Goal: Transaction & Acquisition: Register for event/course

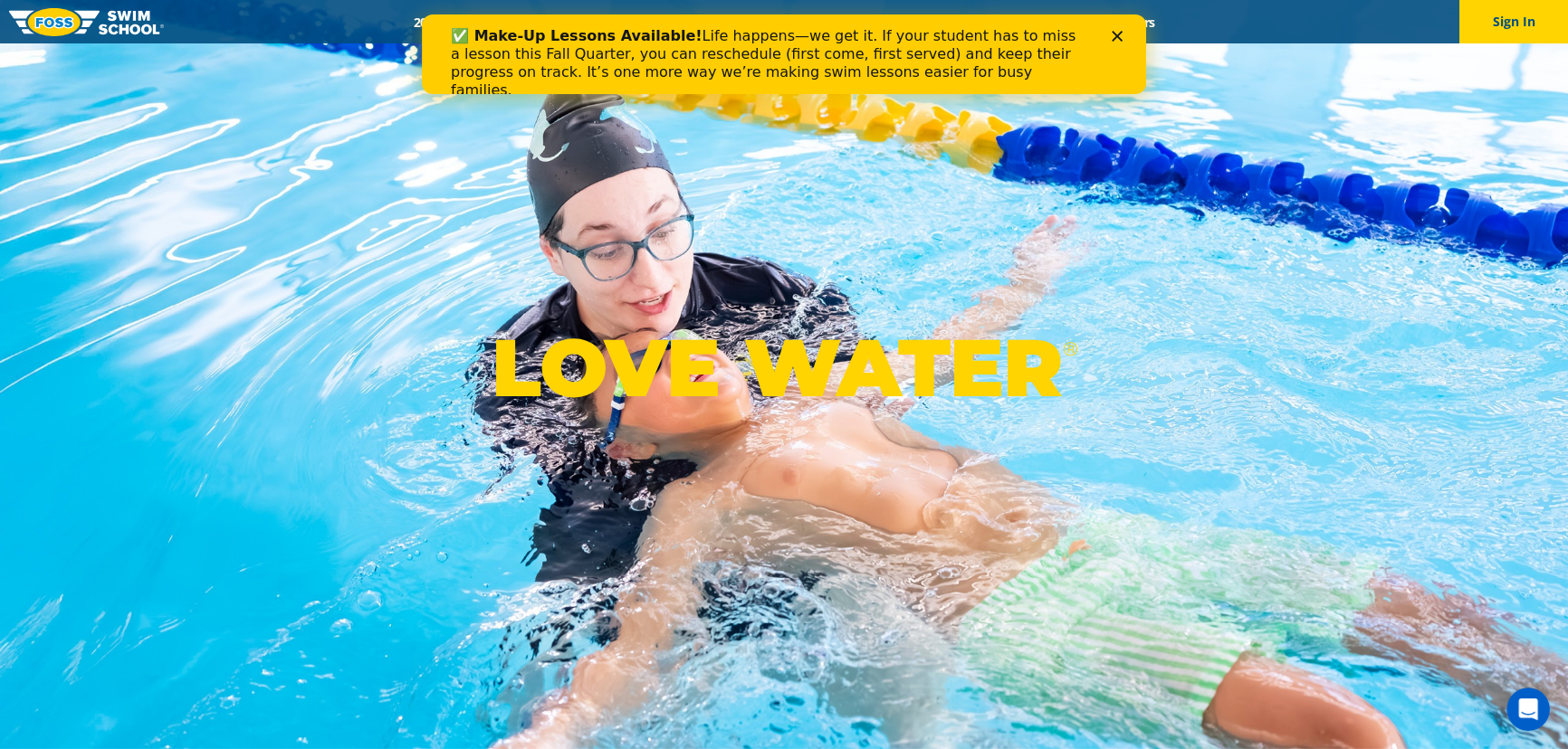
click at [1123, 37] on div "Close" at bounding box center [1120, 37] width 18 height 11
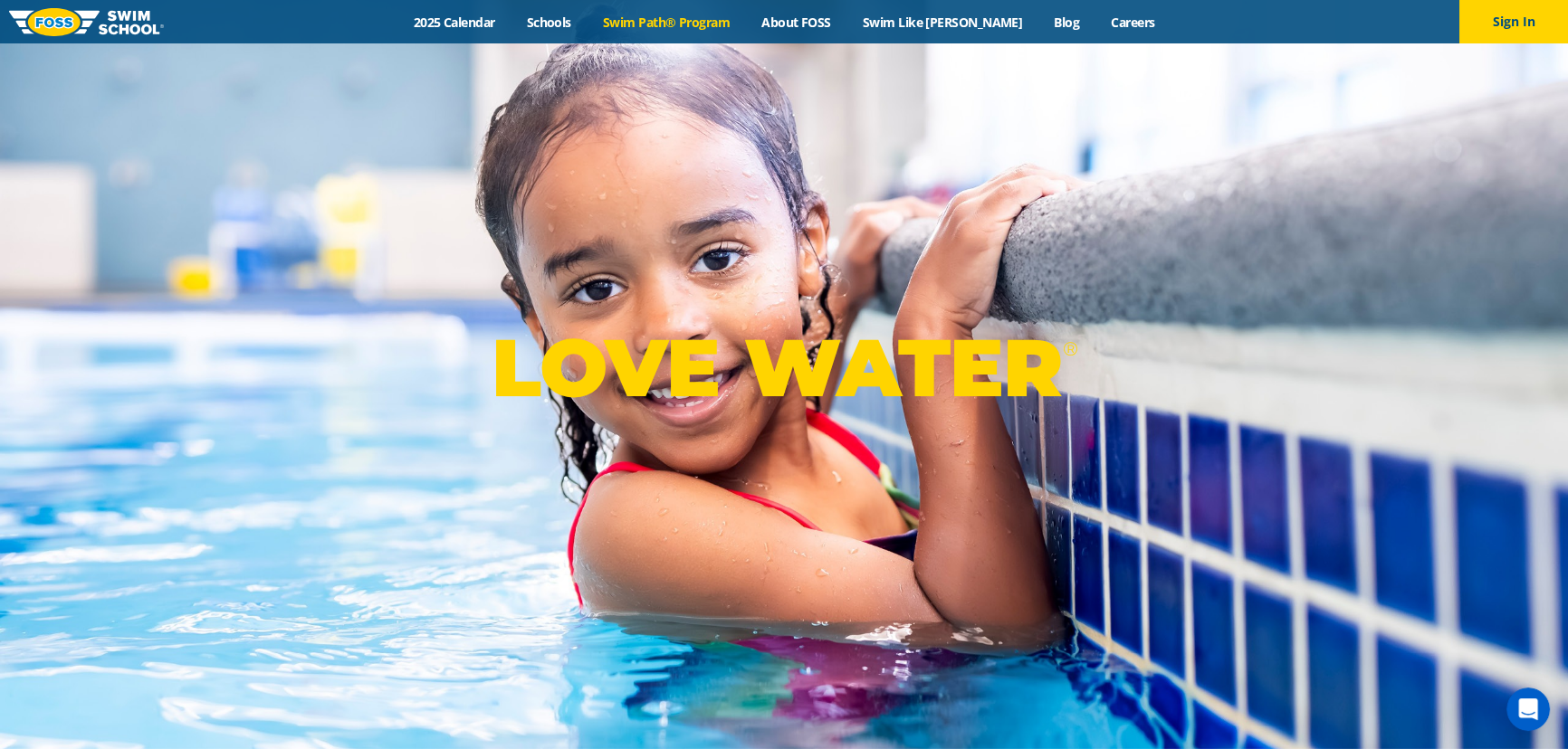
click at [689, 22] on link "Swim Path® Program" at bounding box center [666, 22] width 158 height 17
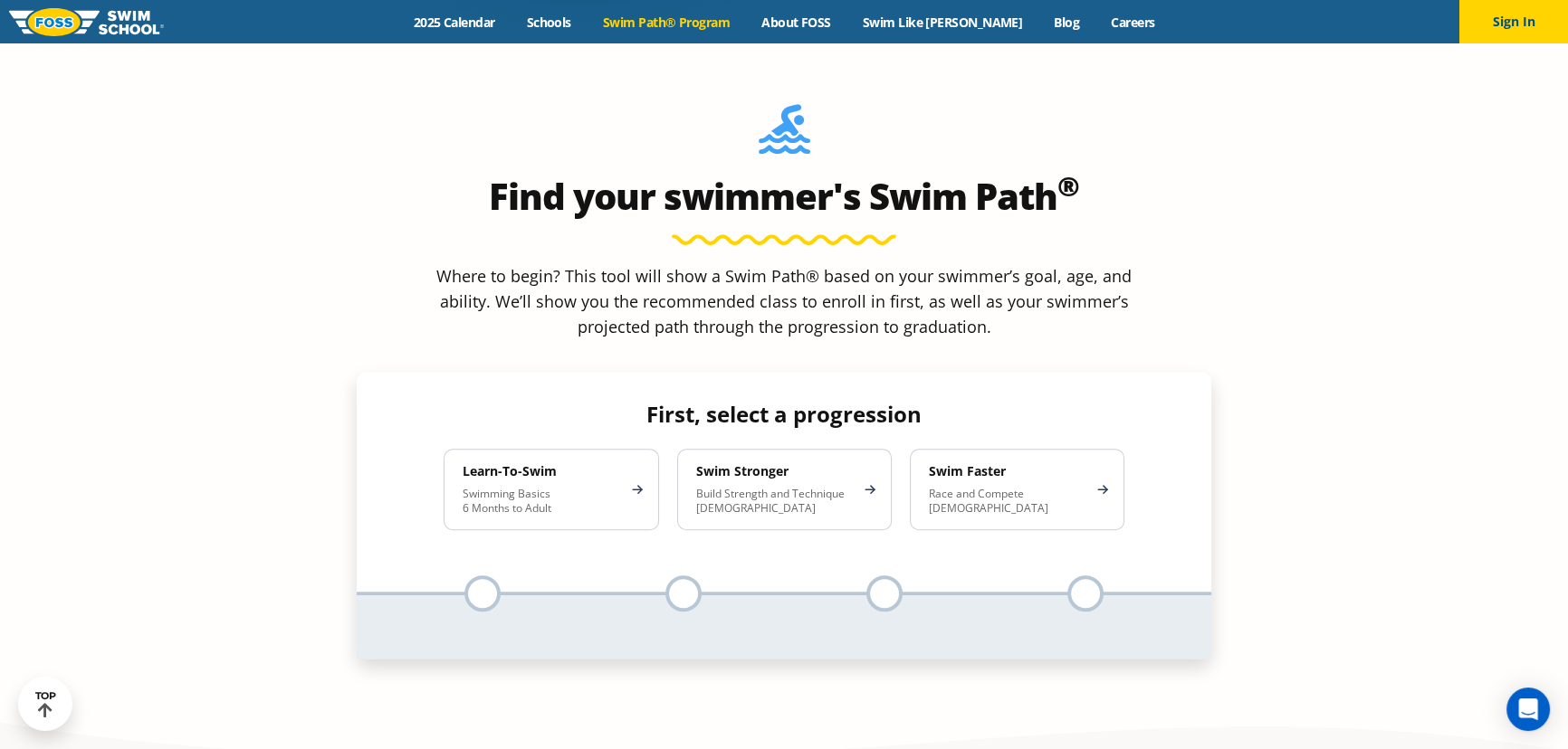
scroll to position [1645, 0]
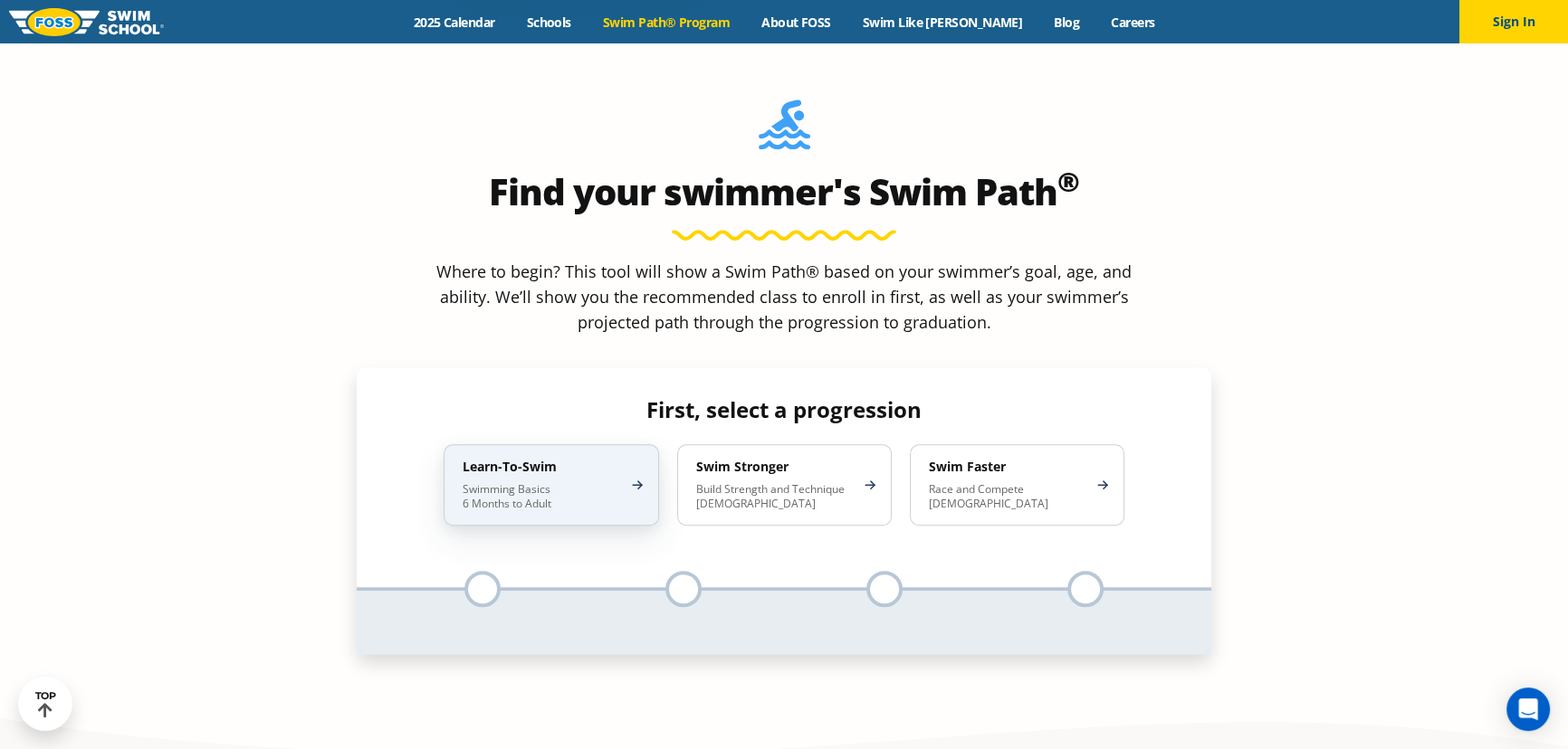
click at [538, 482] on p "Swimming Basics 6 Months to Adult" at bounding box center [541, 496] width 158 height 29
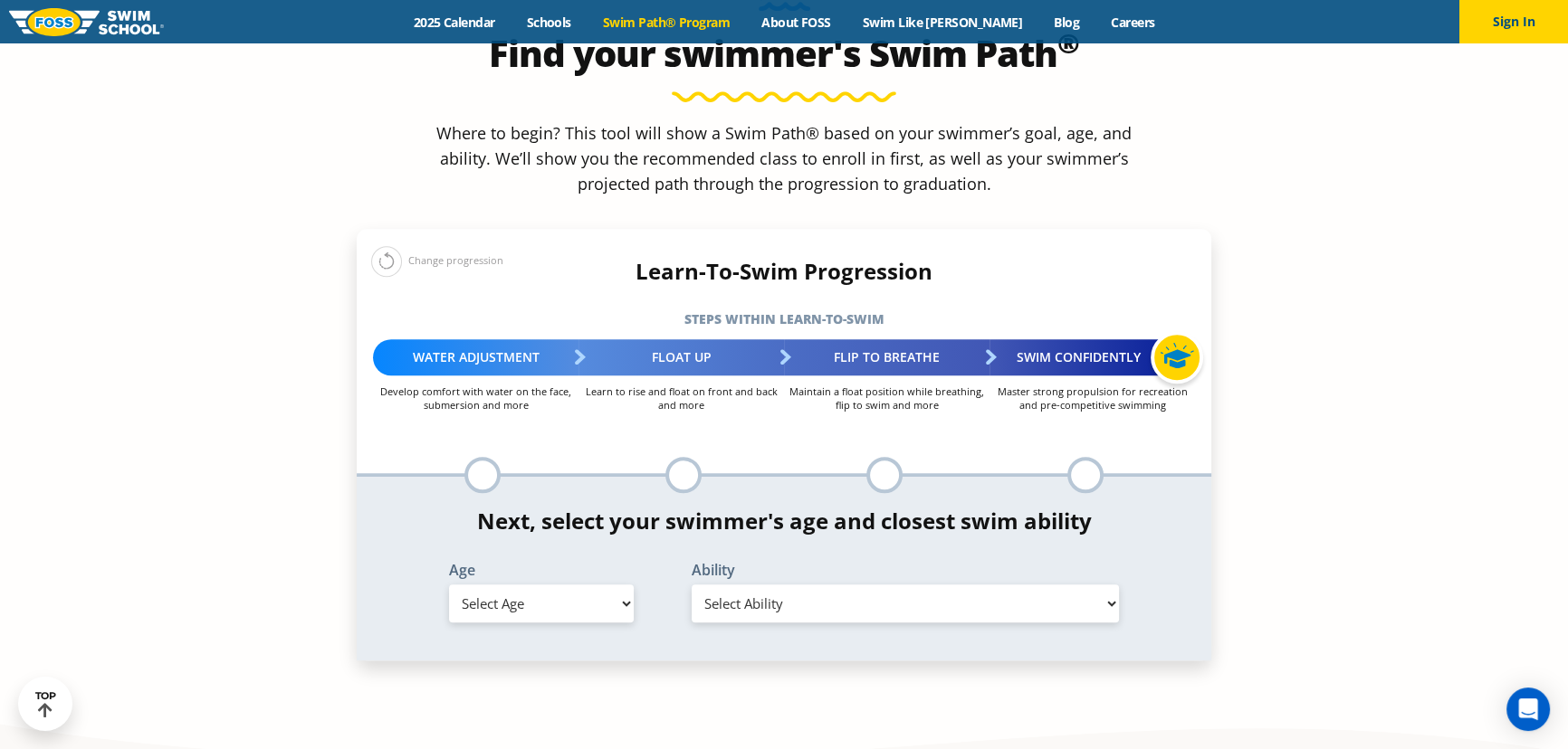
scroll to position [1810, 0]
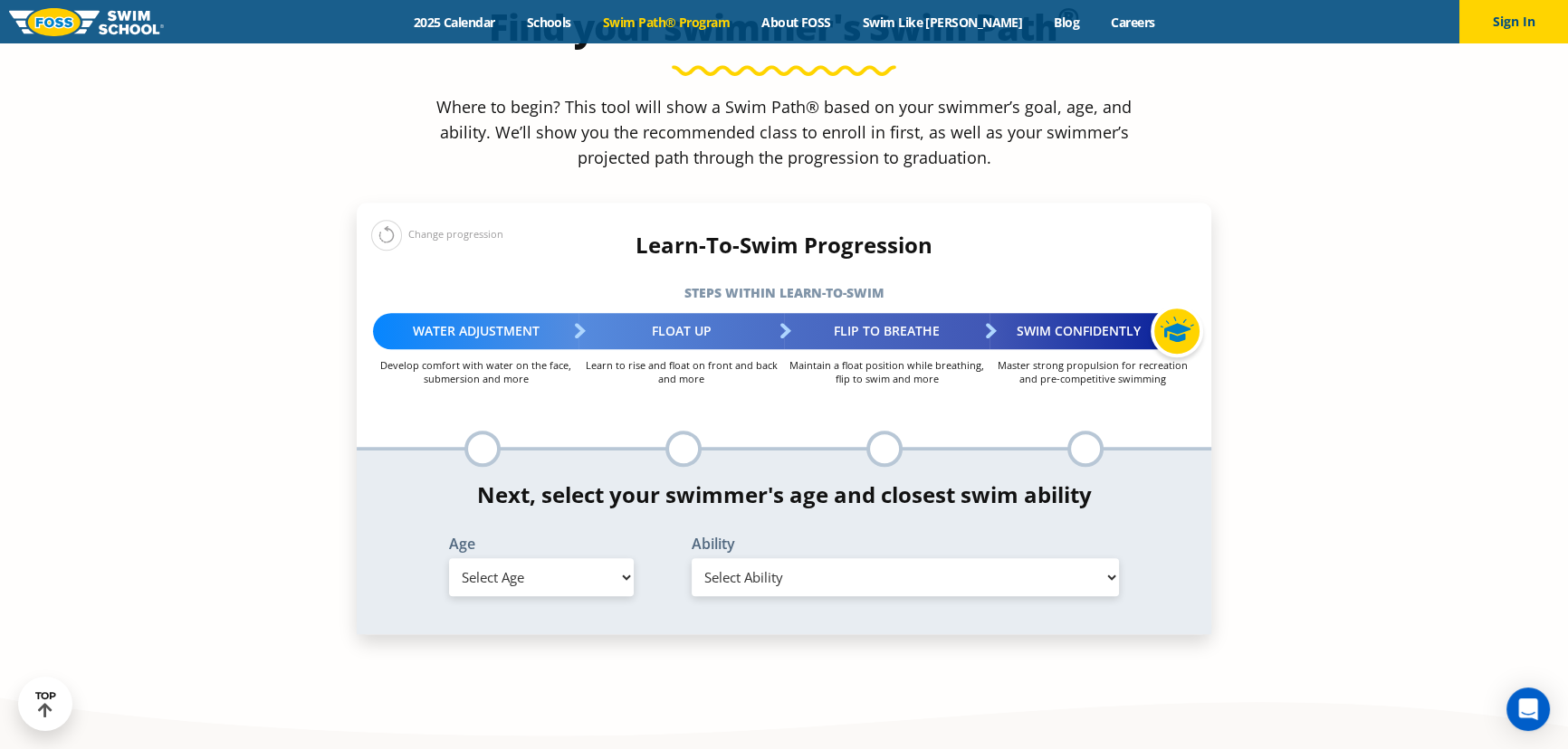
click at [561, 559] on select "Select Age 6 months - 1 year 1 year 2 years 3 years 4 years 5 years 6 years 7 y…" at bounding box center [541, 577] width 185 height 38
select select "4-years"
click at [449, 559] on select "Select Age 6 months - 1 year 1 year 2 years 3 years 4 years 5 years 6 years 7 y…" at bounding box center [541, 577] width 185 height 38
click at [825, 559] on select "Select Ability First in-water experience When in the water, reliant on a life j…" at bounding box center [905, 577] width 428 height 38
select select "4-years-when-in-the-water-reliant-on-a-life-jacket-or-floatation-device"
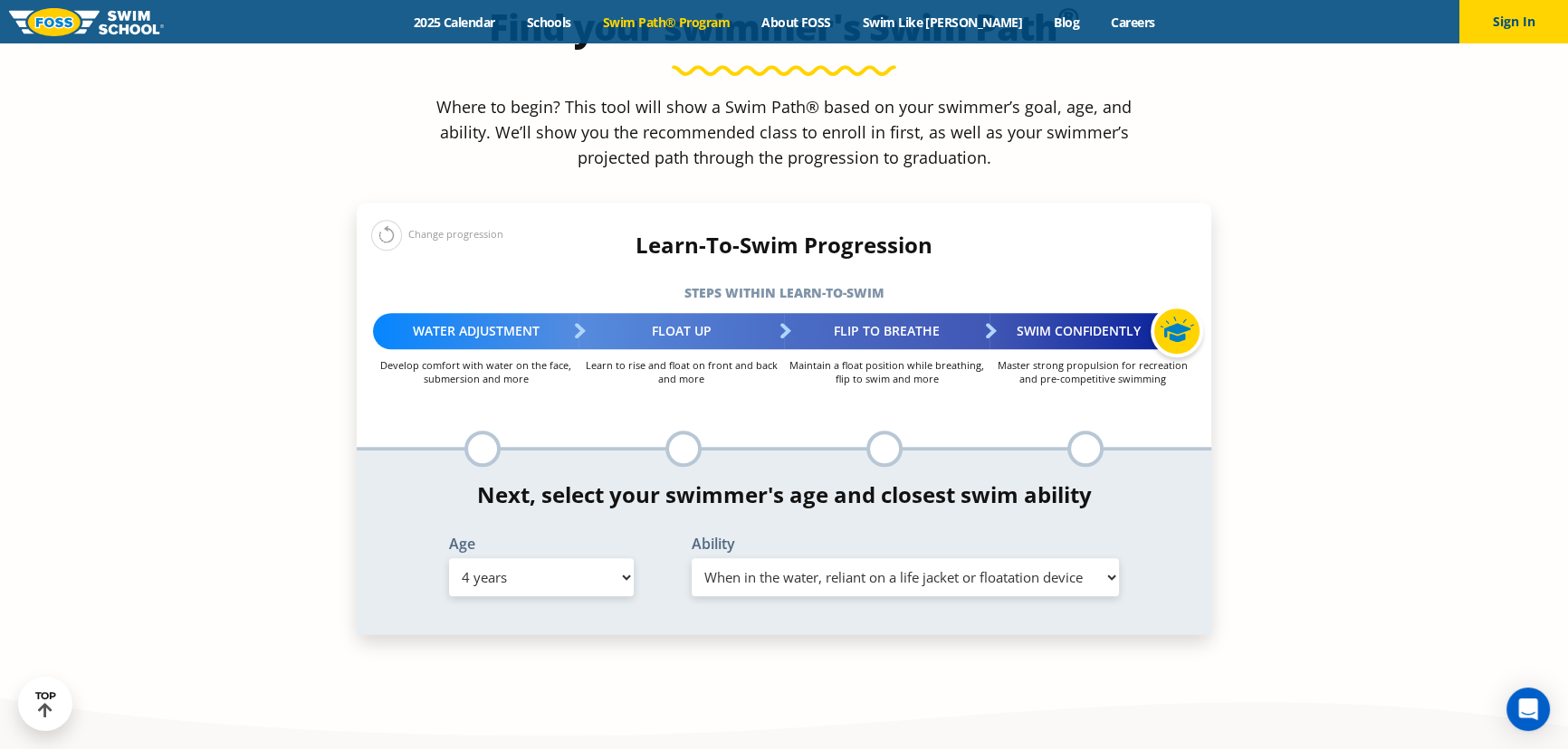
click at [691, 559] on select "Select Ability First in-water experience When in the water, reliant on a life j…" at bounding box center [905, 577] width 428 height 38
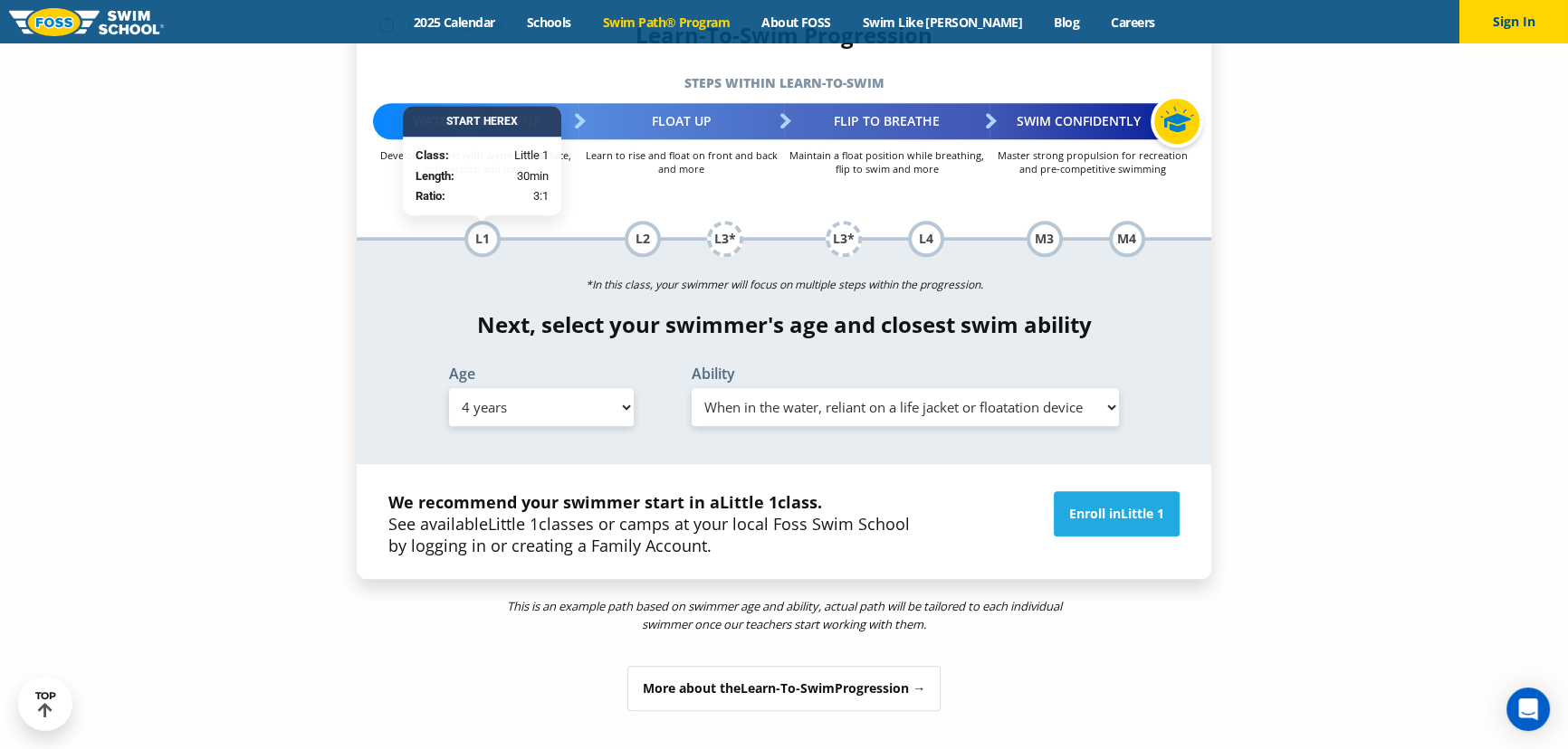
scroll to position [2056, 0]
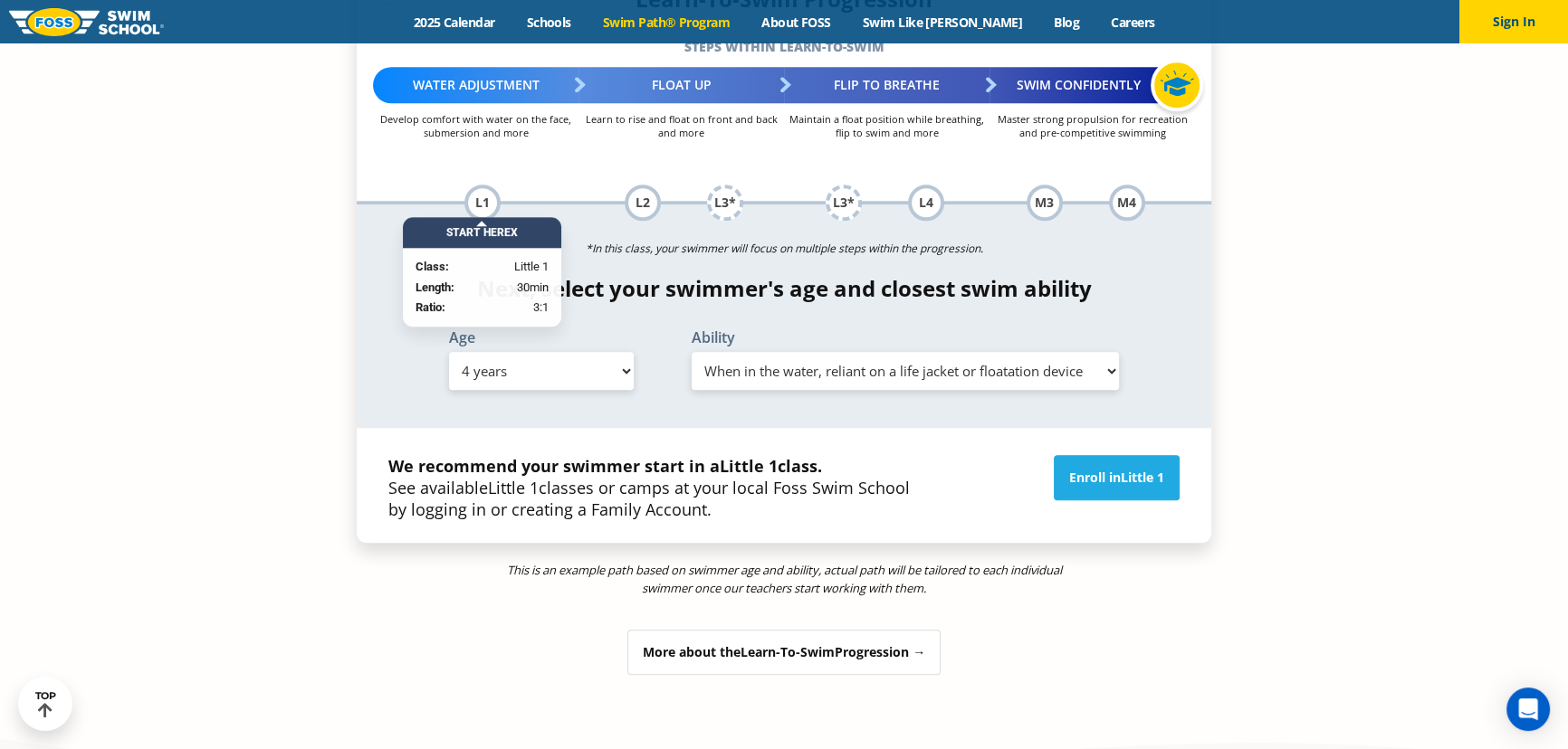
drag, startPoint x: 858, startPoint y: 513, endPoint x: 1249, endPoint y: 534, distance: 391.6
click at [1249, 534] on section "Find your swimmer's Swim Path ® Where to begin? This tool will show a Swim Path…" at bounding box center [784, 209] width 1568 height 1169
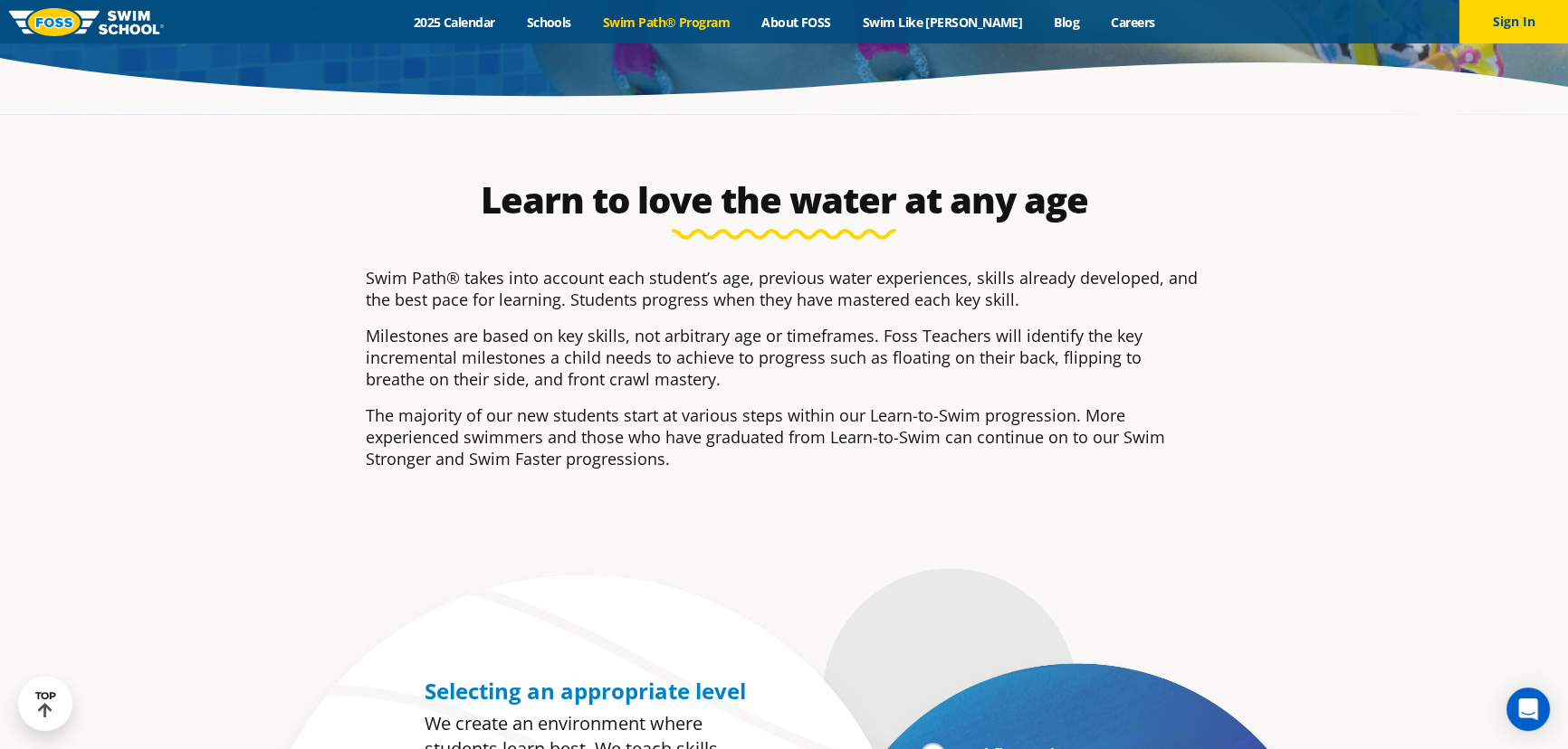
scroll to position [0, 0]
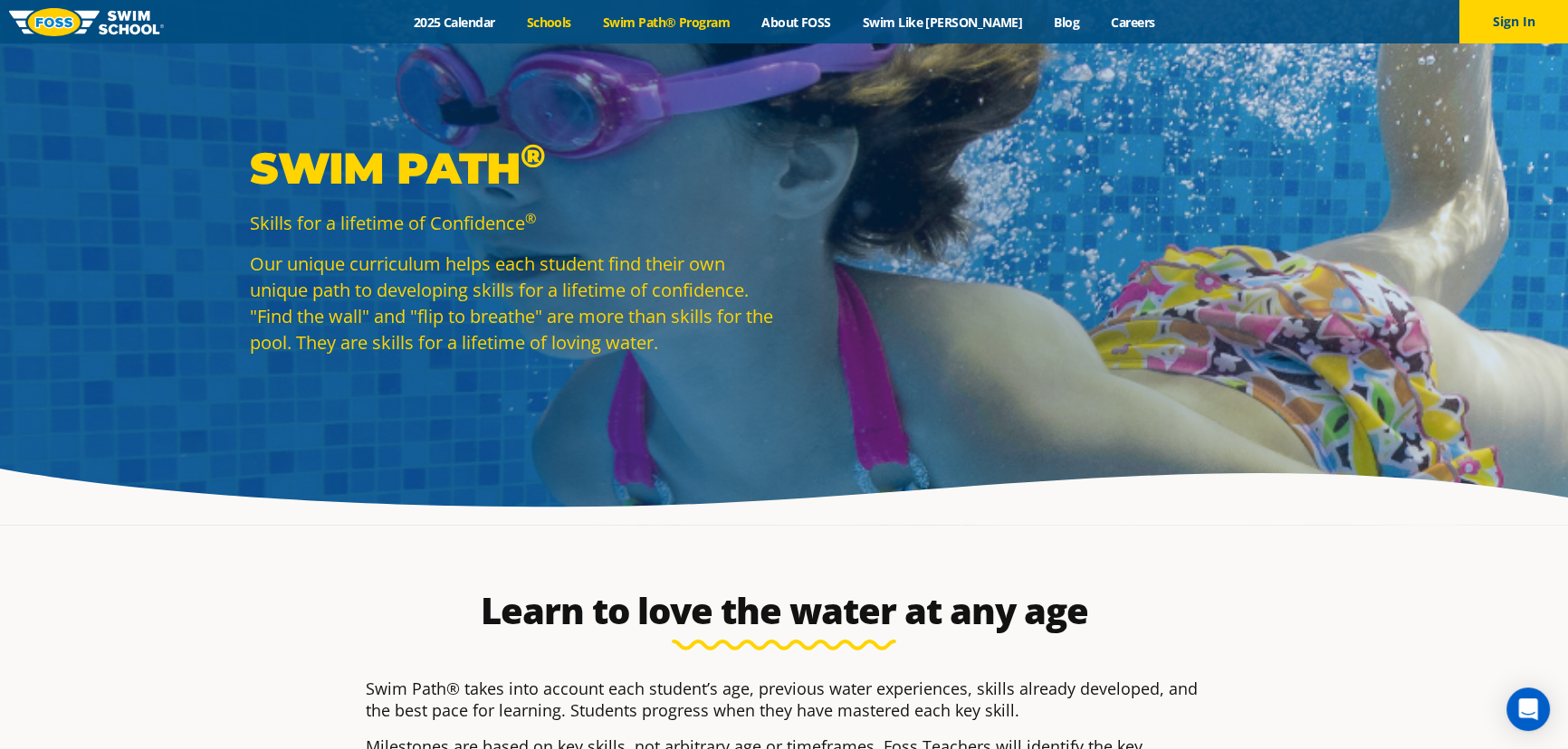
click at [586, 23] on link "Schools" at bounding box center [548, 22] width 76 height 17
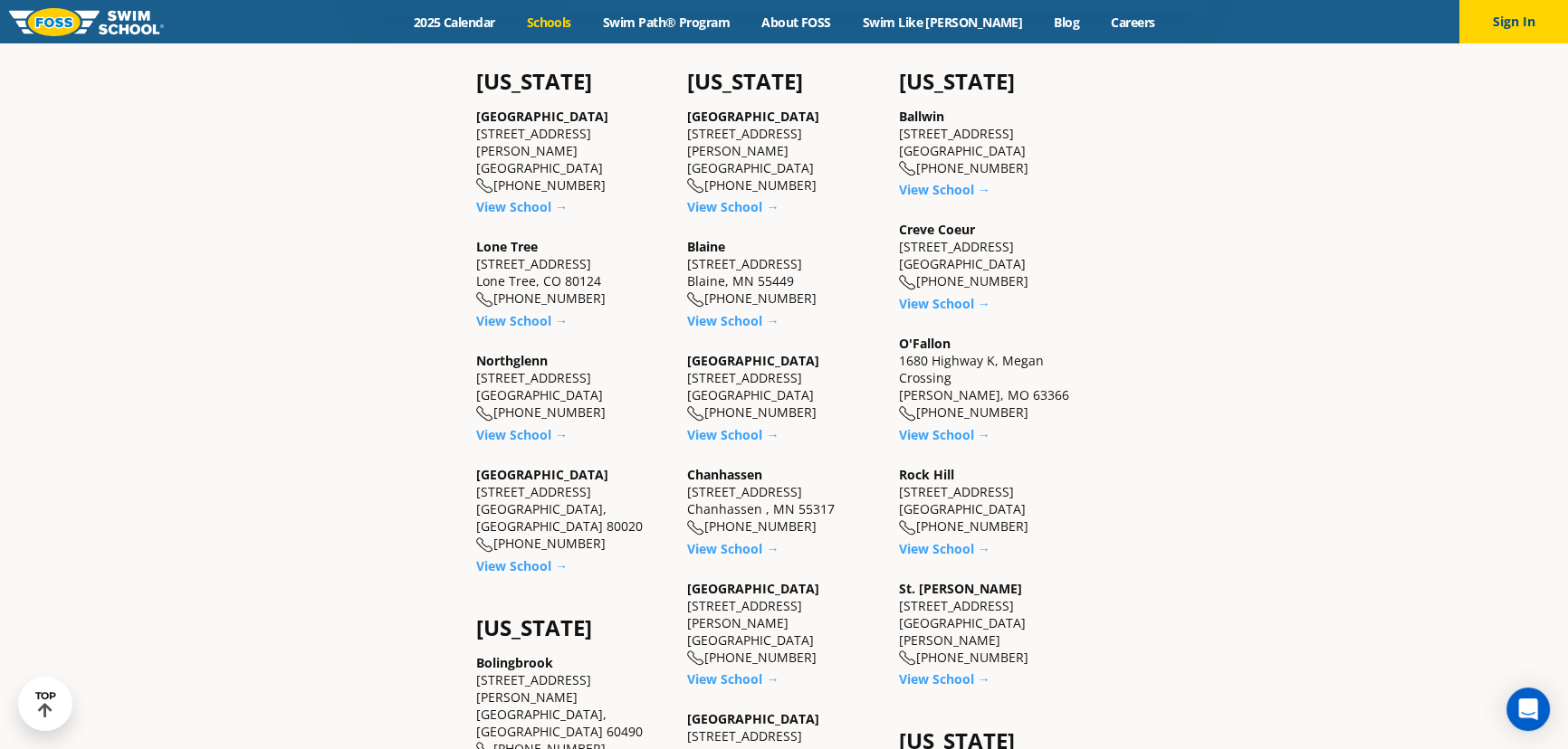
scroll to position [658, 0]
click at [531, 425] on link "View School →" at bounding box center [521, 433] width 91 height 17
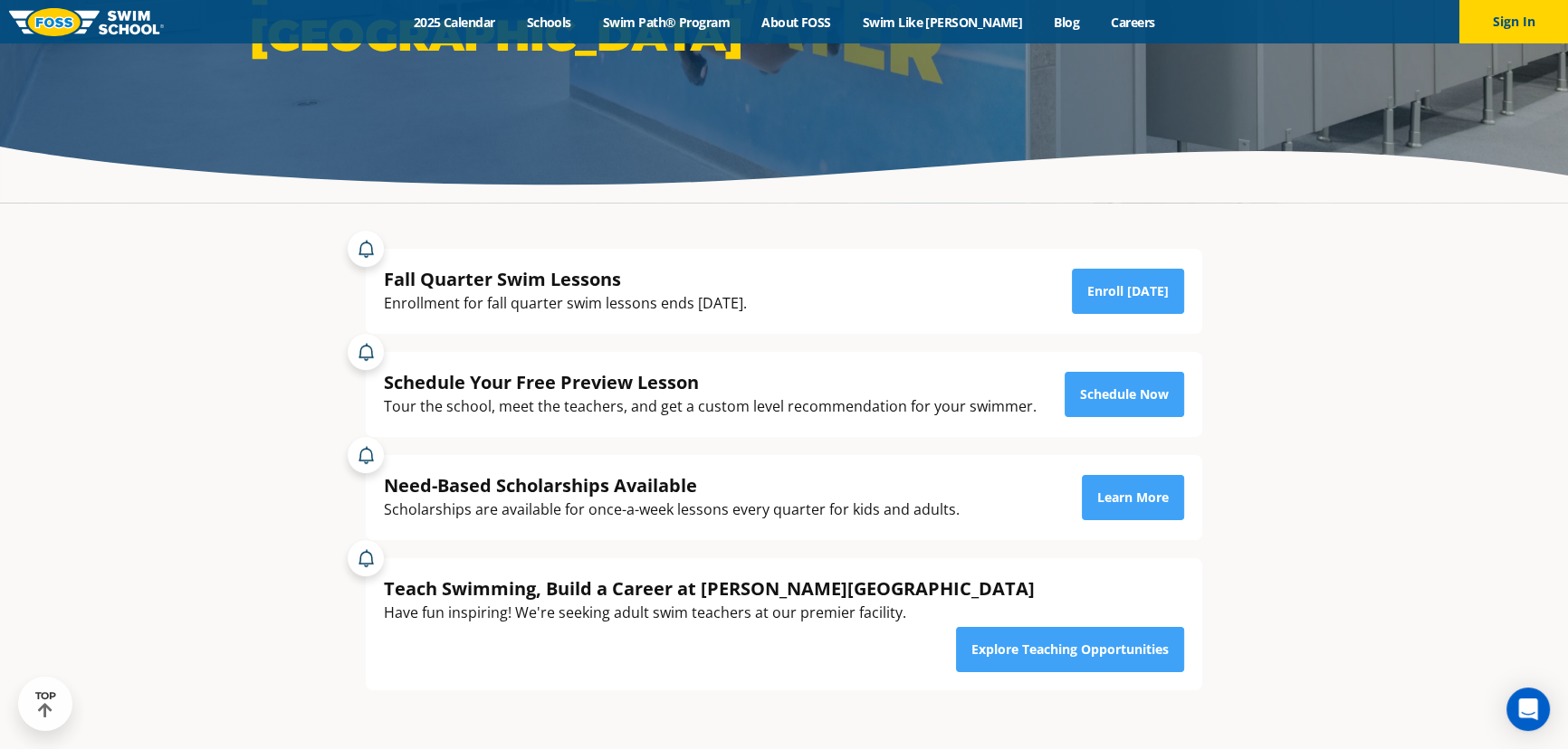
scroll to position [328, 0]
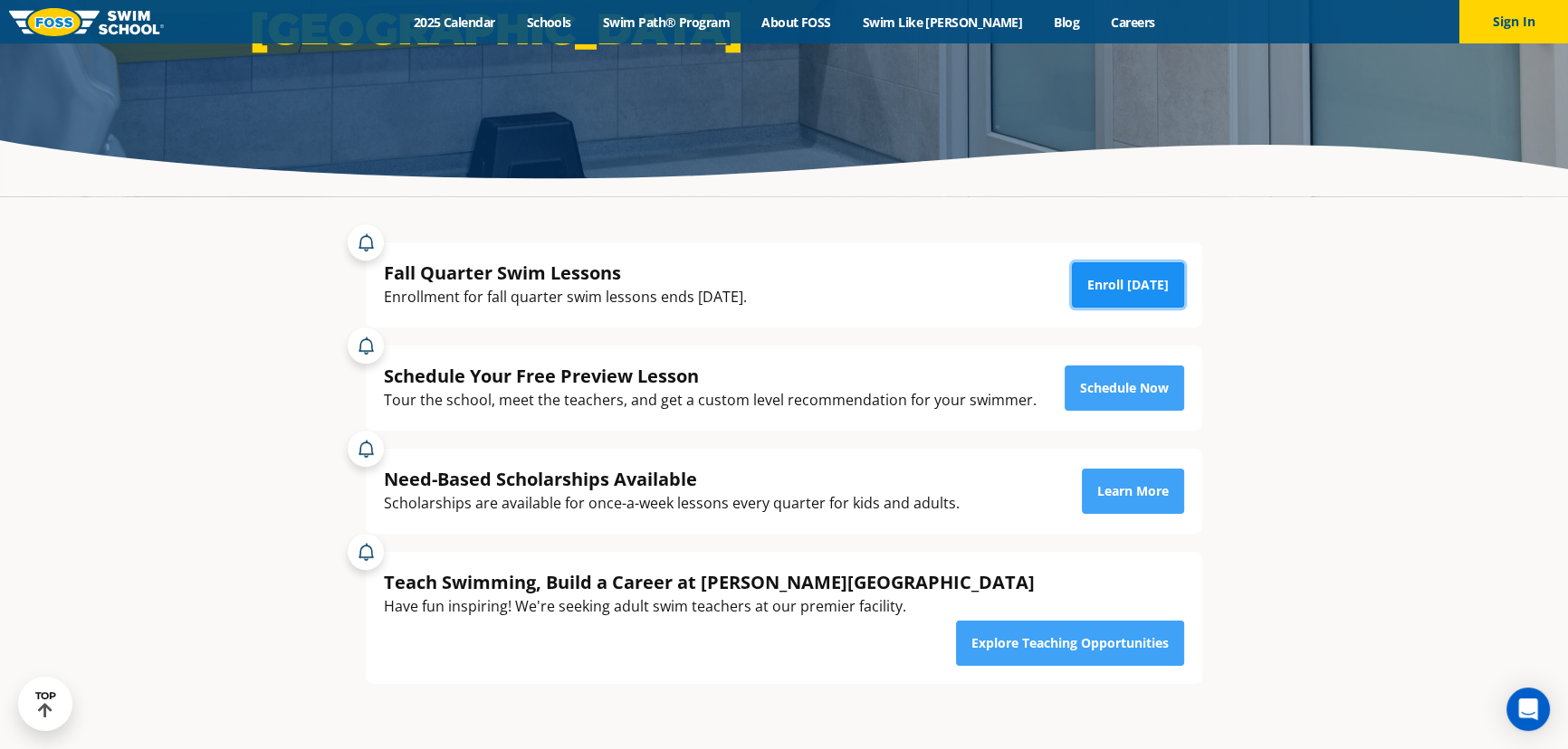
click at [1156, 274] on link "Enroll [DATE]" at bounding box center [1128, 285] width 113 height 45
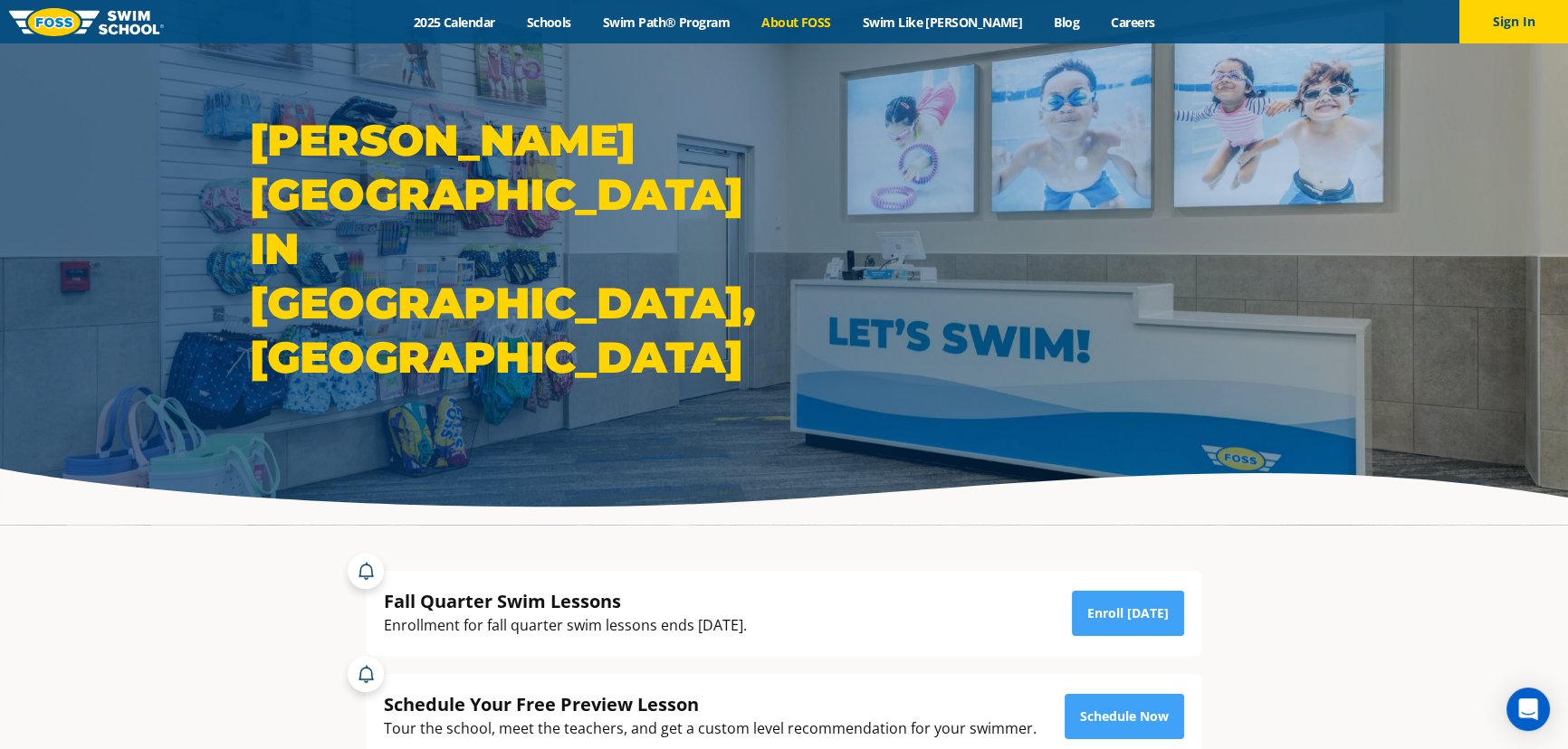
click at [813, 26] on link "About FOSS" at bounding box center [796, 22] width 101 height 17
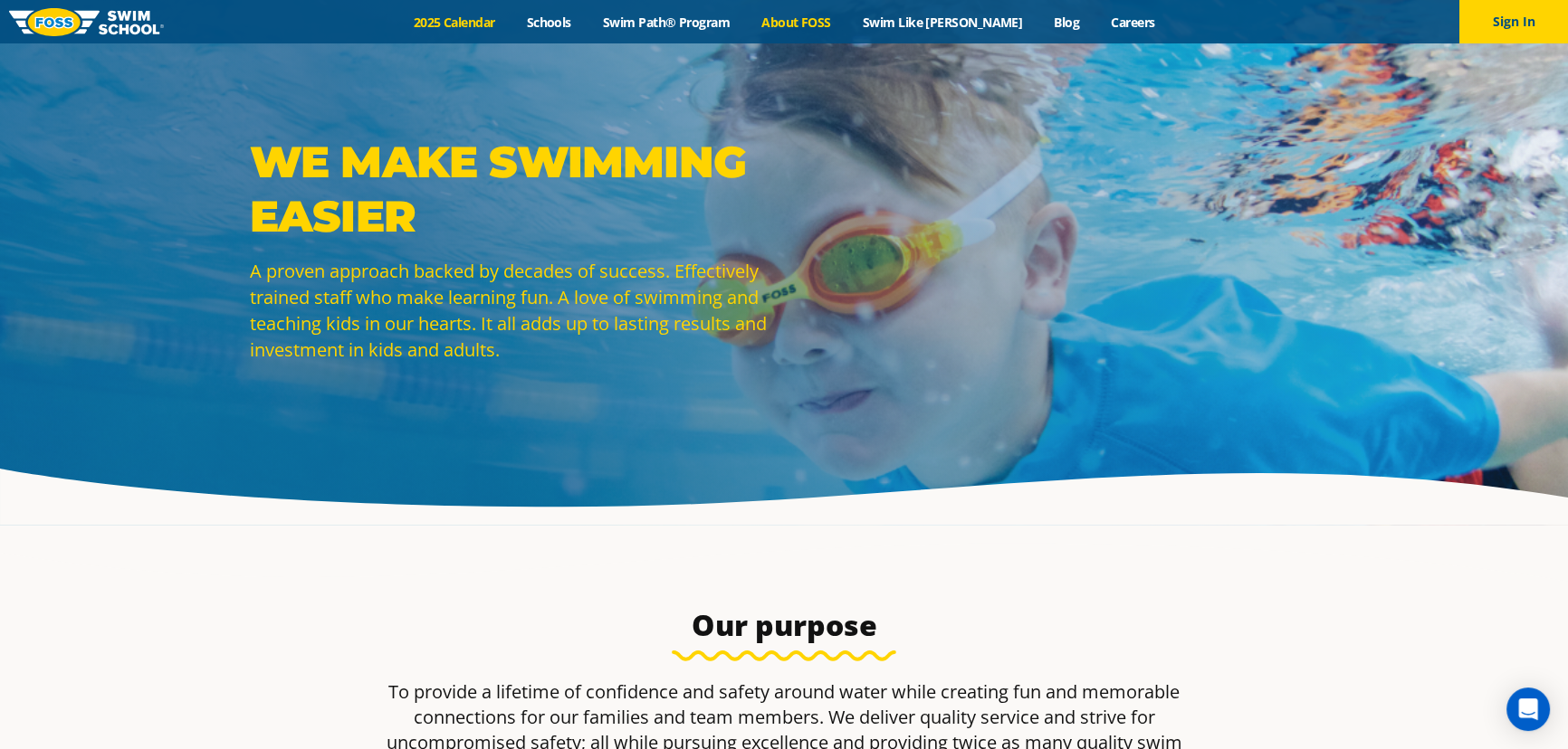
click at [504, 28] on link "2025 Calendar" at bounding box center [454, 22] width 113 height 17
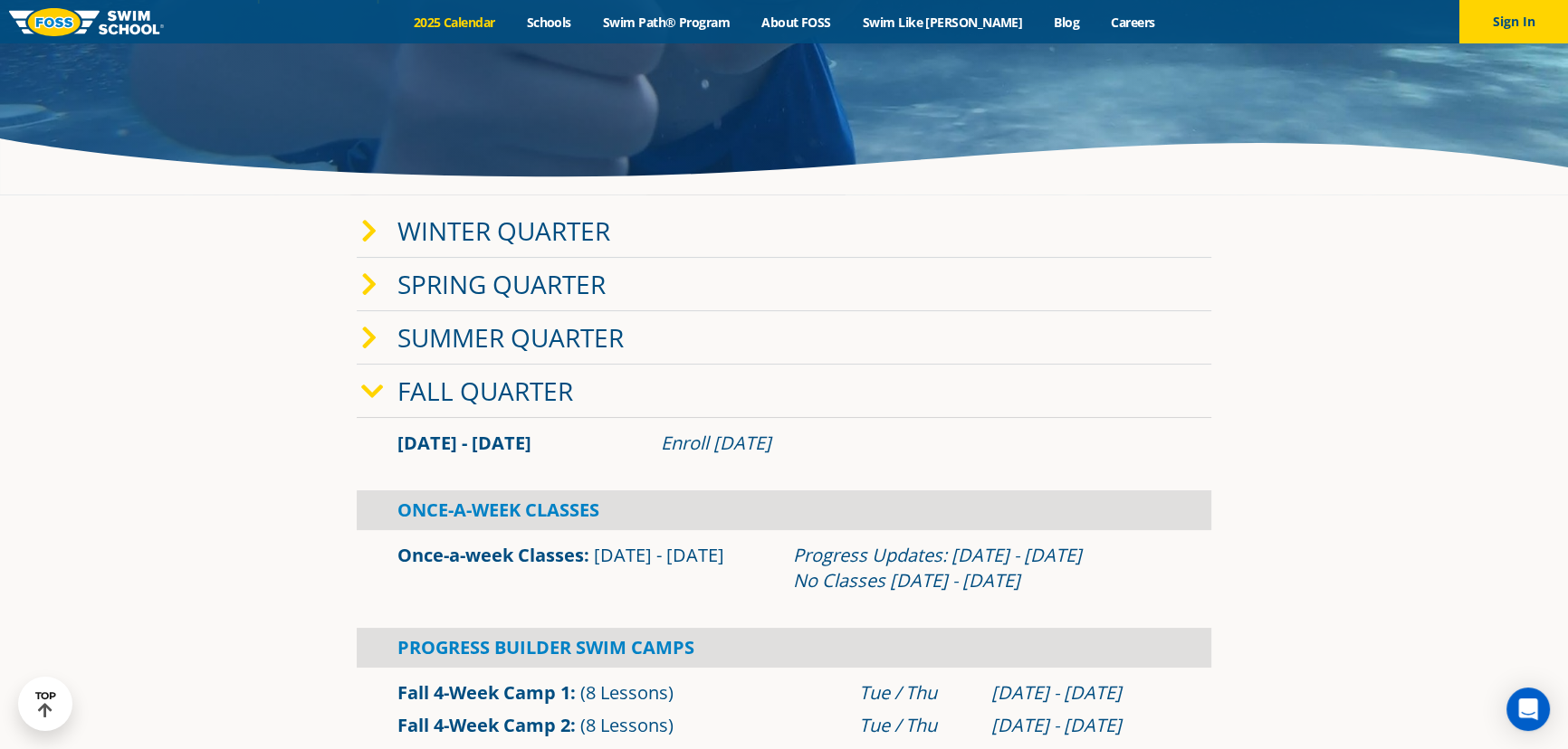
scroll to position [328, 0]
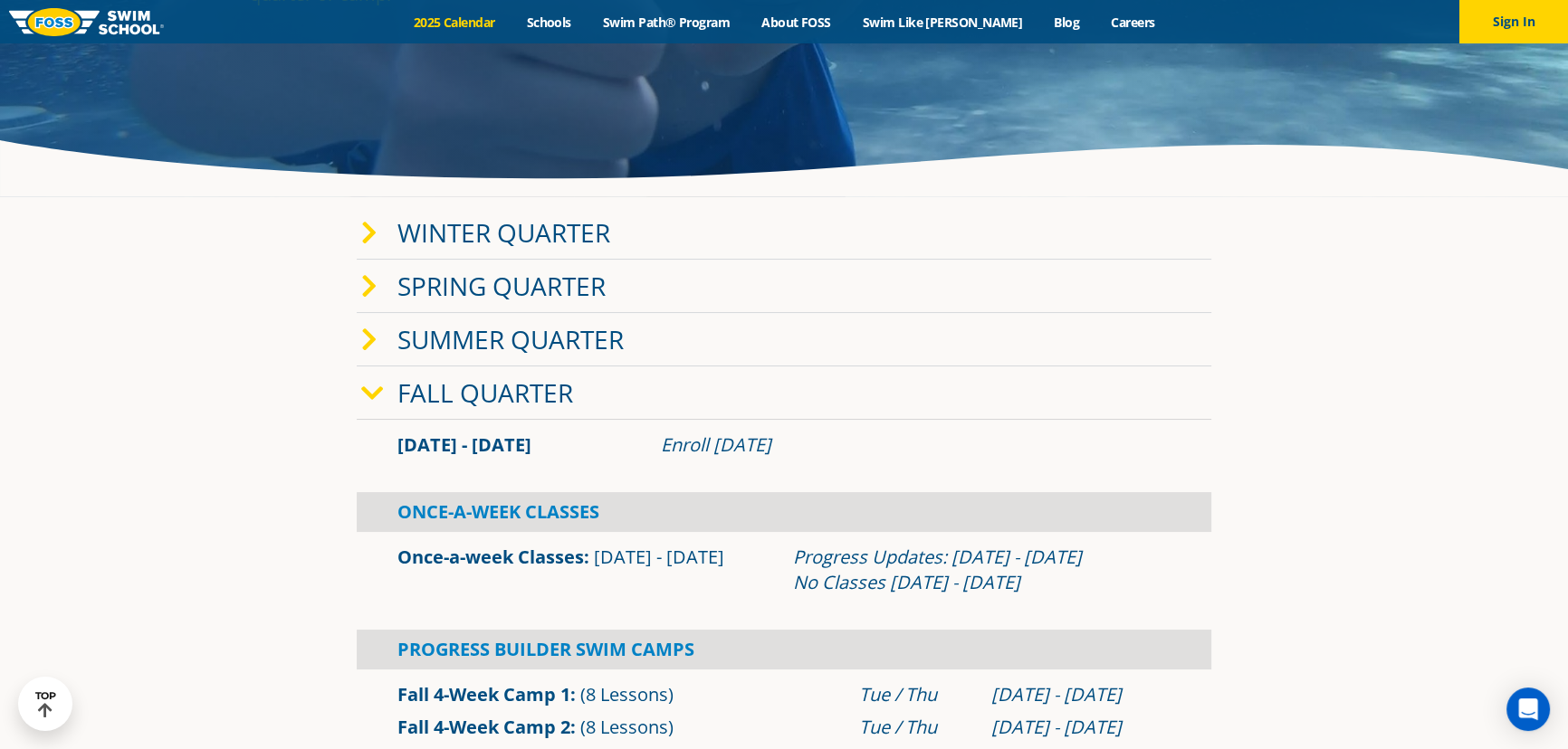
click at [378, 397] on icon at bounding box center [372, 393] width 23 height 25
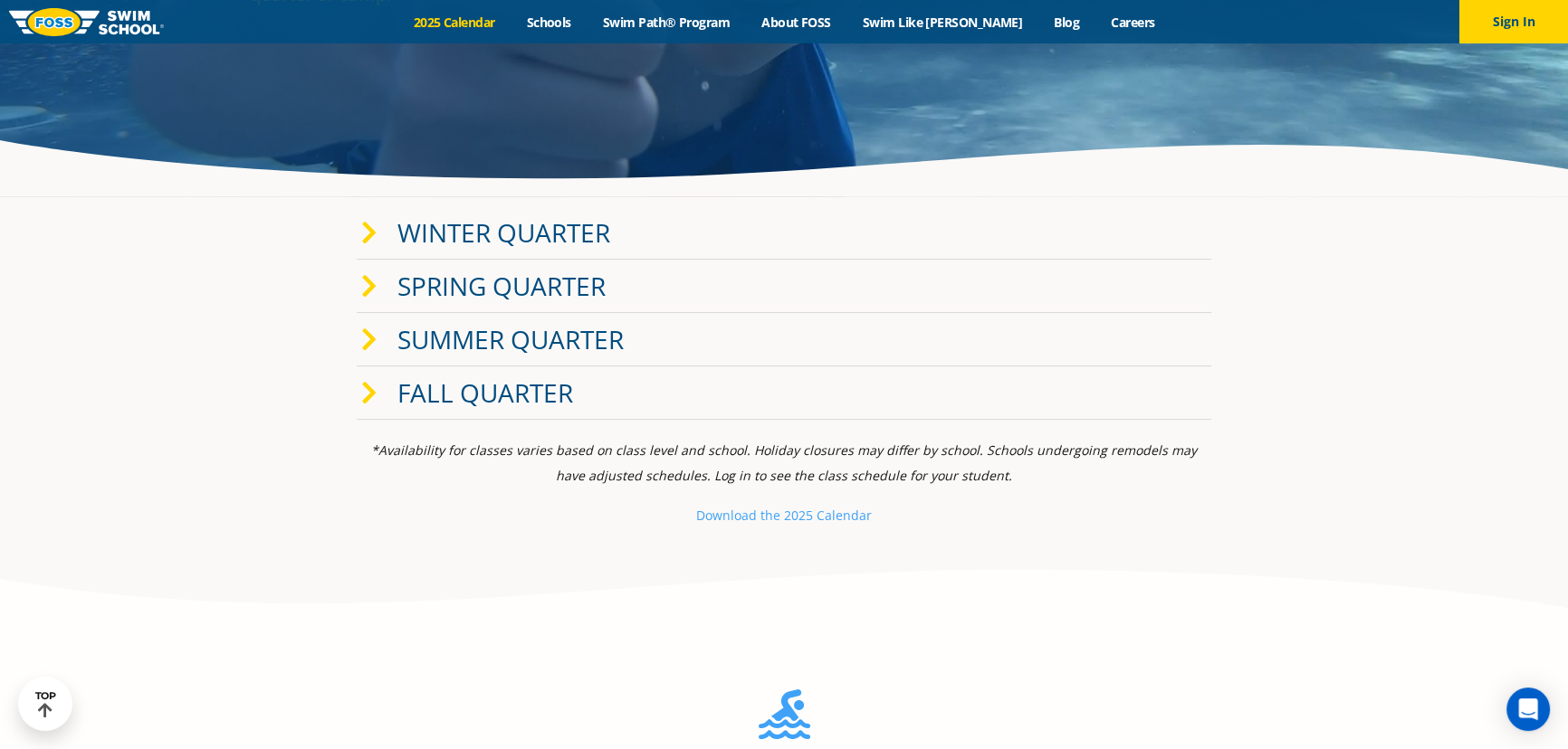
click at [371, 245] on icon at bounding box center [369, 233] width 16 height 25
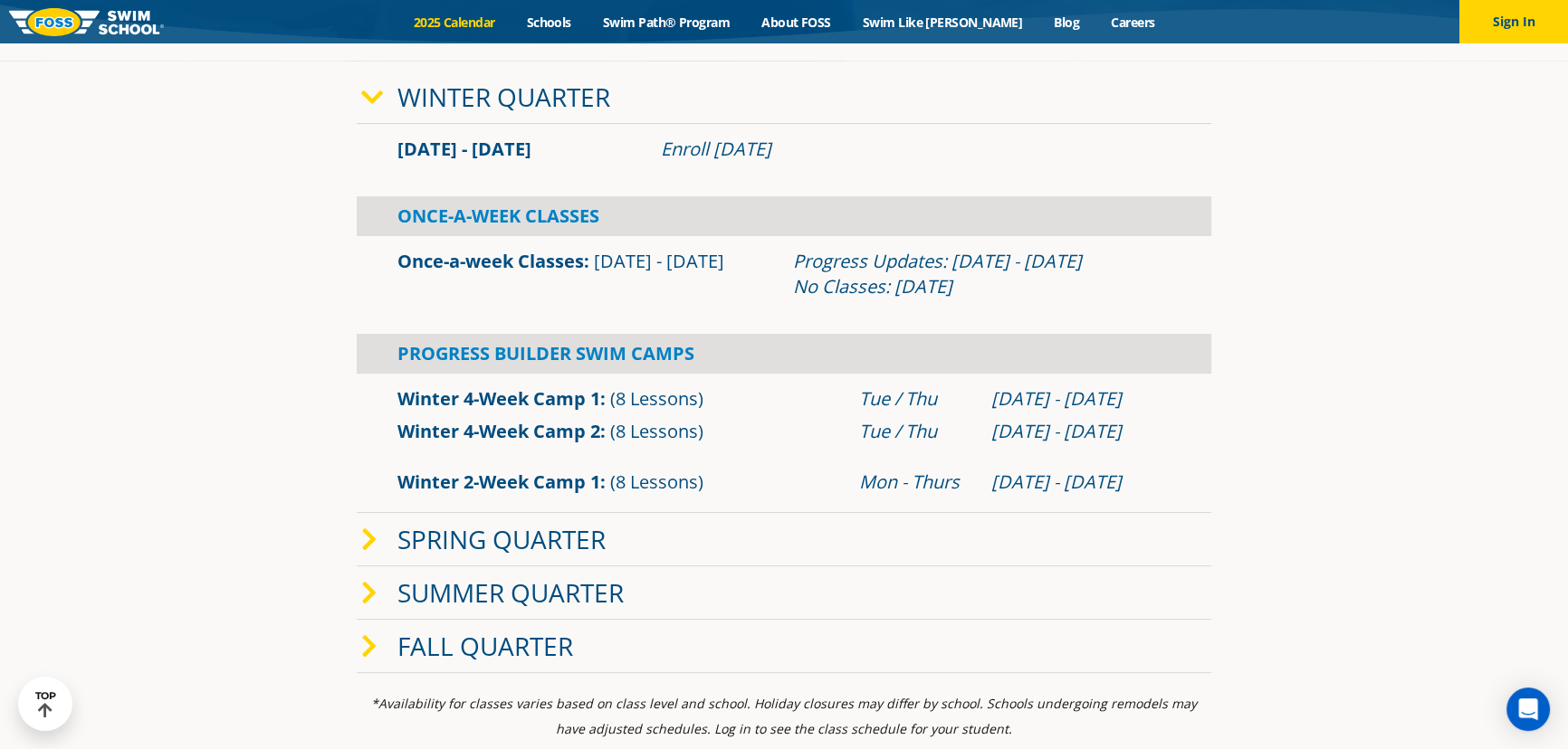
scroll to position [493, 0]
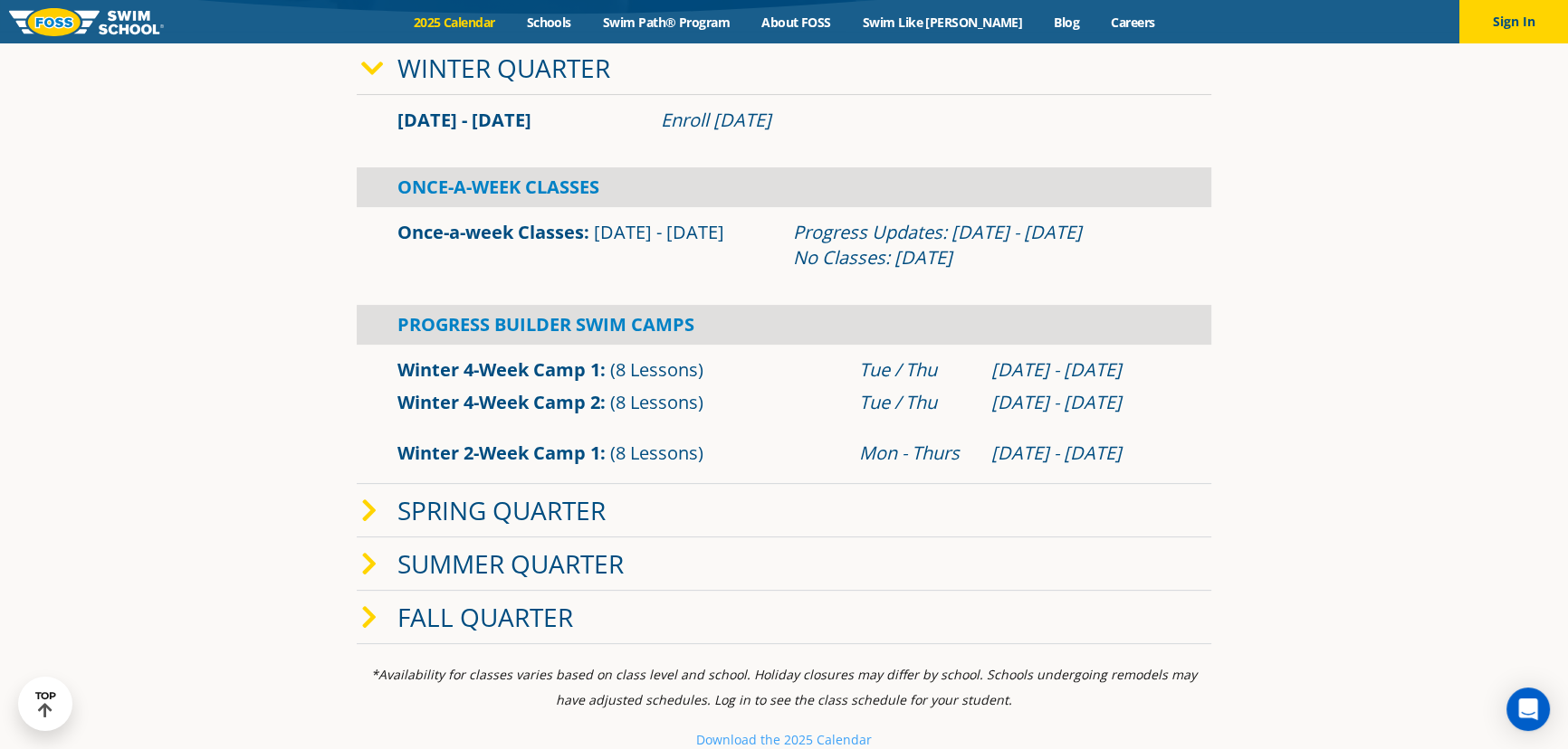
click at [376, 82] on div "Winter Quarter" at bounding box center [783, 67] width 854 height 53
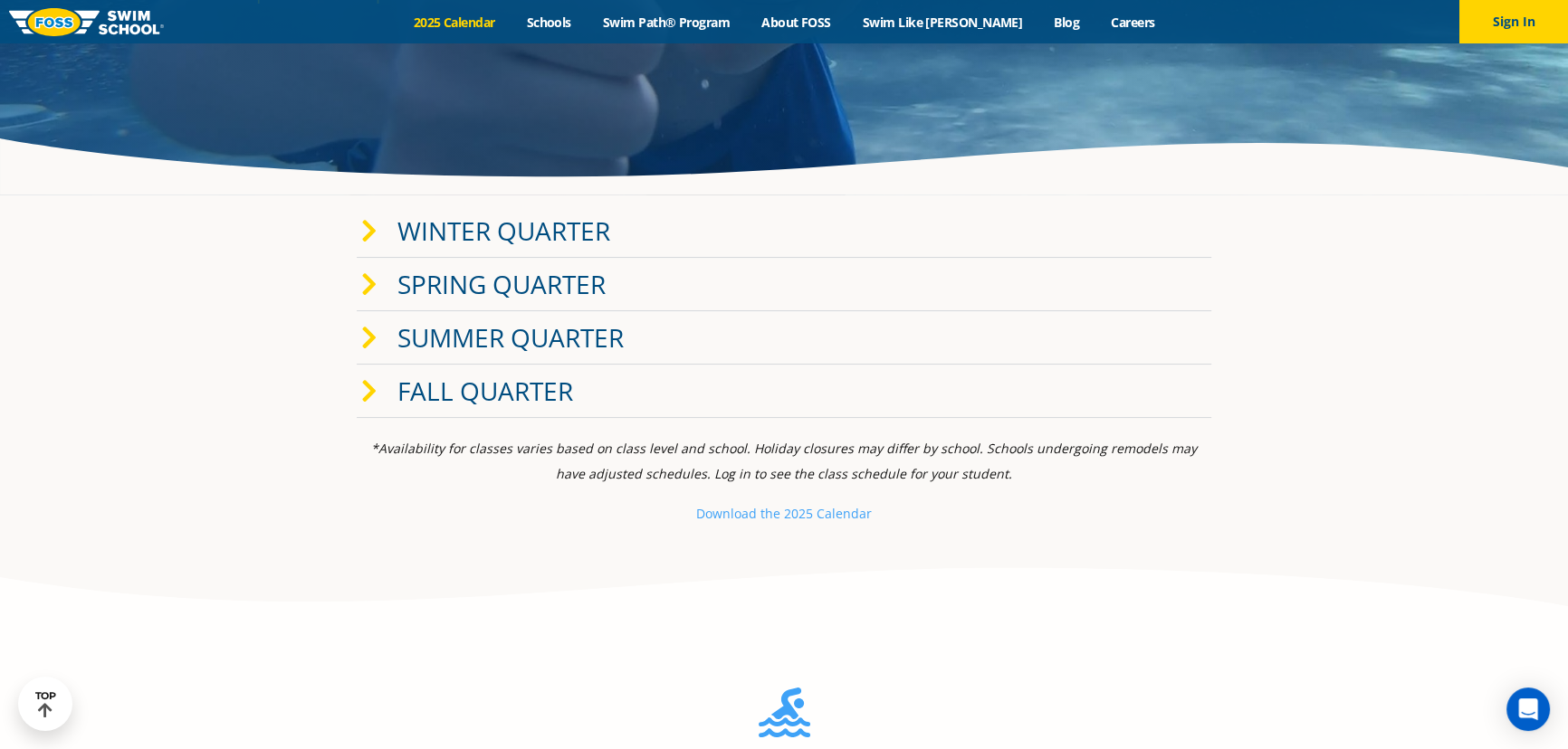
scroll to position [328, 0]
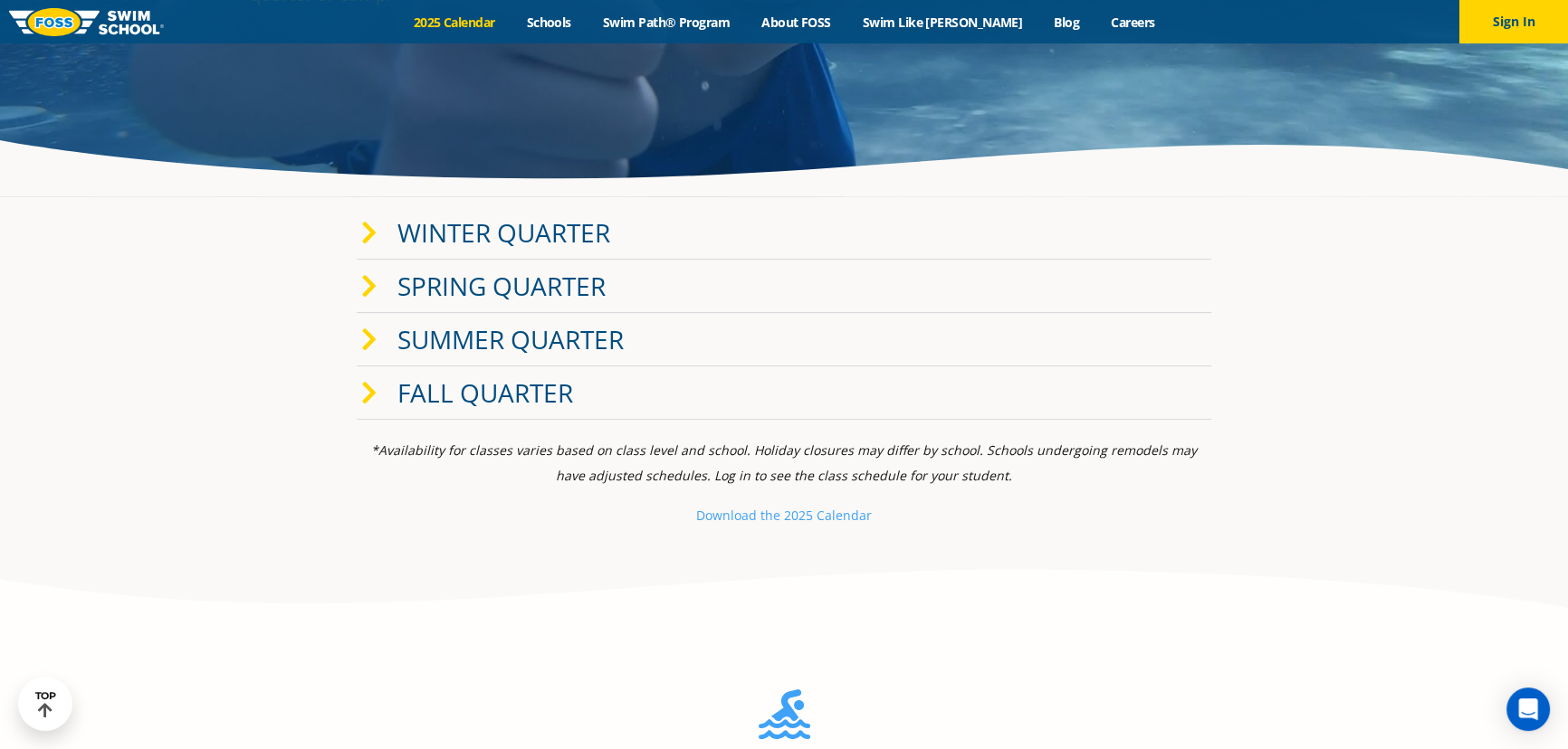
click at [376, 394] on icon at bounding box center [369, 393] width 16 height 25
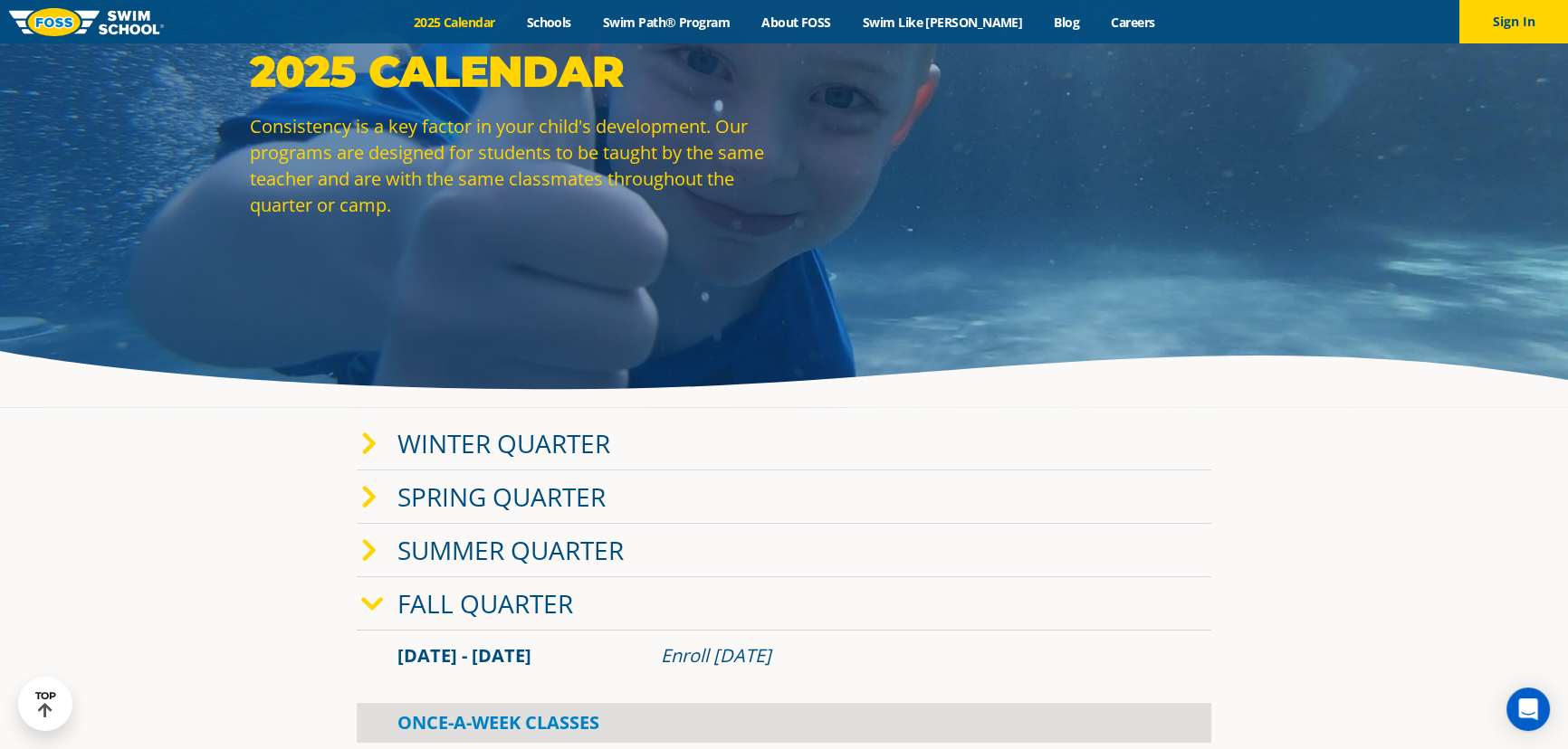
scroll to position [0, 0]
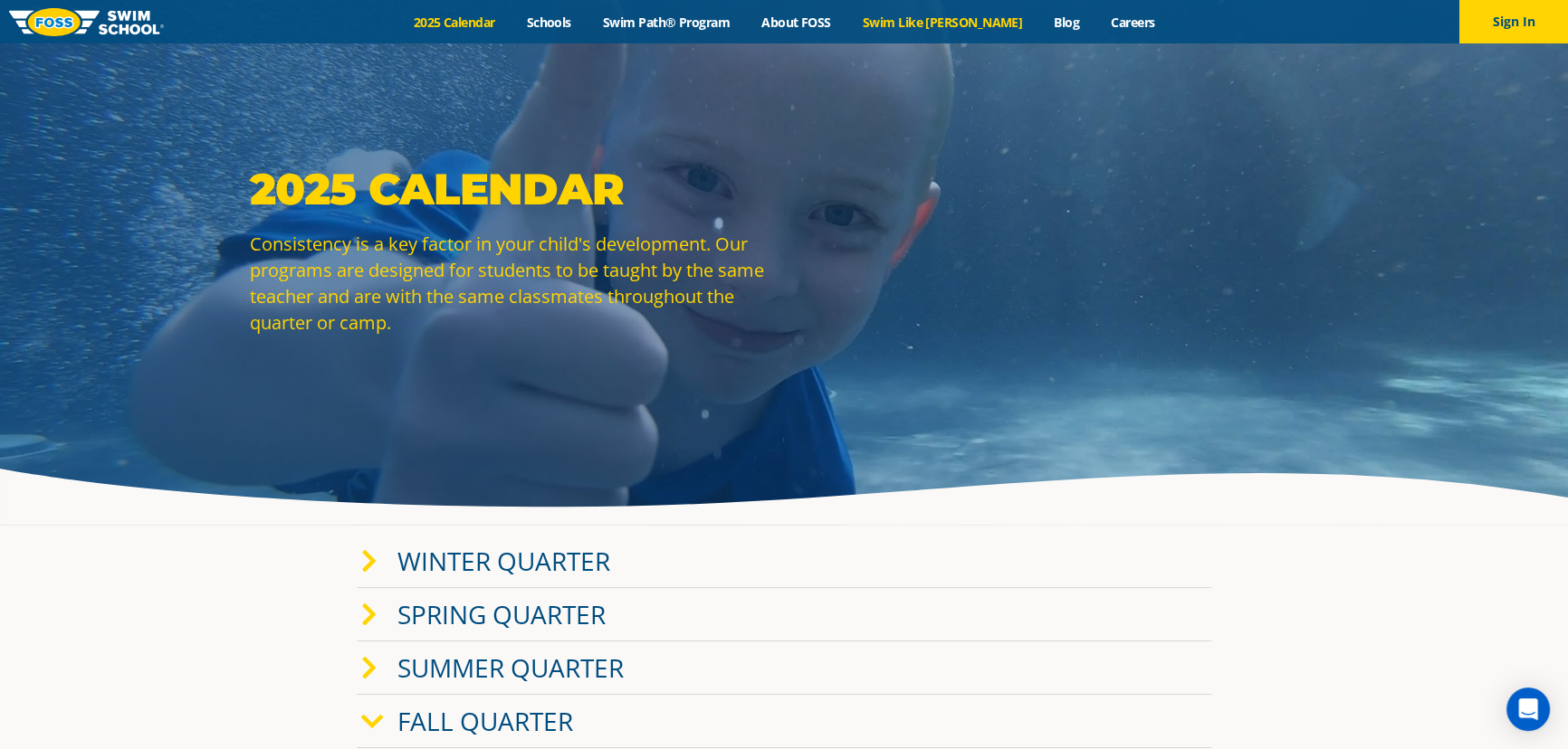
click at [918, 18] on link "Swim Like [PERSON_NAME]" at bounding box center [942, 22] width 192 height 17
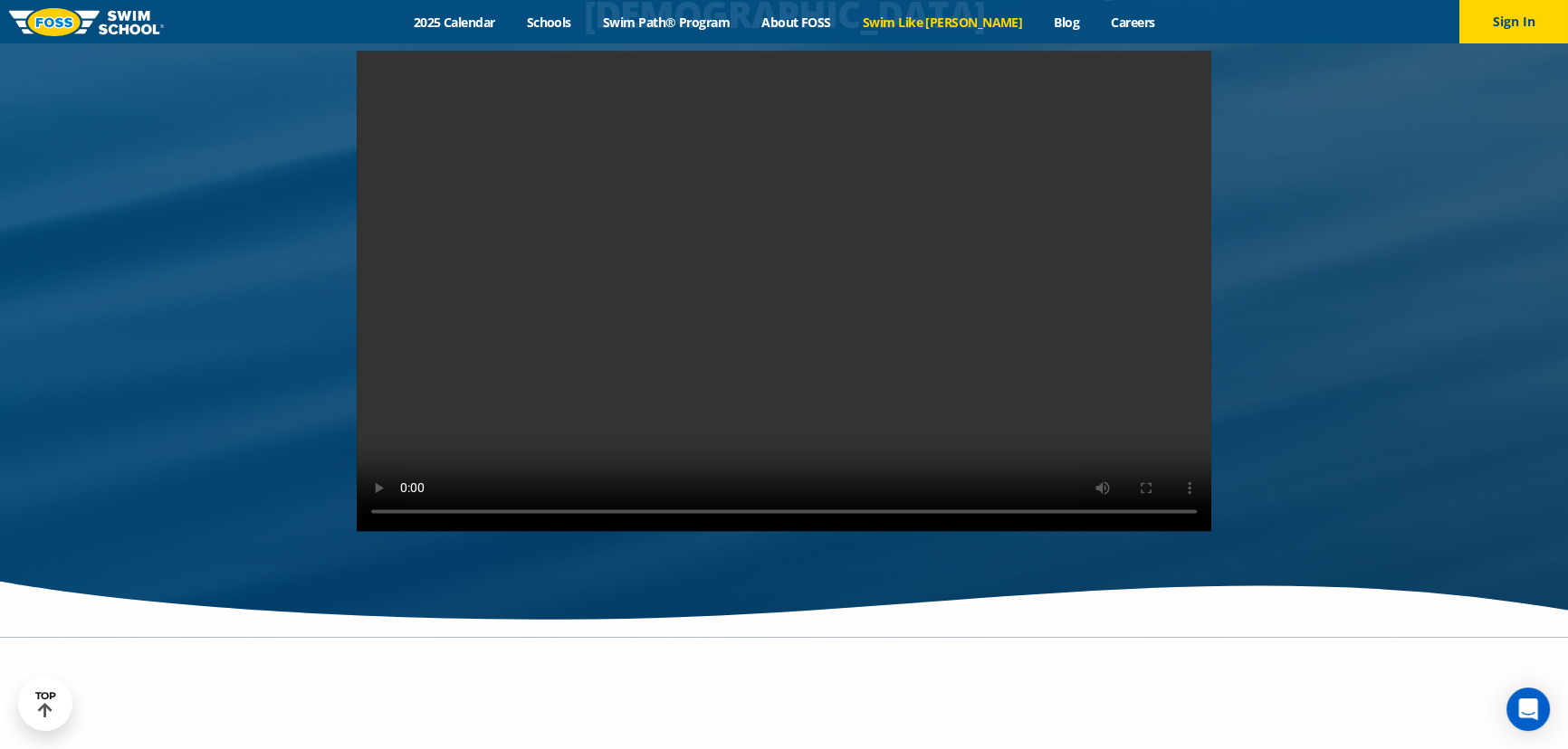
scroll to position [3619, 0]
click at [721, 247] on video at bounding box center [783, 291] width 854 height 481
click at [913, 167] on video at bounding box center [783, 291] width 854 height 481
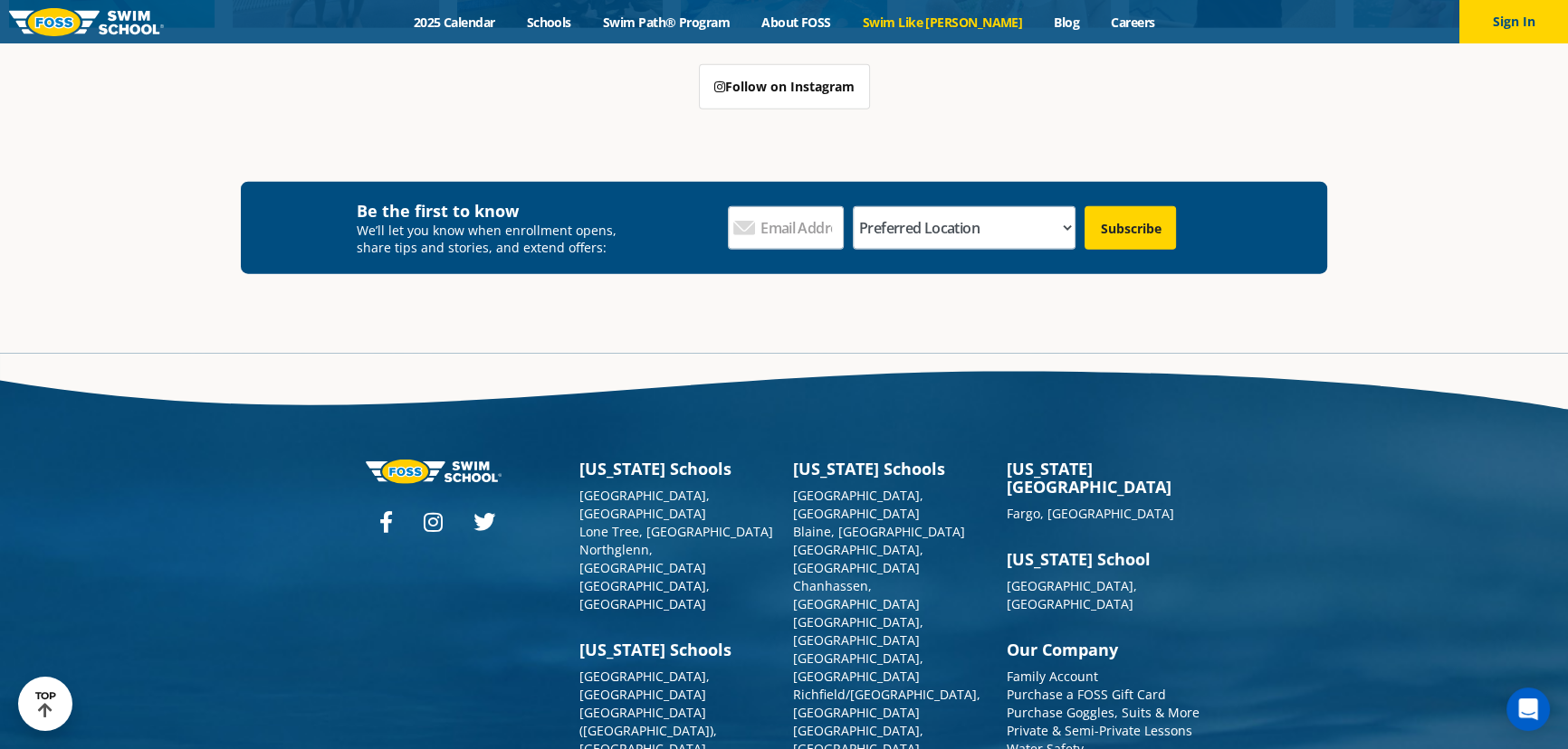
scroll to position [5591, 0]
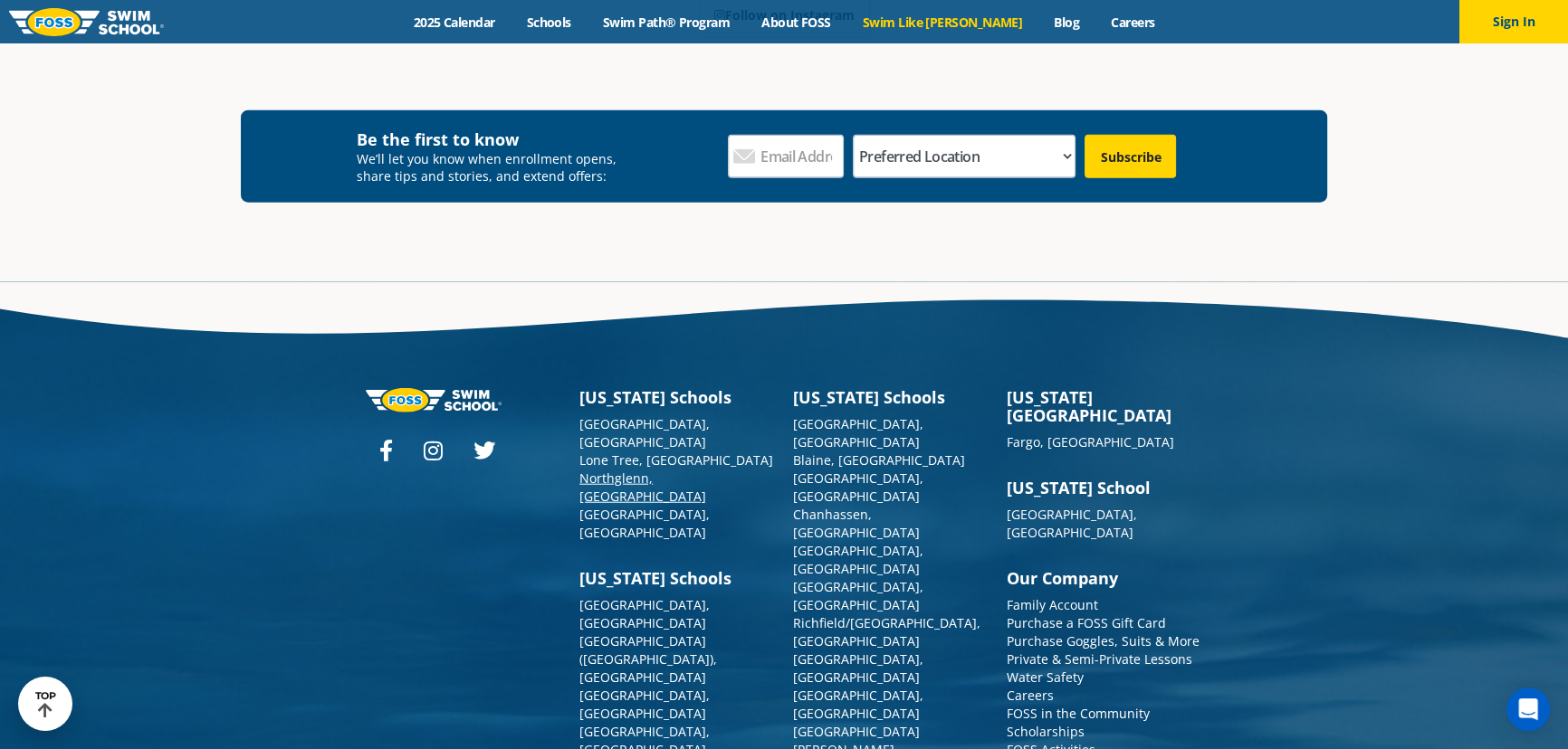
click at [605, 470] on link "Northglenn, [GEOGRAPHIC_DATA]" at bounding box center [642, 487] width 127 height 36
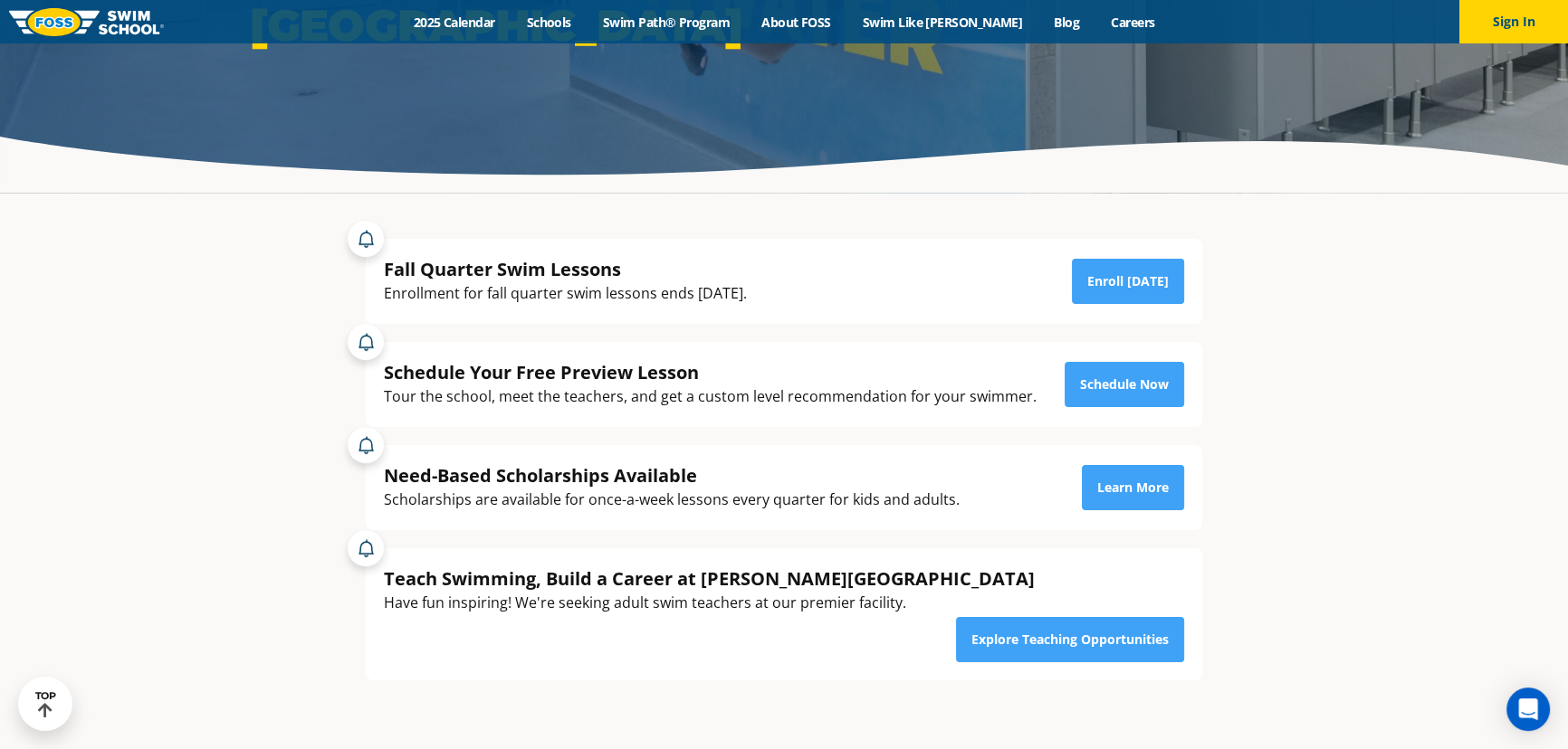
scroll to position [328, 0]
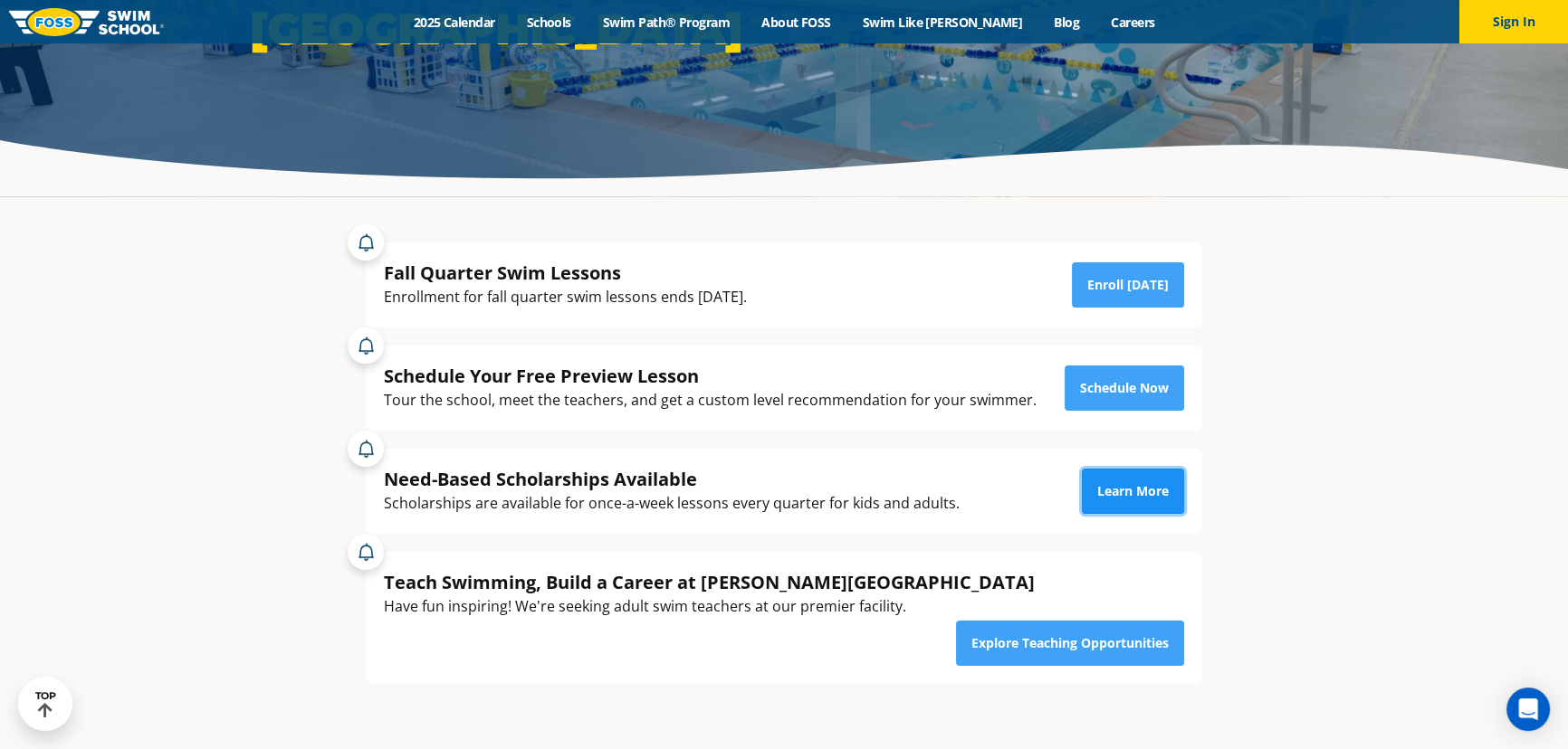
click at [1111, 484] on link "Learn More" at bounding box center [1133, 491] width 102 height 45
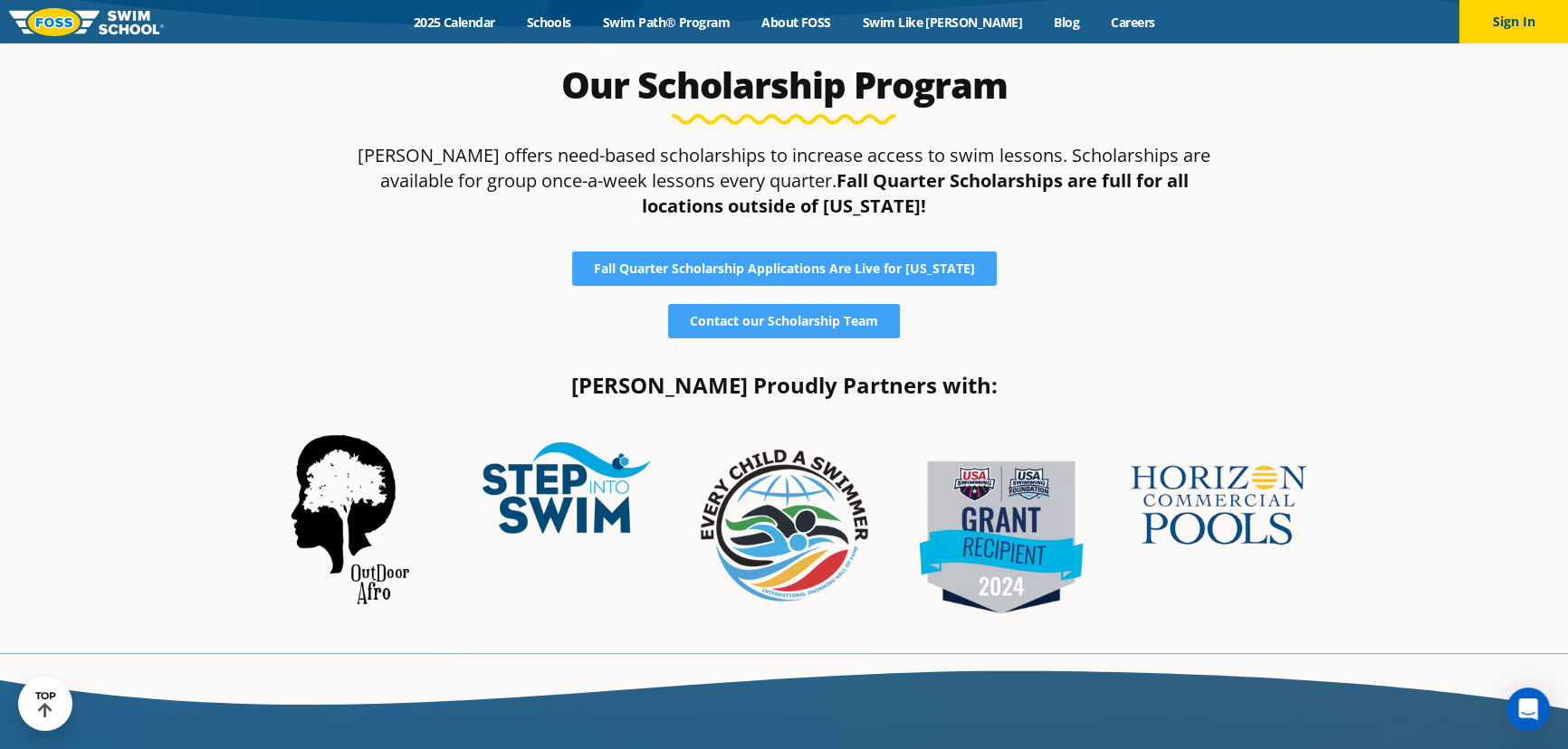
scroll to position [493, 0]
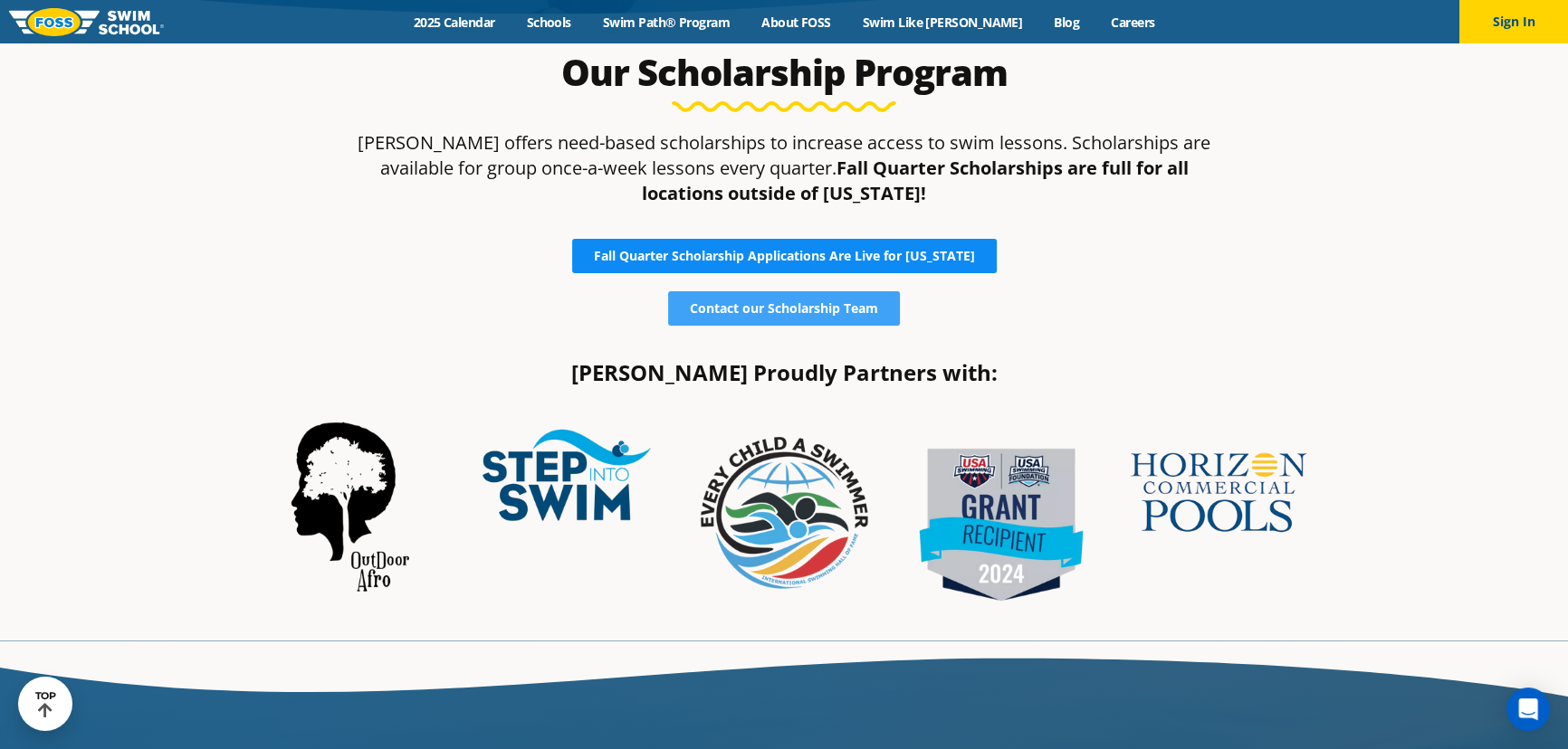
click at [794, 258] on span "Fall Quarter Scholarship Applications Are Live for [US_STATE]" at bounding box center [784, 256] width 381 height 13
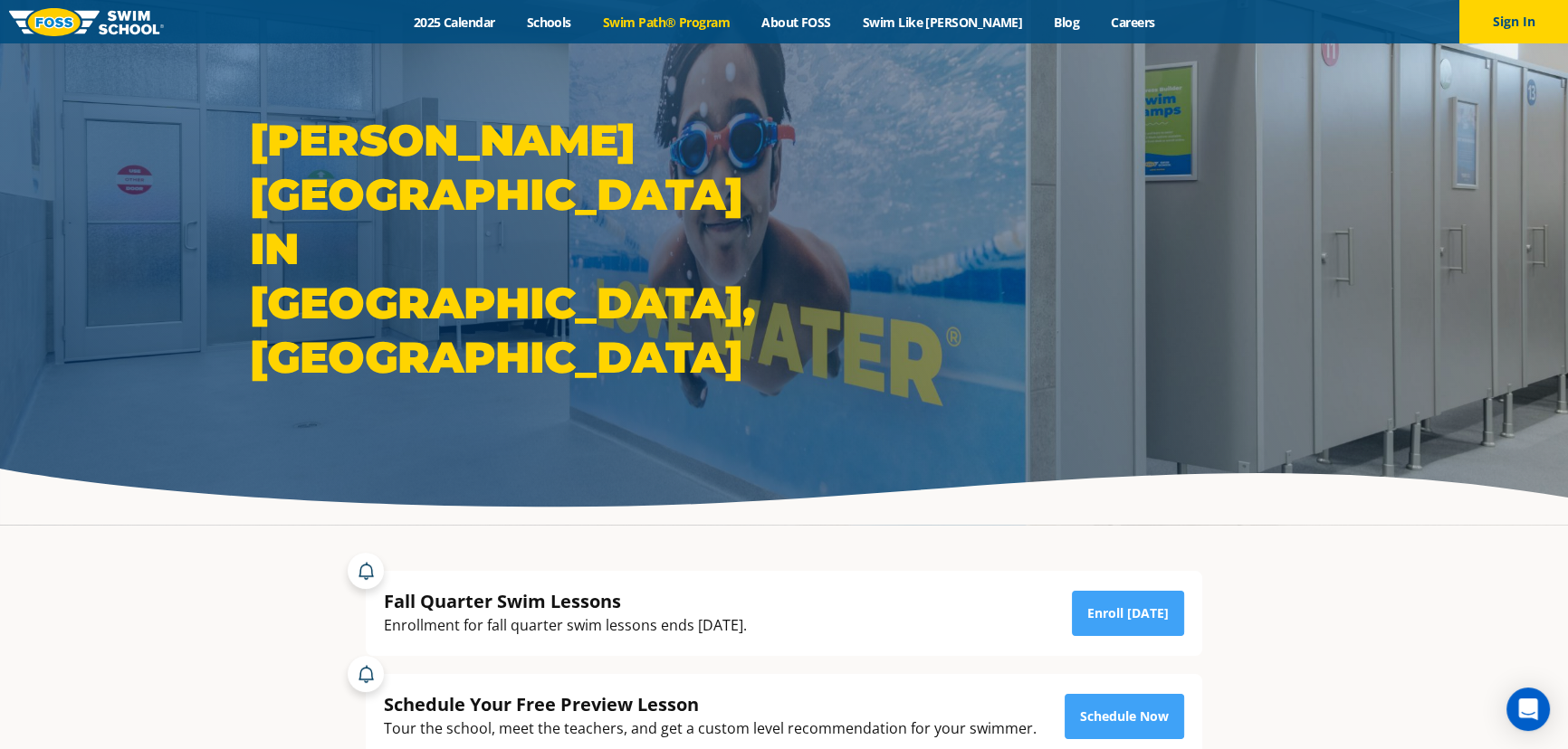
click at [691, 20] on link "Swim Path® Program" at bounding box center [666, 22] width 158 height 17
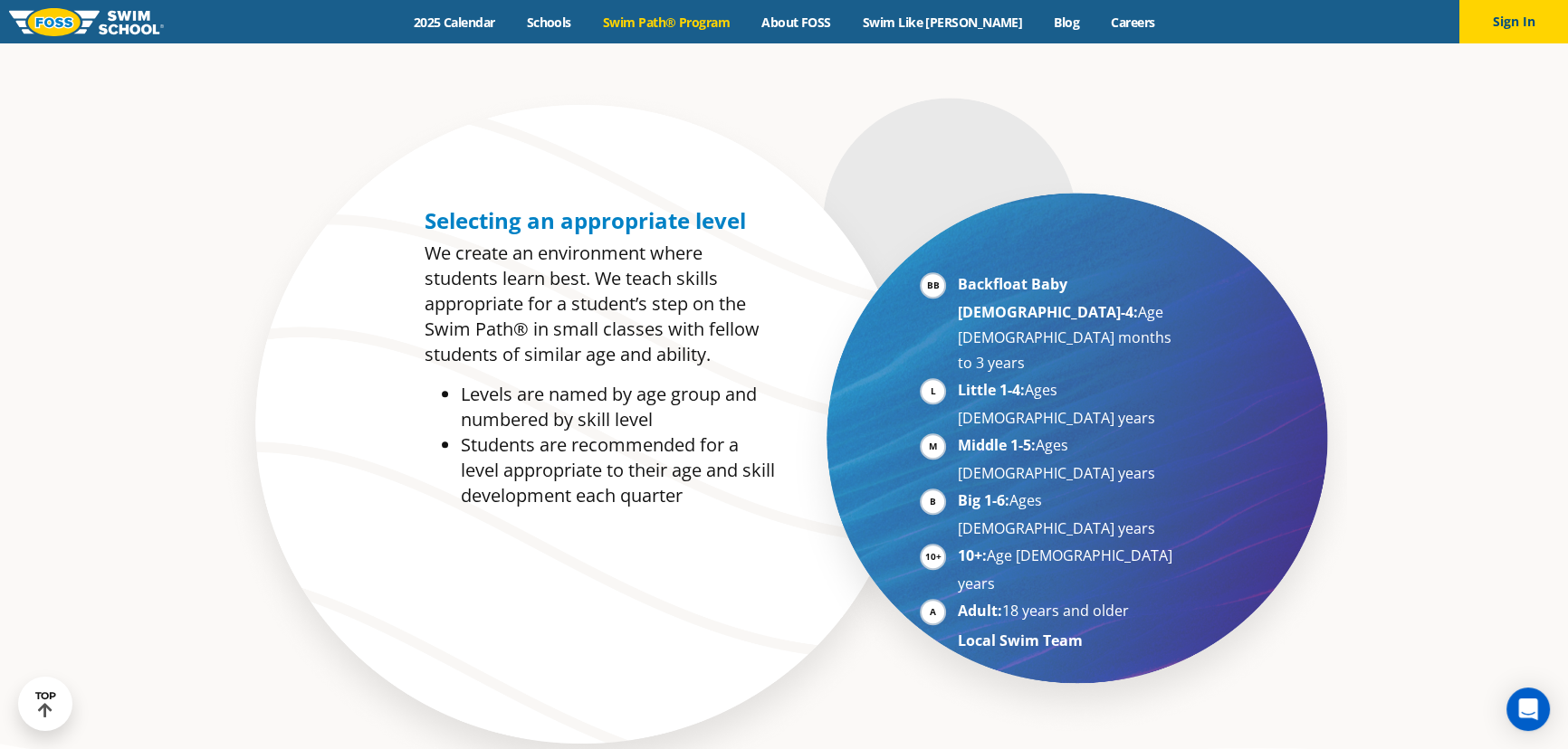
scroll to position [658, 0]
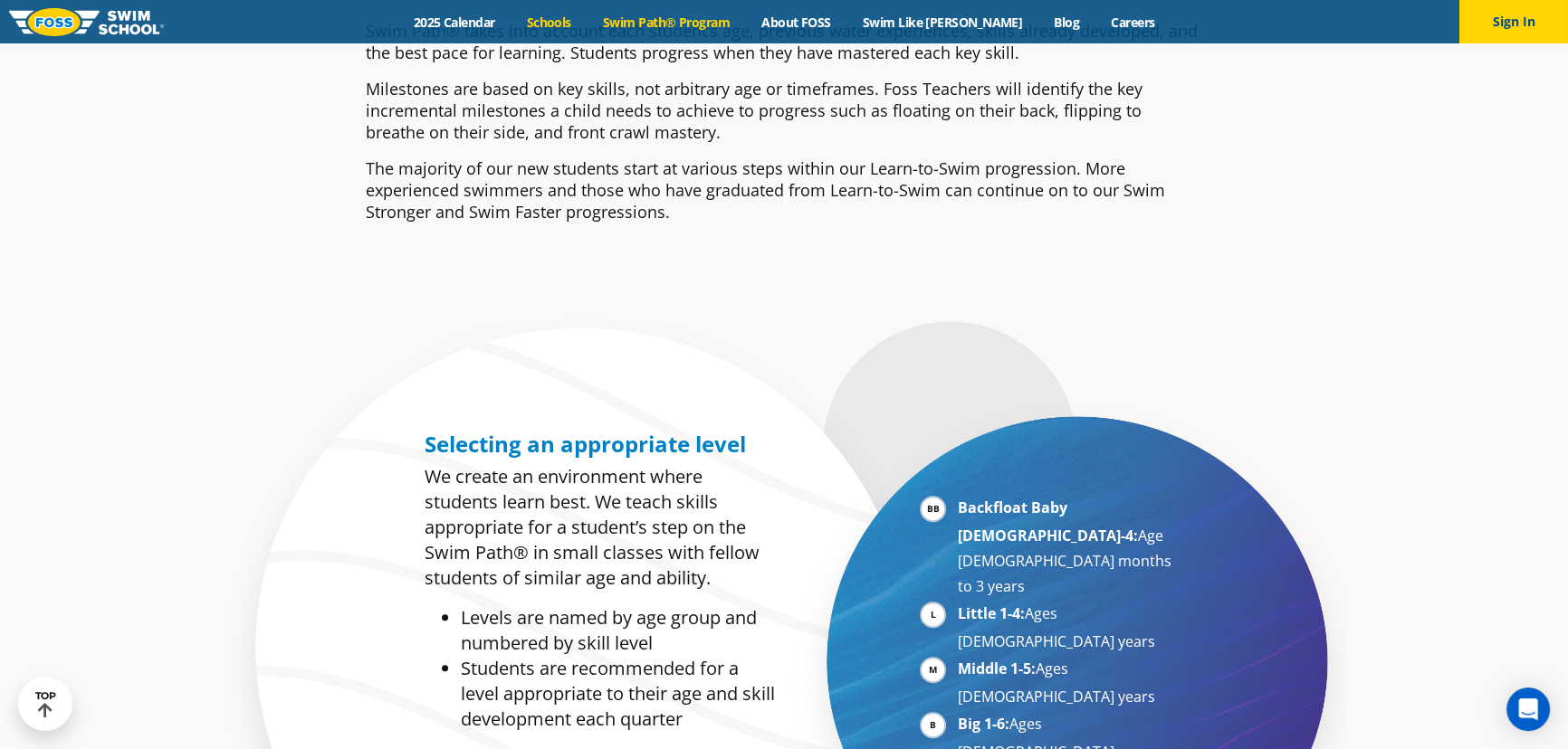
click at [580, 26] on link "Schools" at bounding box center [548, 22] width 76 height 17
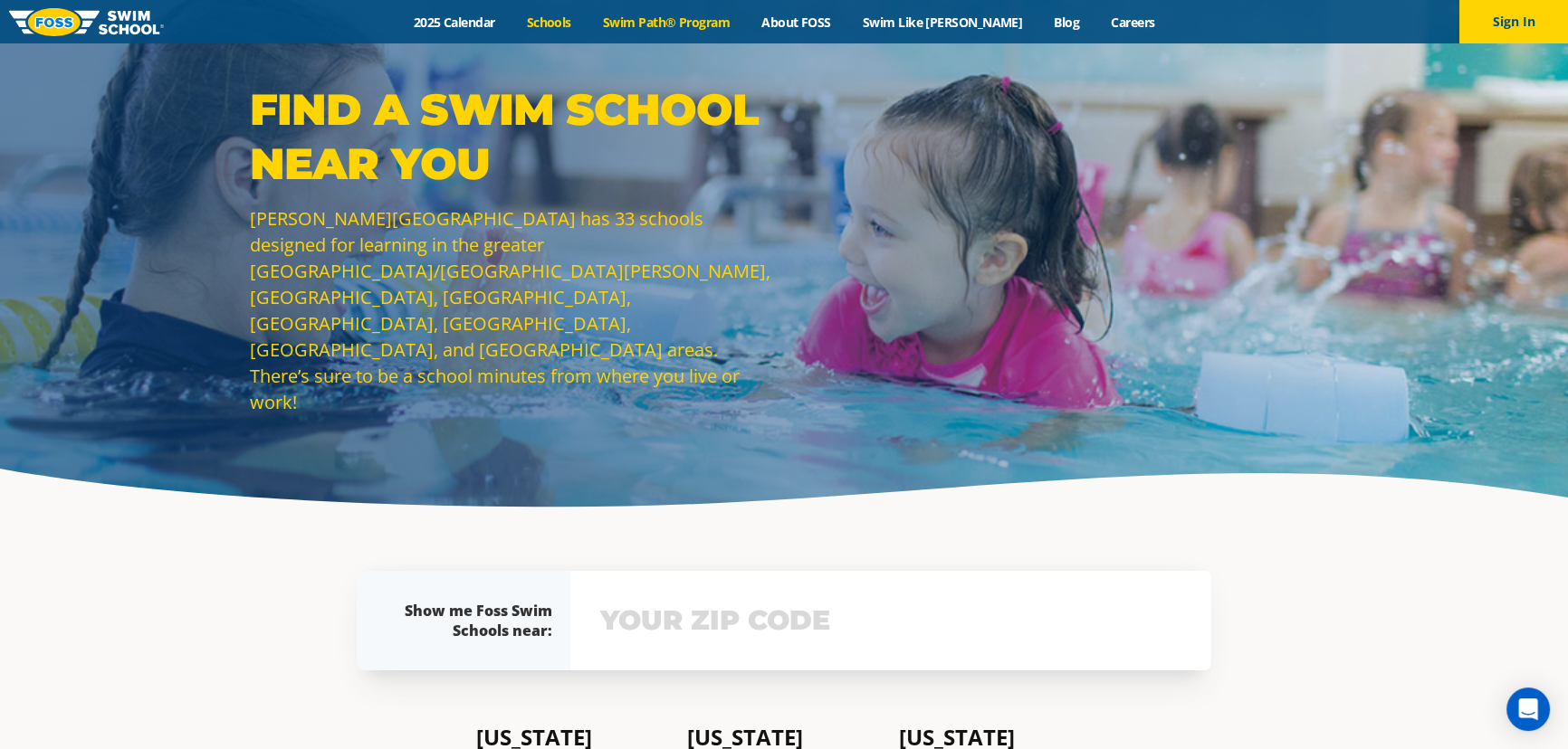
click at [730, 22] on link "Swim Path® Program" at bounding box center [666, 22] width 158 height 17
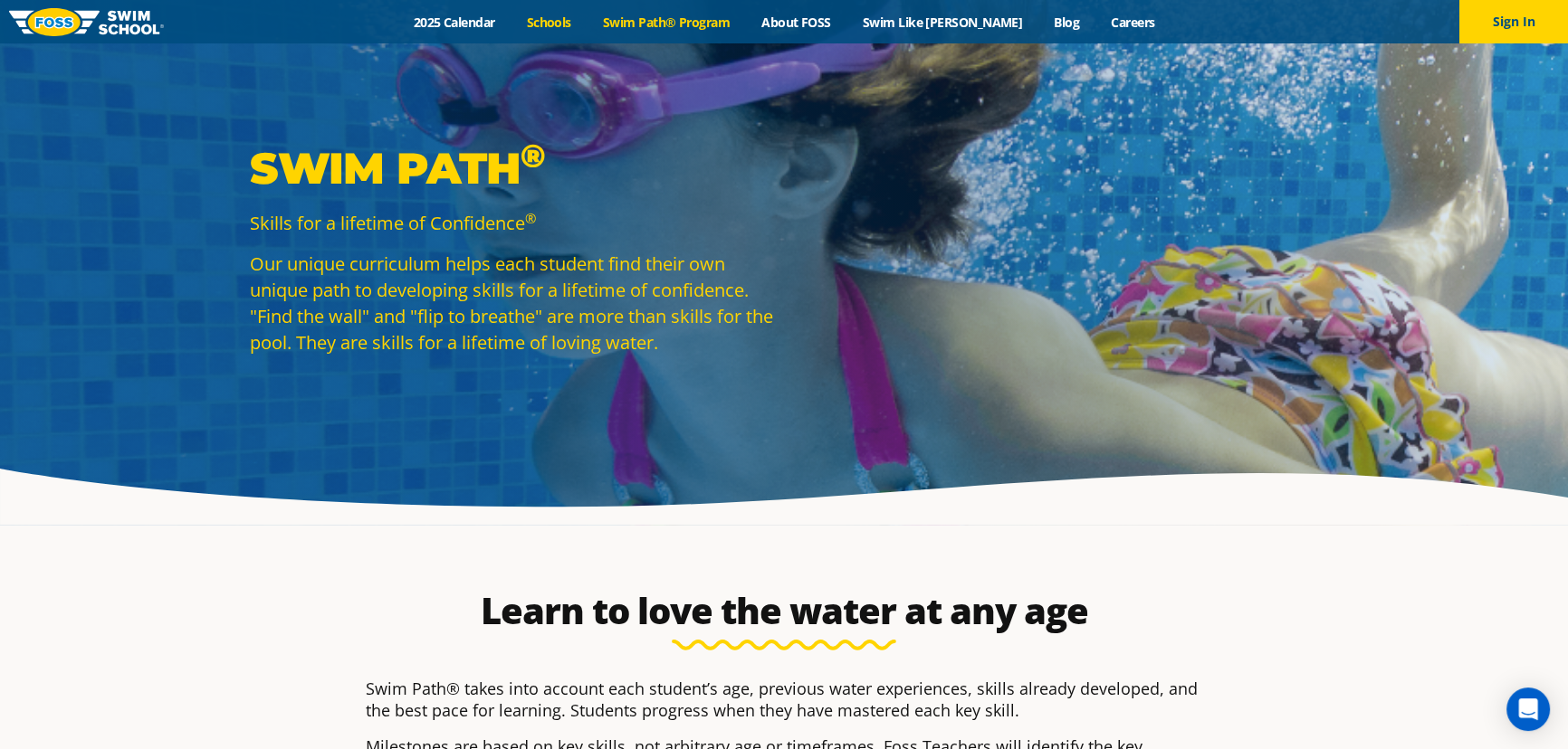
click at [572, 18] on link "Schools" at bounding box center [548, 22] width 76 height 17
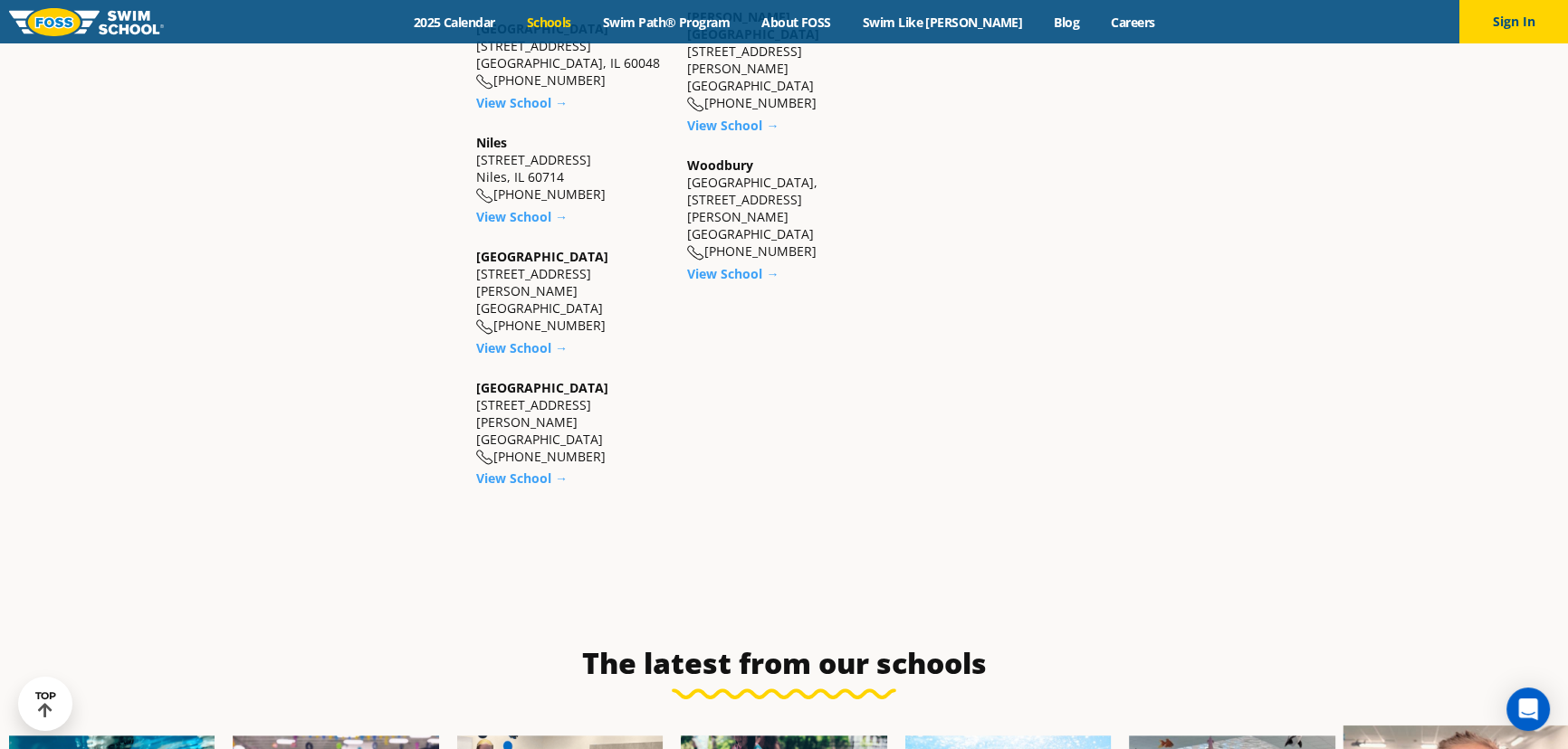
scroll to position [1728, 0]
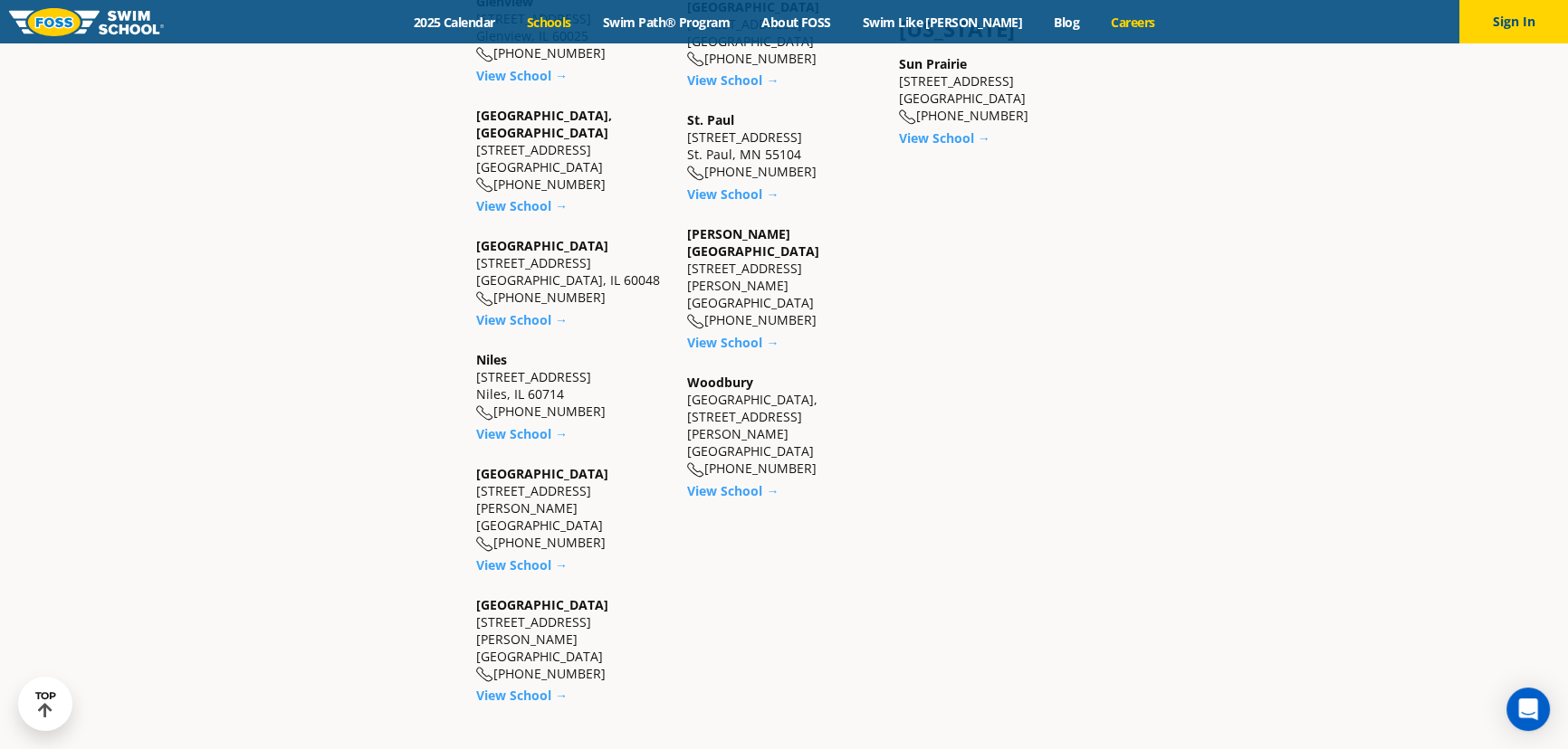
click at [1105, 25] on link "Careers" at bounding box center [1133, 22] width 75 height 17
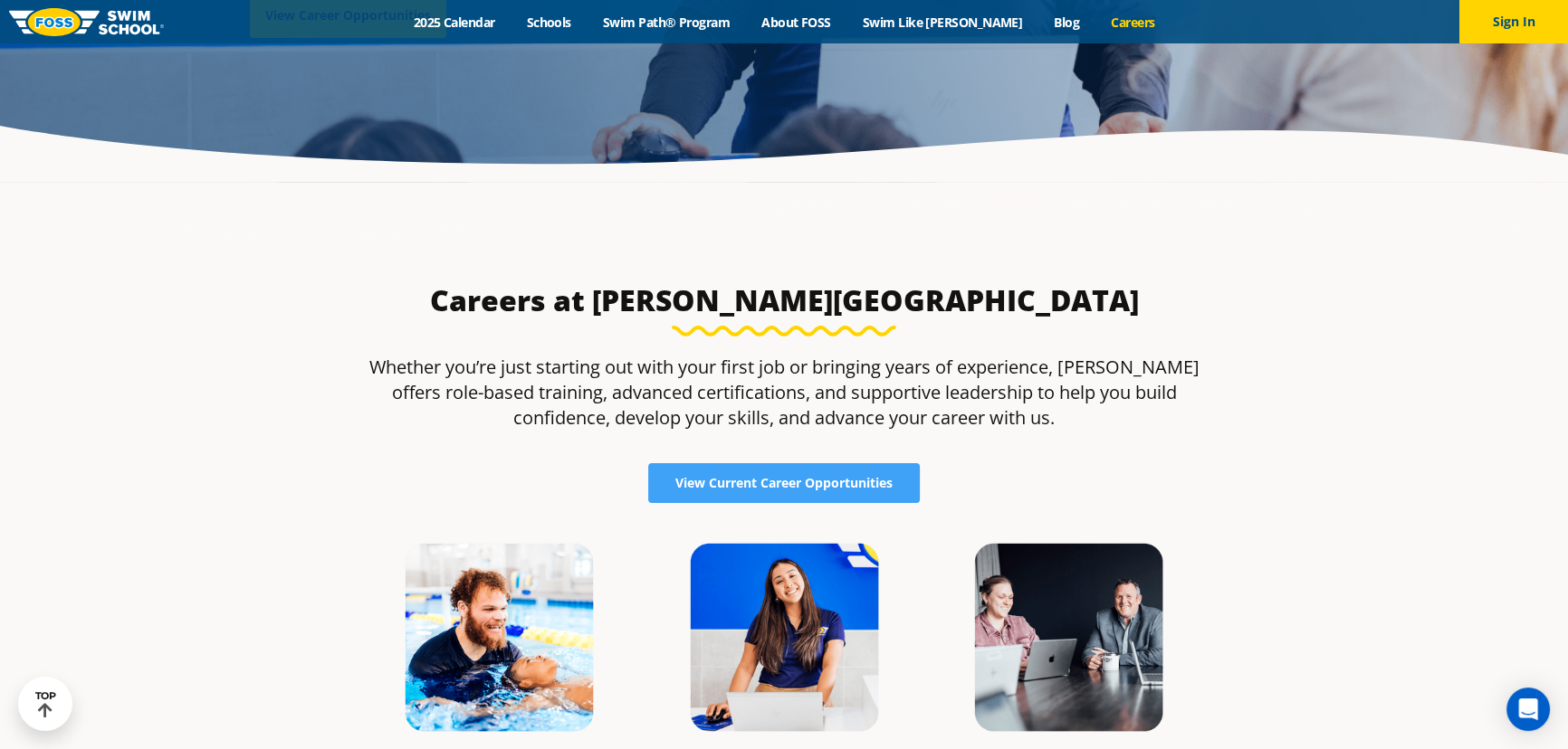
scroll to position [493, 0]
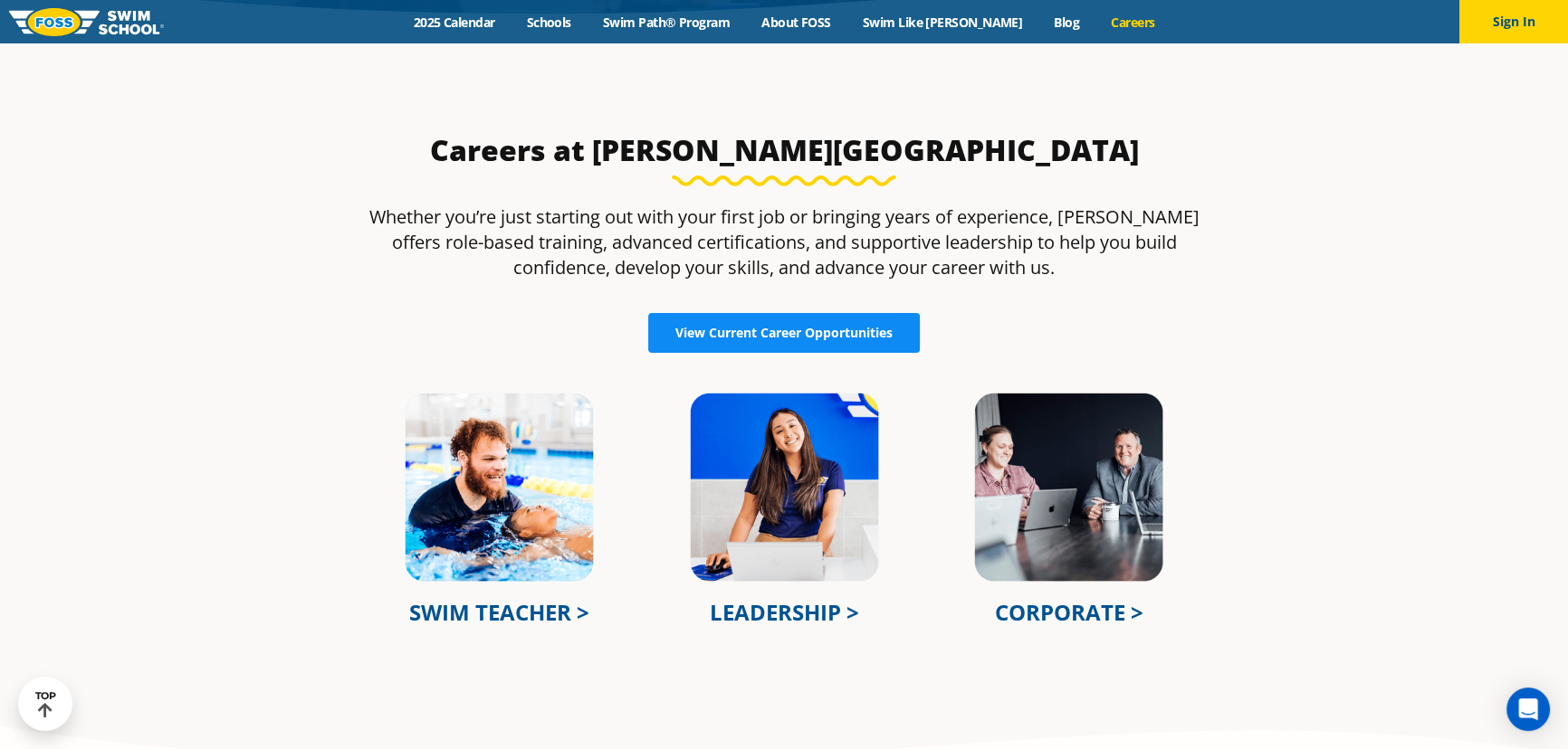
click at [804, 333] on span "View Current Career Opportunities" at bounding box center [784, 333] width 218 height 13
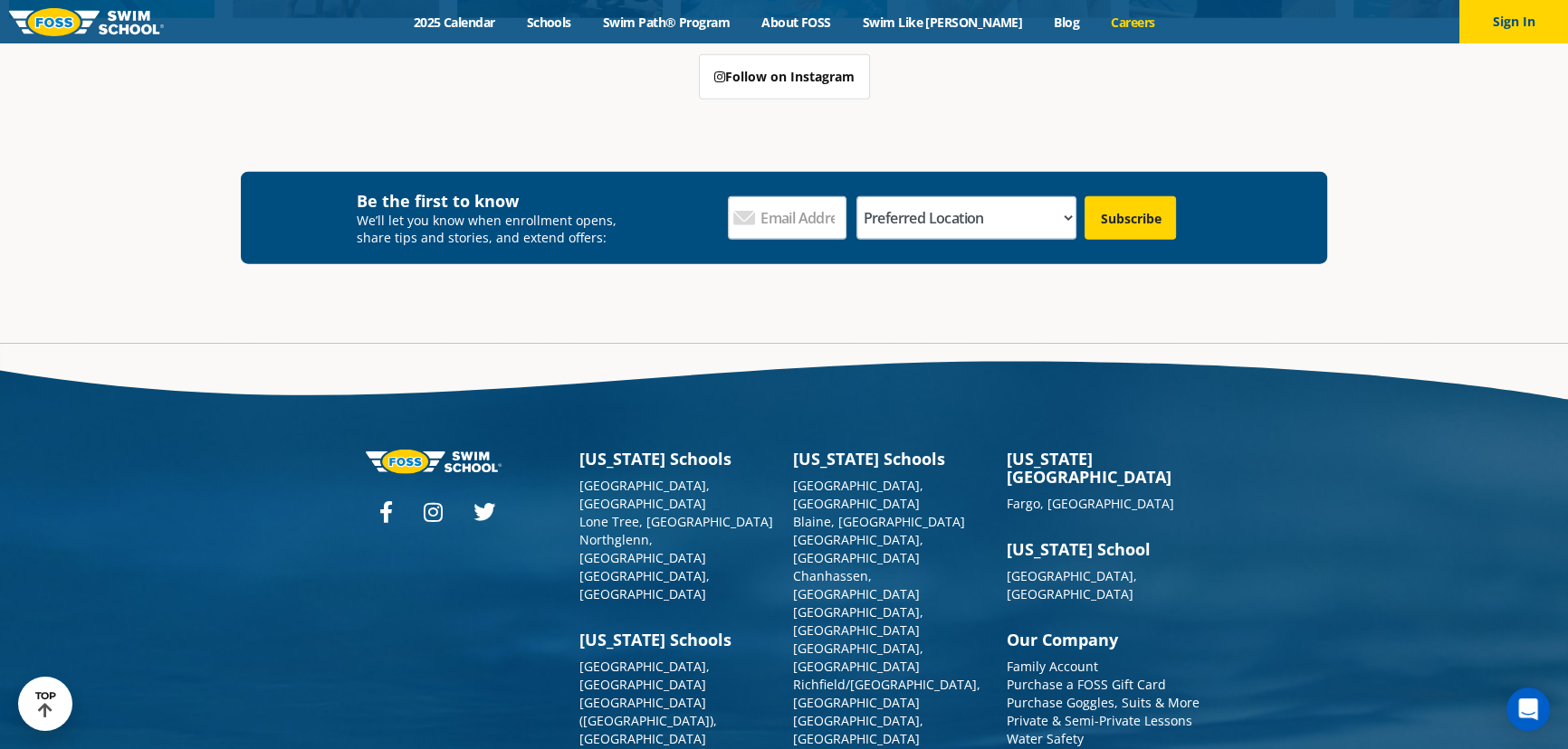
scroll to position [5487, 0]
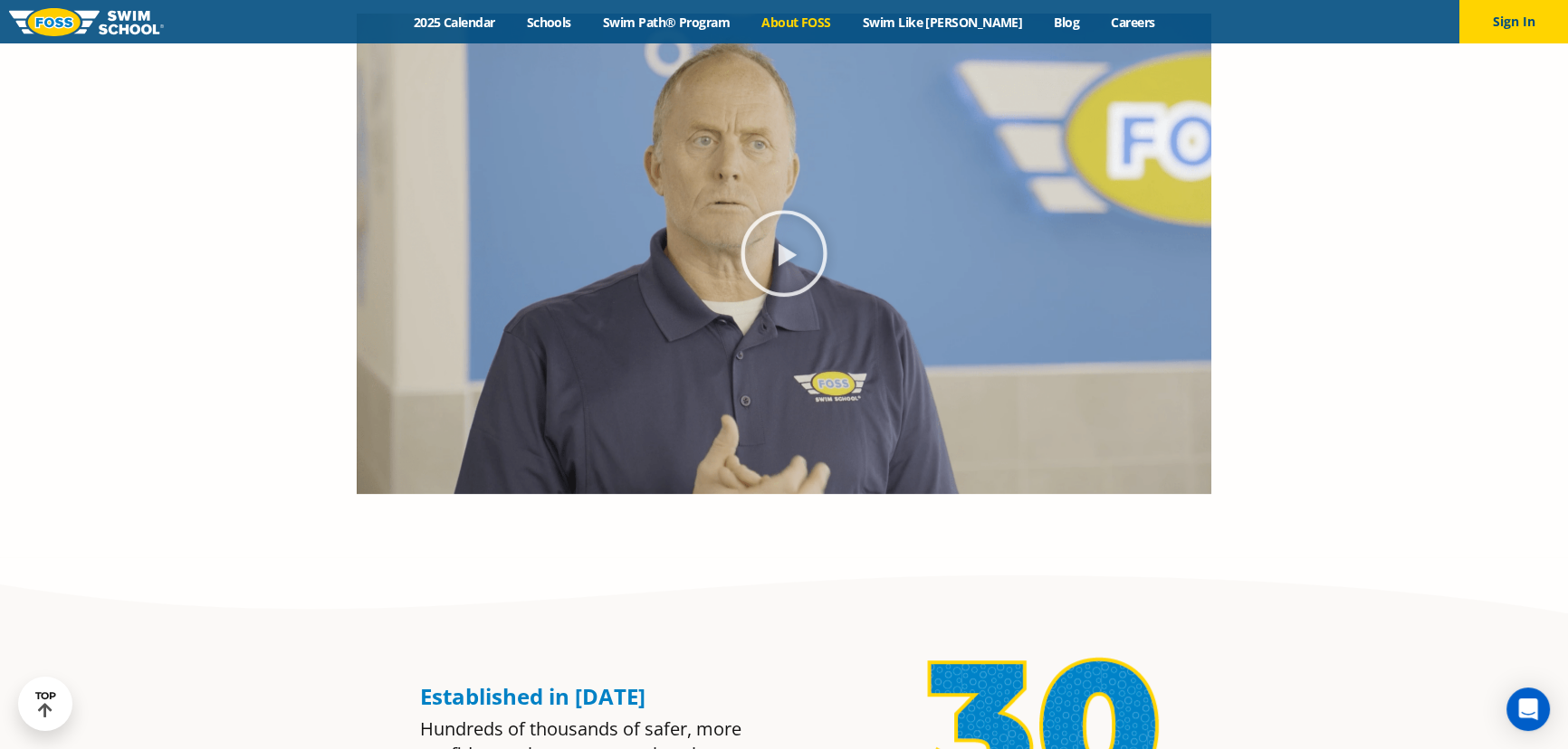
scroll to position [1069, 0]
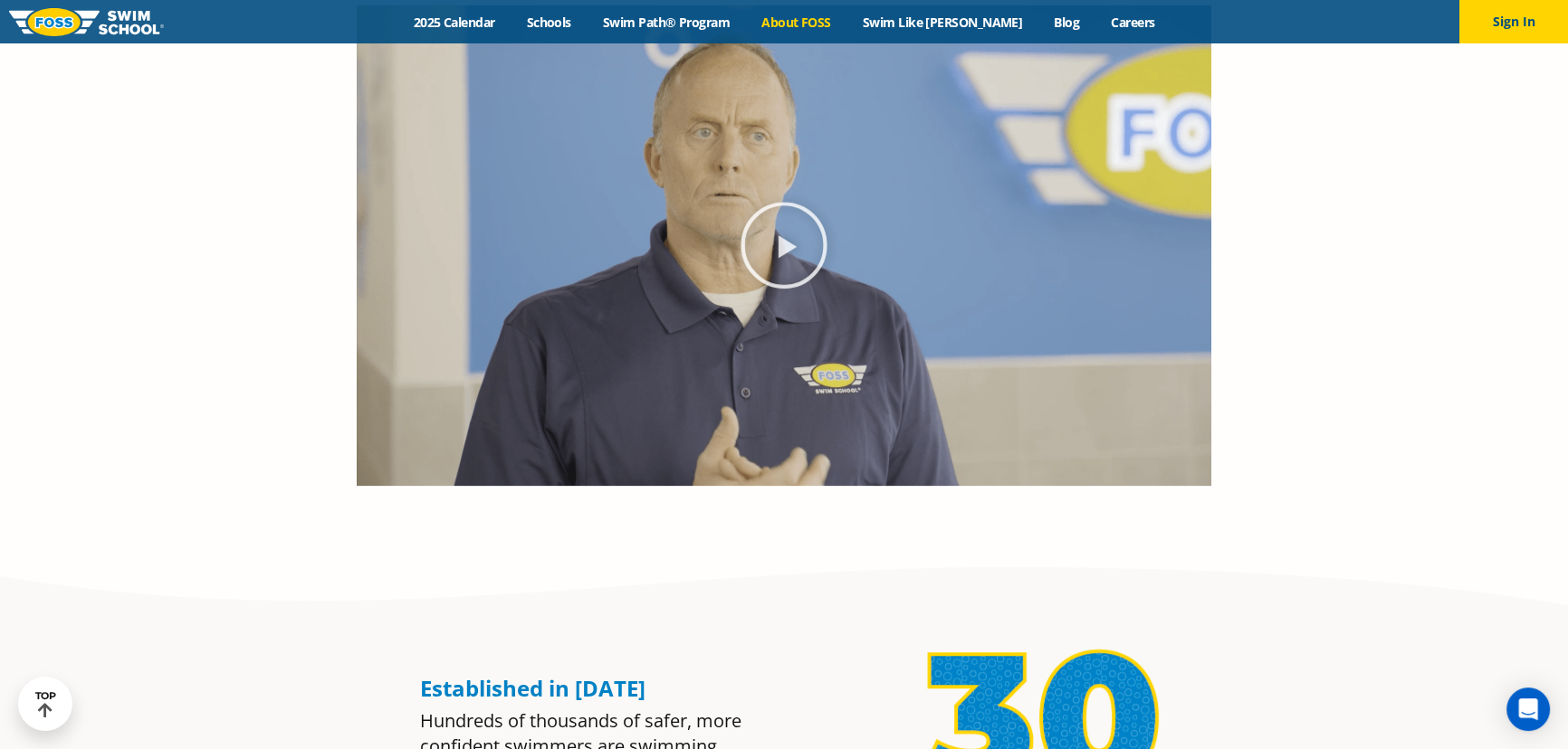
click at [769, 248] on icon "Play Video" at bounding box center [784, 245] width 91 height 91
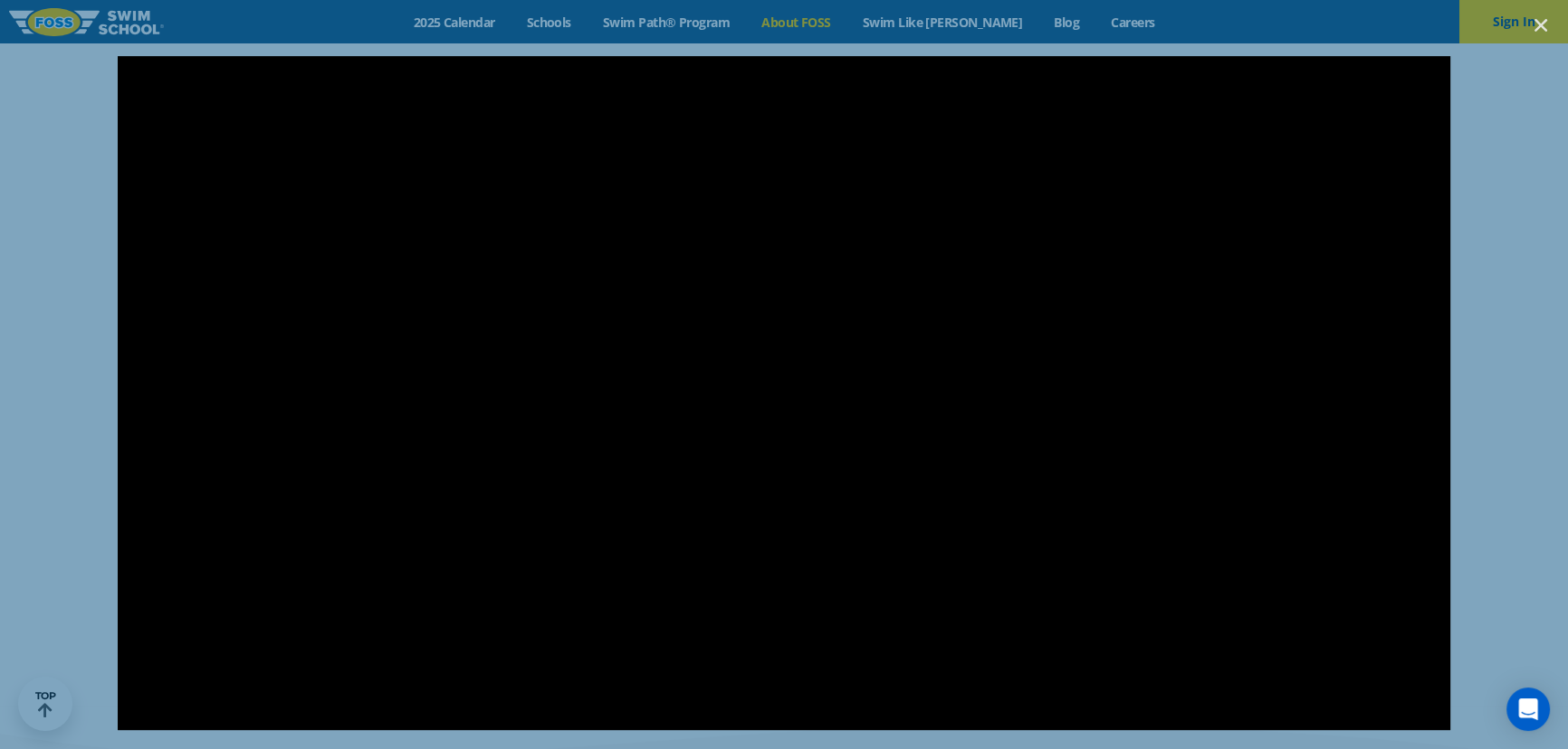
scroll to position [905, 0]
click at [1545, 29] on use "Close (Esc)" at bounding box center [1541, 25] width 13 height 13
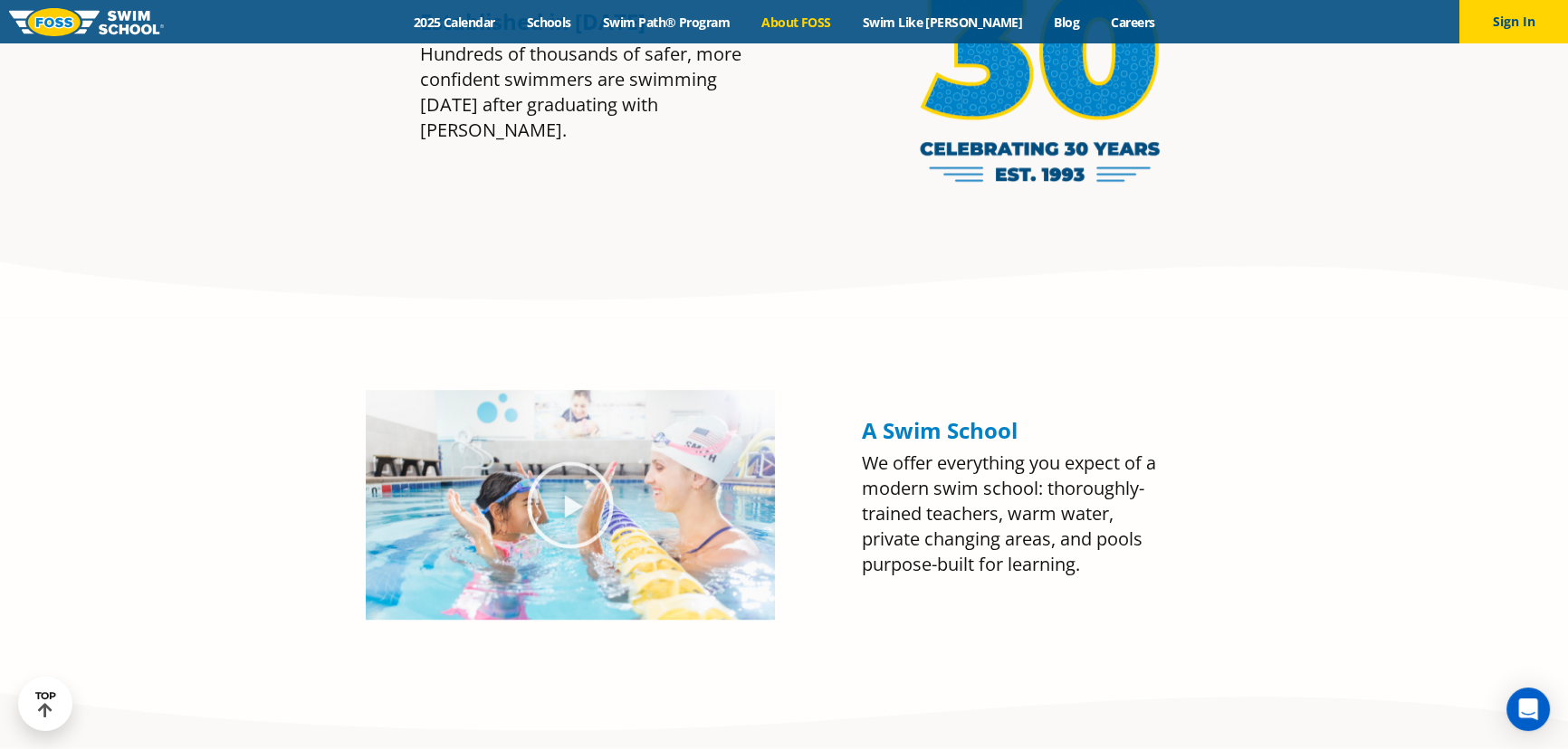
scroll to position [1734, 0]
click at [716, 19] on link "Swim Path® Program" at bounding box center [666, 22] width 158 height 17
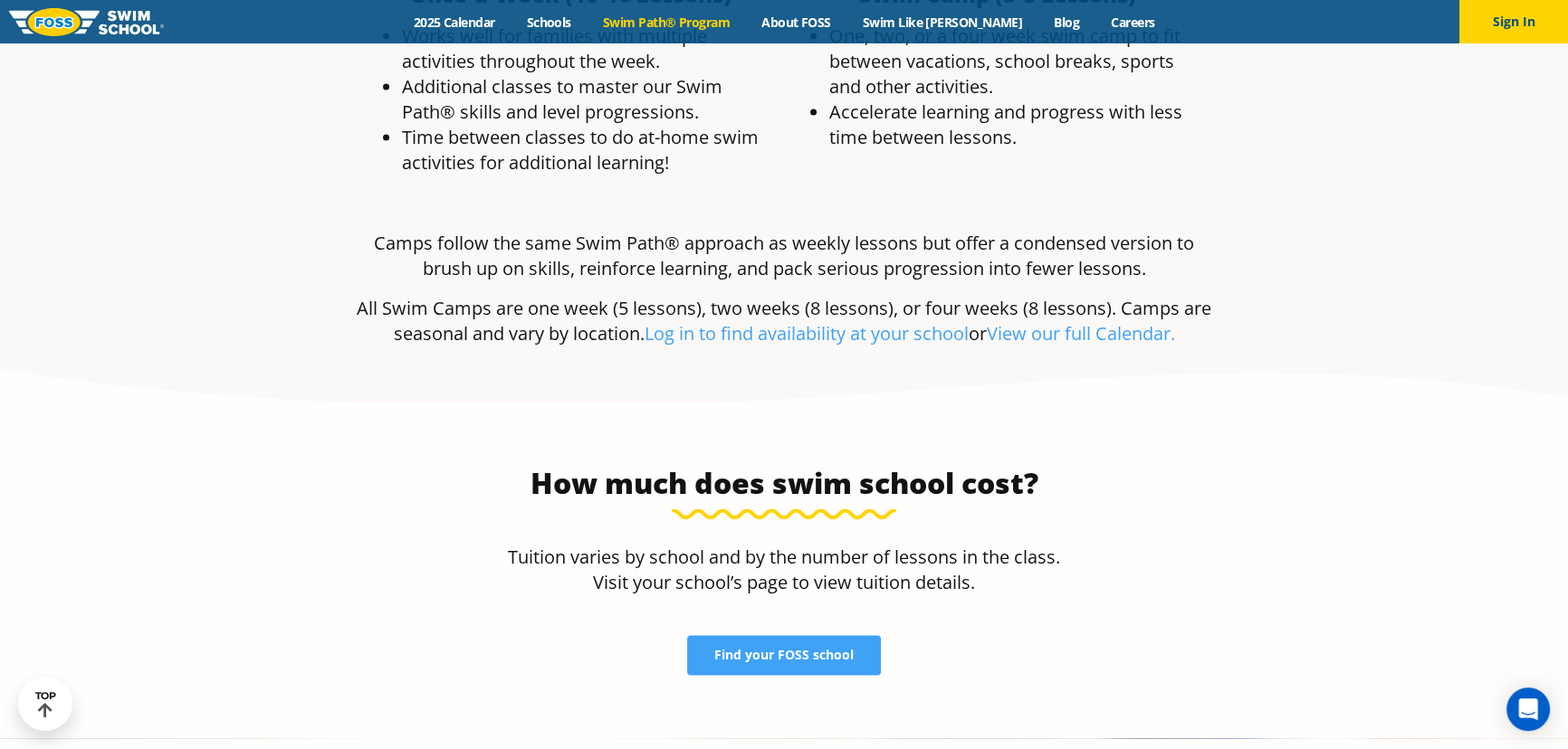
scroll to position [3537, 0]
click at [781, 650] on span "Find your FOSS school" at bounding box center [784, 656] width 140 height 13
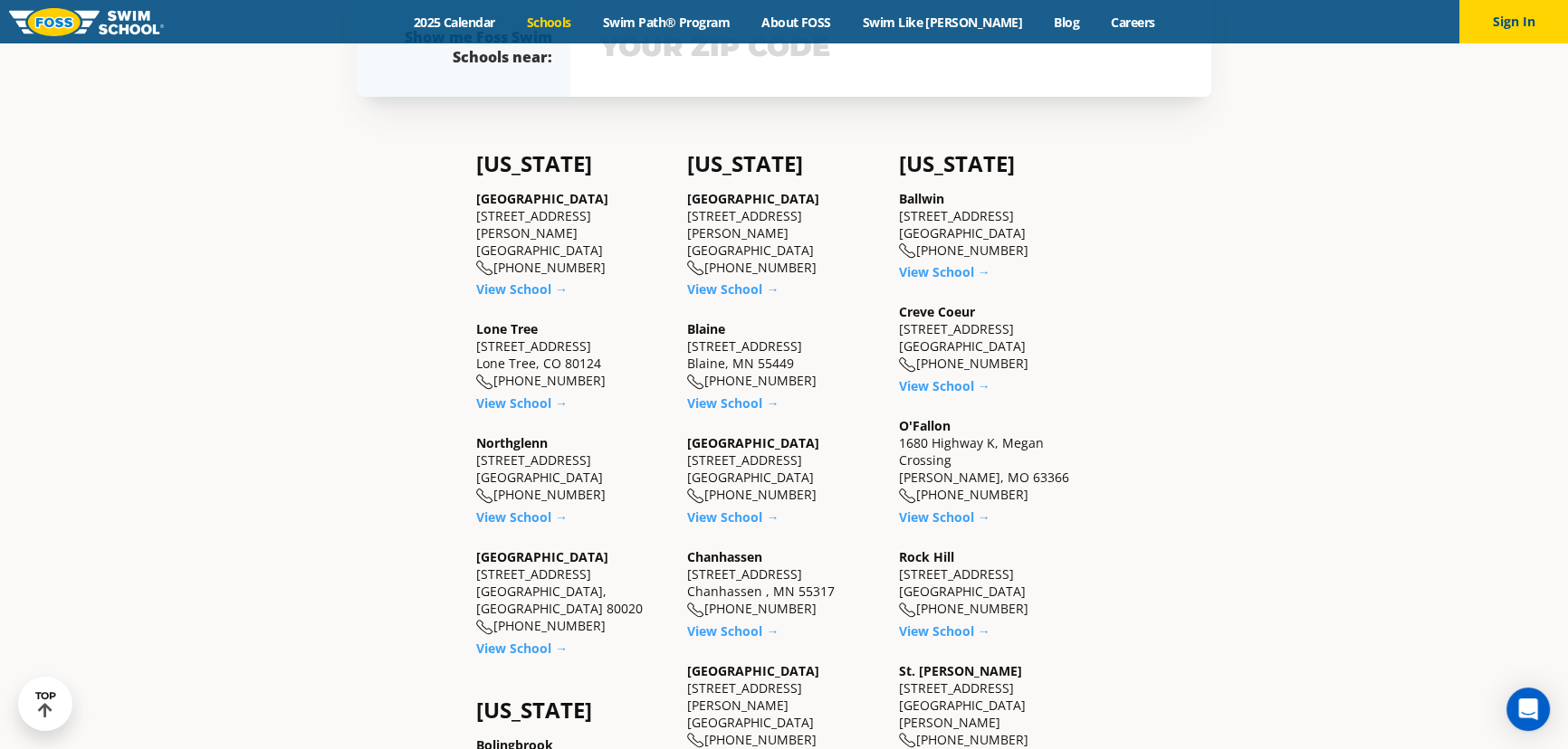
scroll to position [576, 0]
click at [517, 507] on link "View School →" at bounding box center [521, 516] width 91 height 17
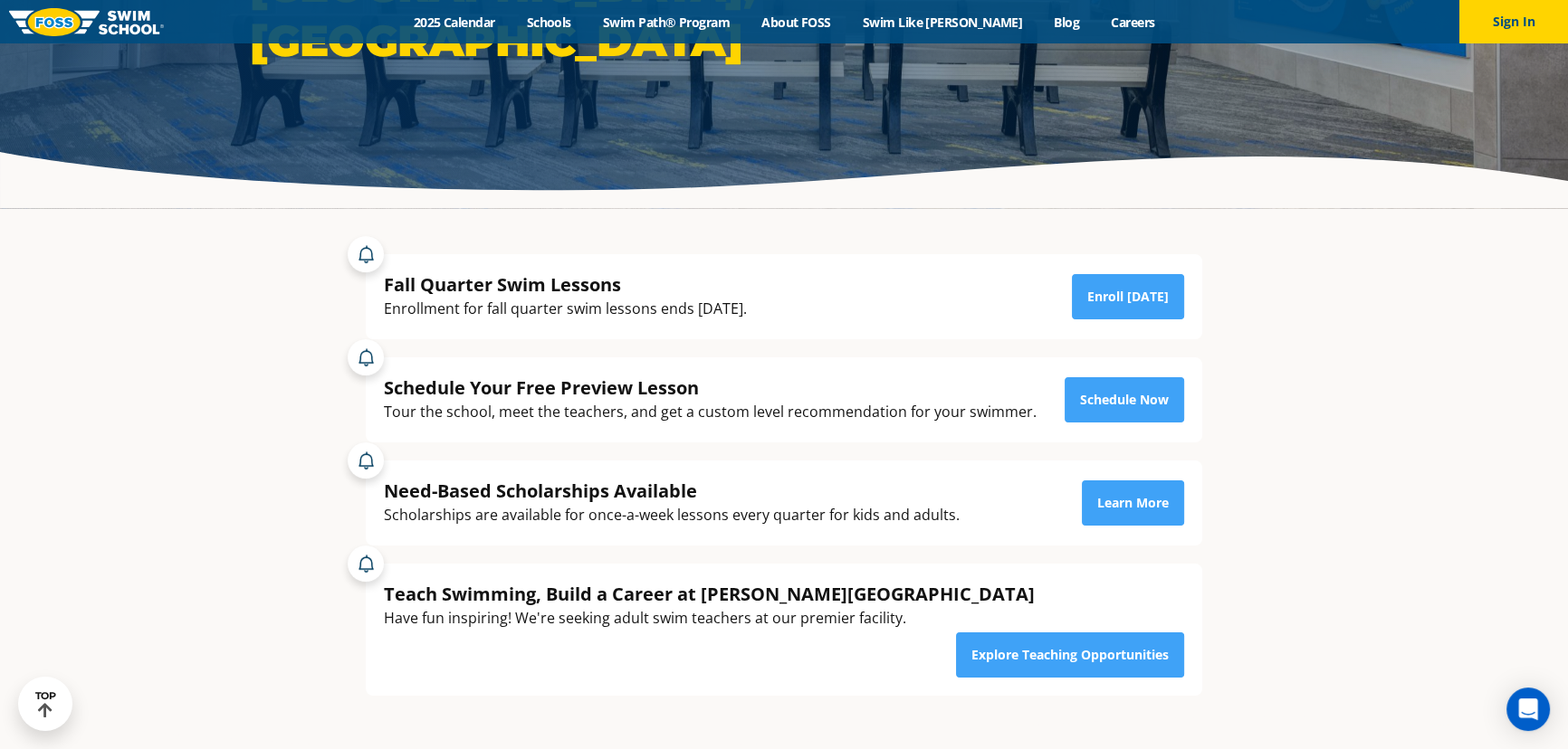
scroll to position [328, 0]
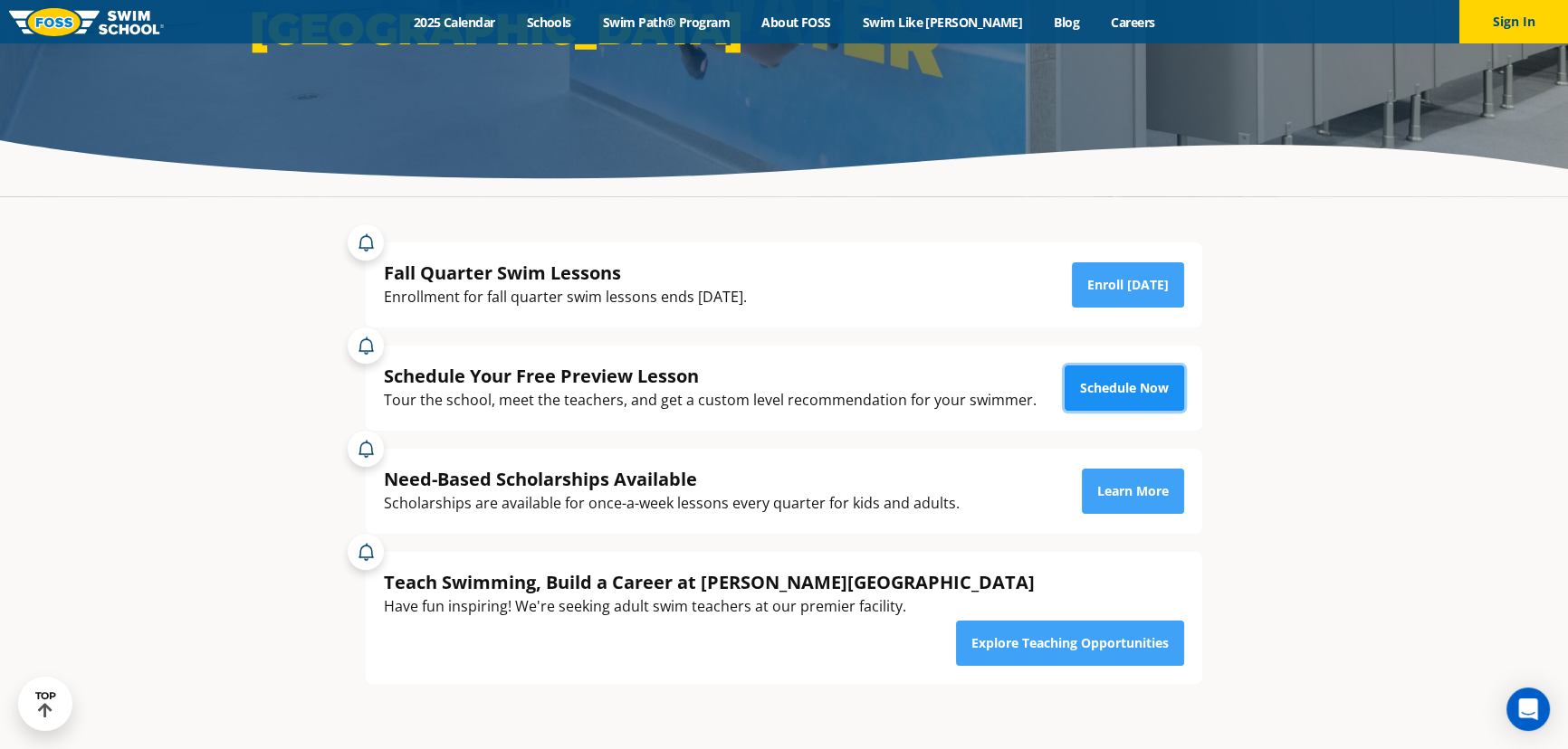
click at [1113, 385] on link "Schedule Now" at bounding box center [1123, 388] width 119 height 45
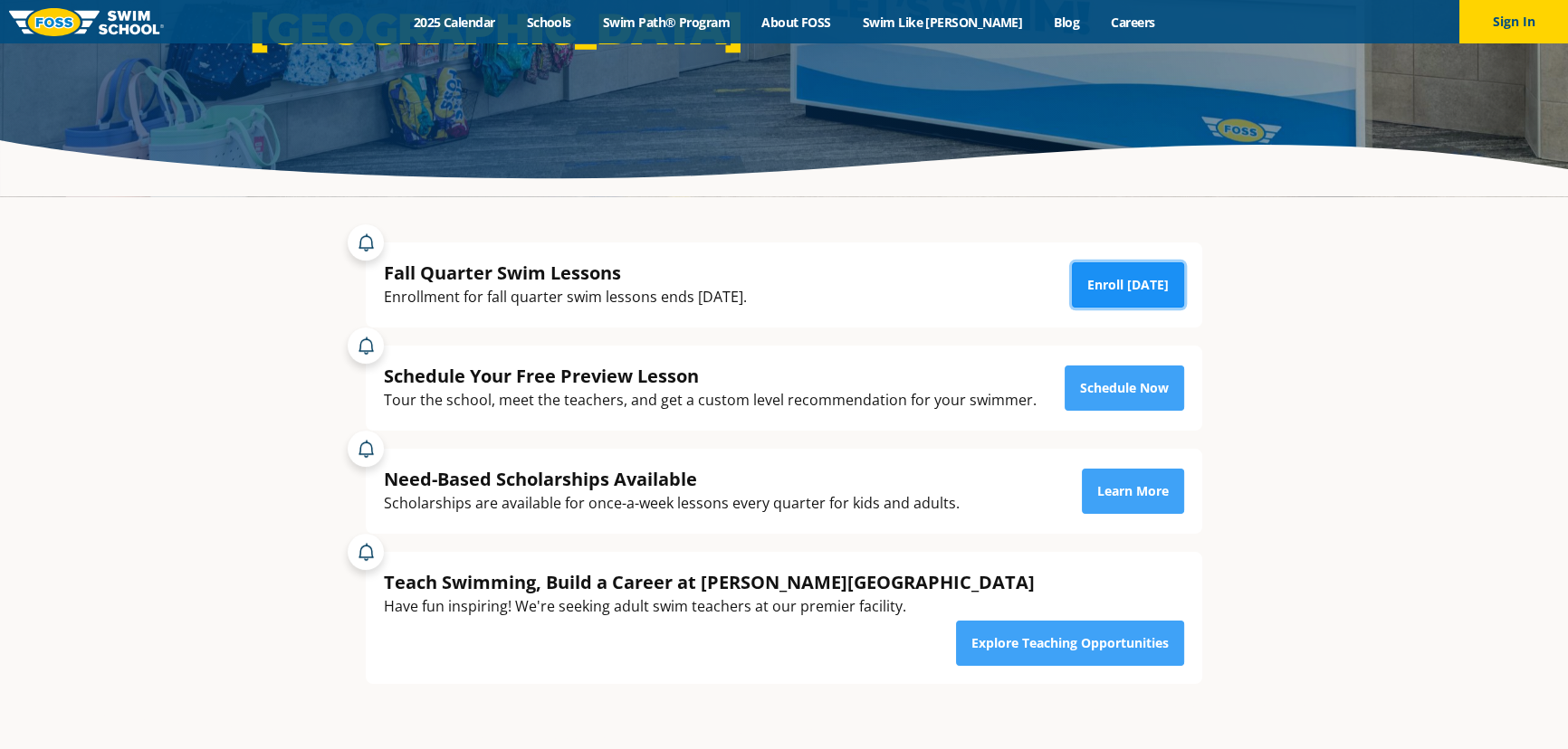
click at [1108, 285] on link "Enroll [DATE]" at bounding box center [1128, 285] width 113 height 45
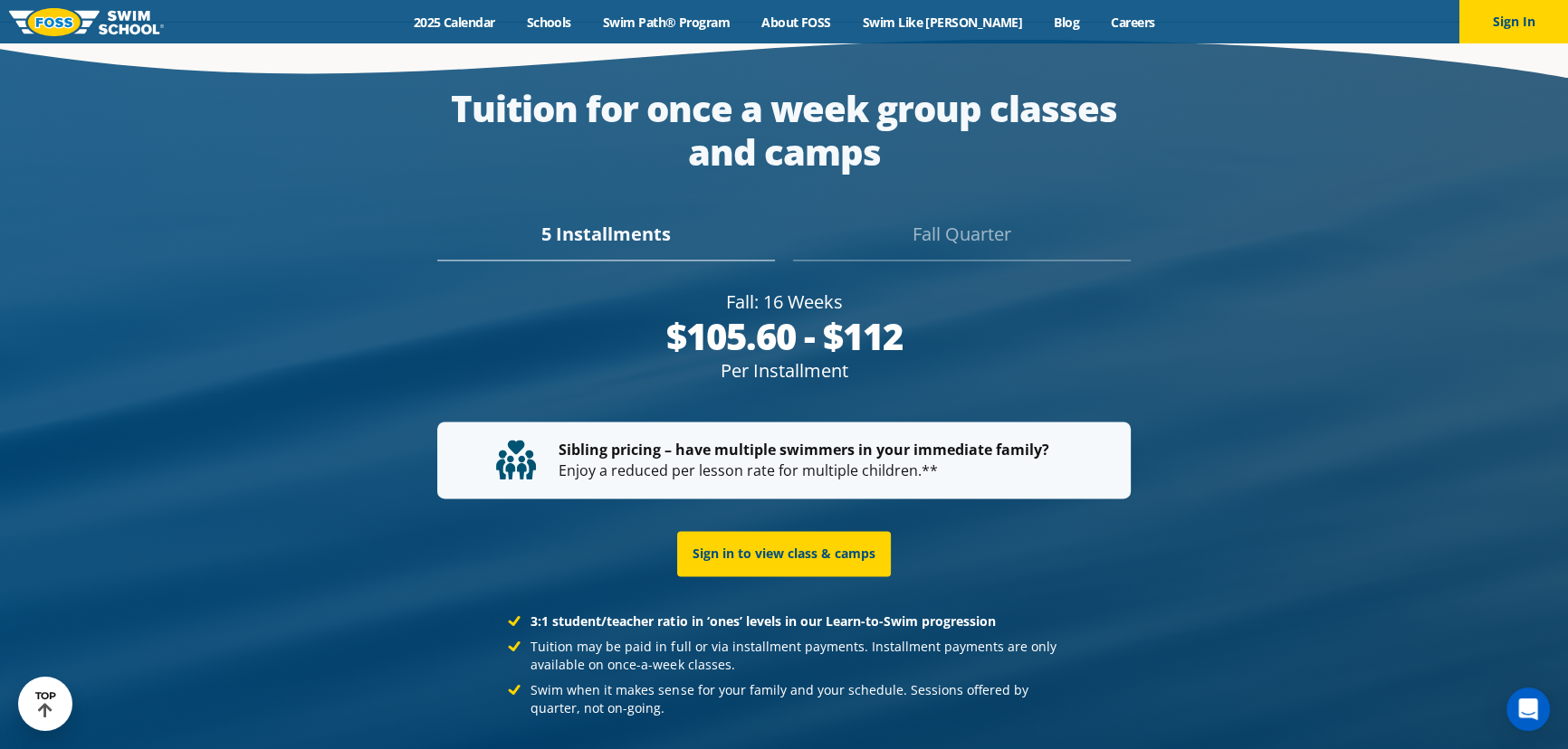
scroll to position [3372, 0]
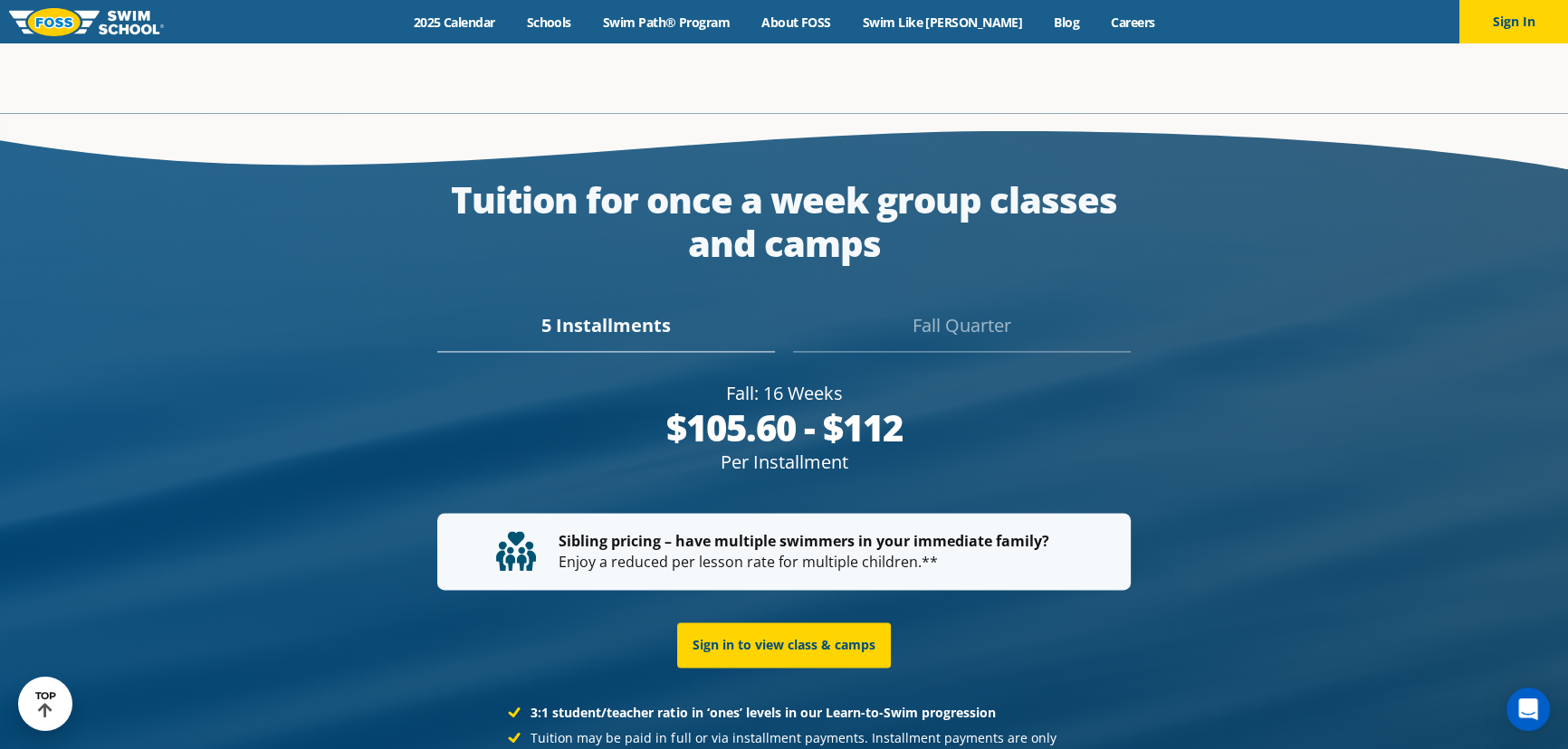
click at [922, 312] on div "Fall Quarter" at bounding box center [962, 332] width 338 height 39
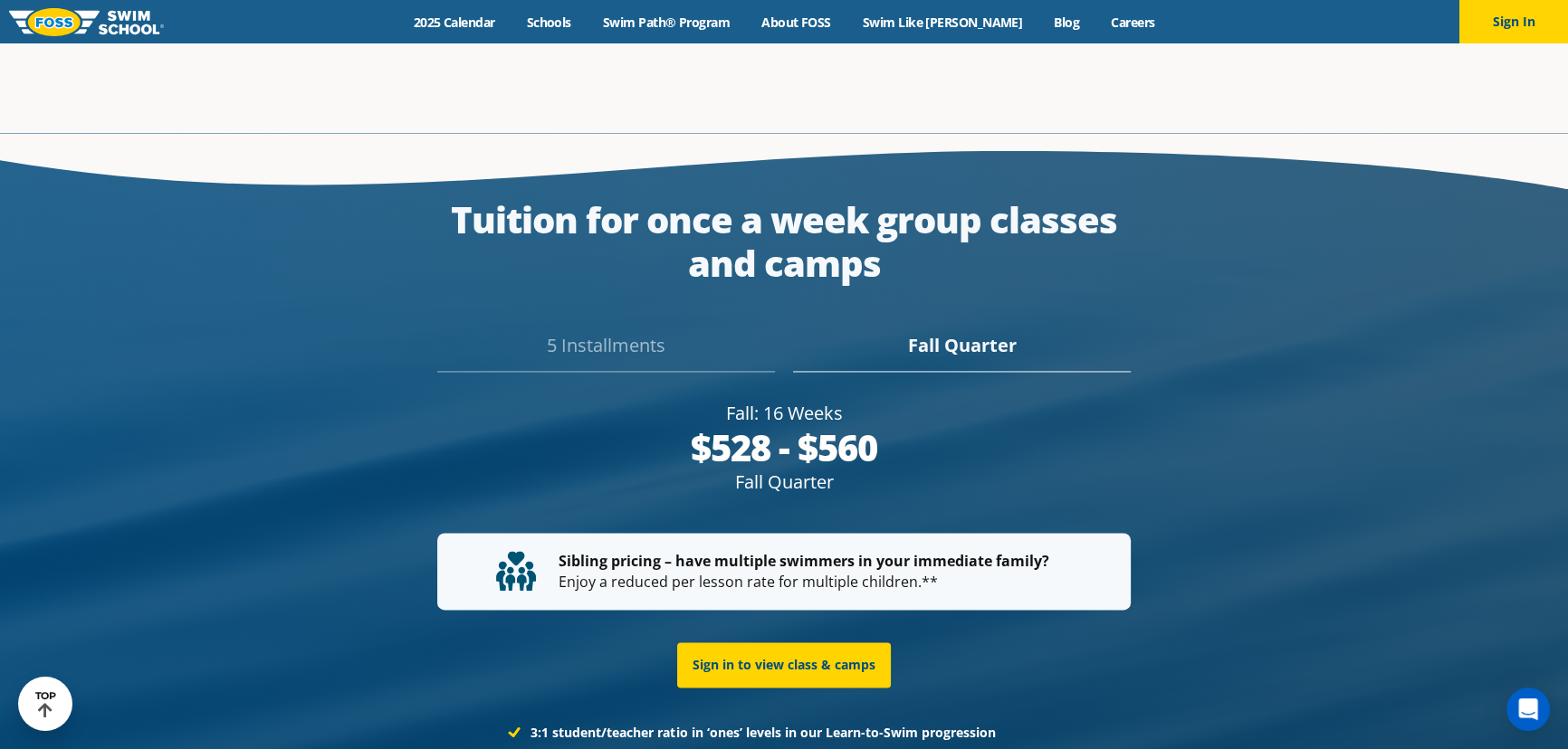
scroll to position [3376, 0]
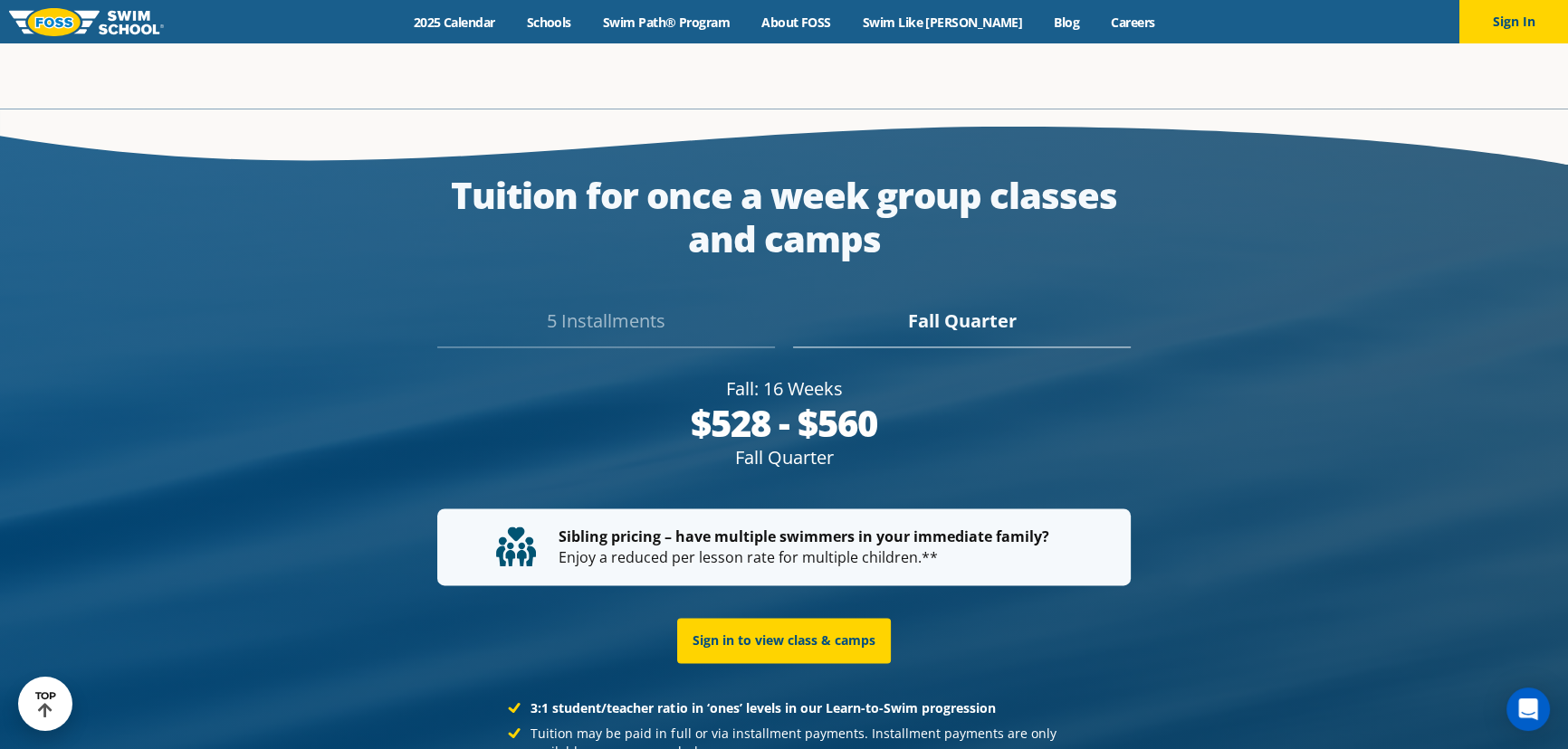
click at [622, 307] on div "5 Installments" at bounding box center [606, 327] width 338 height 39
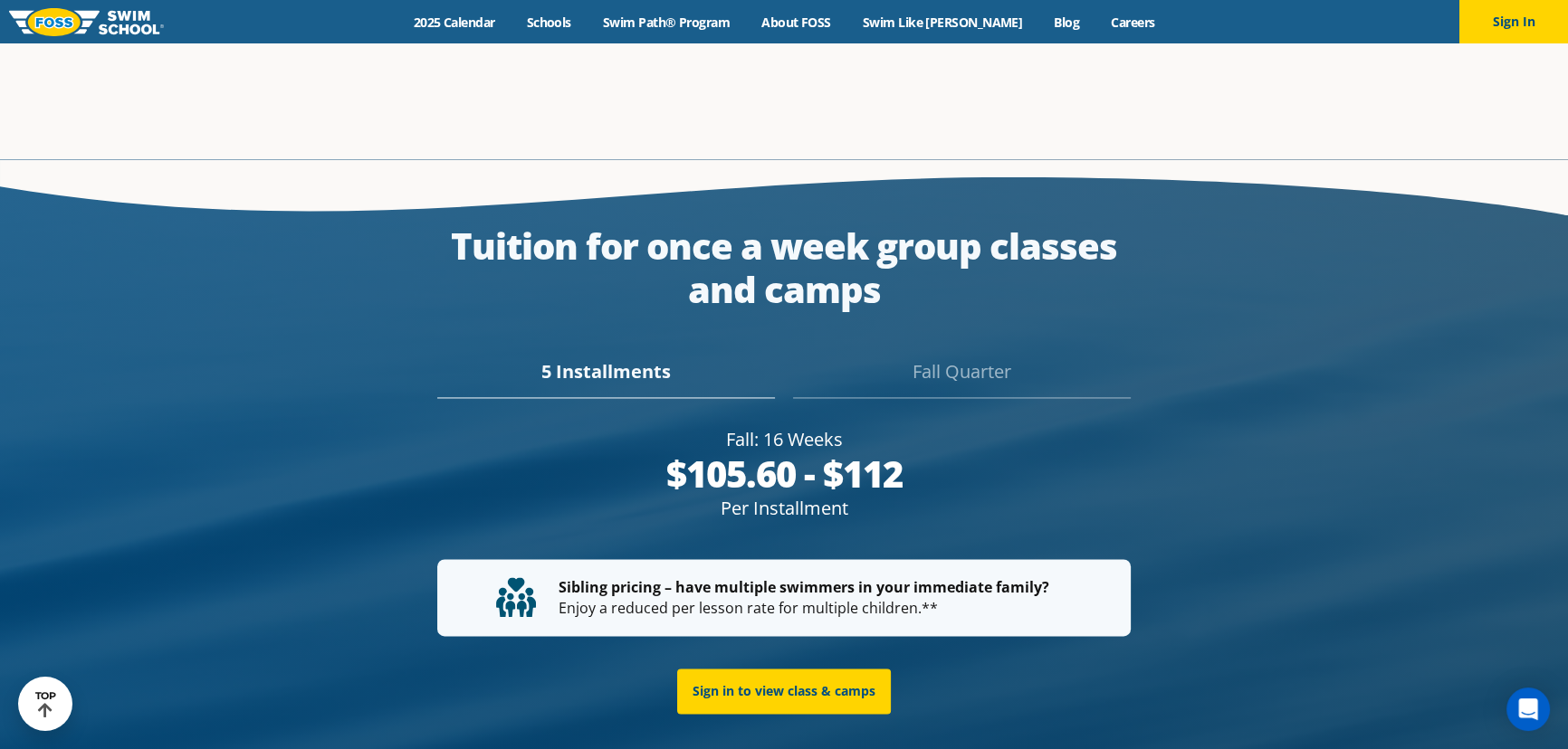
scroll to position [3402, 0]
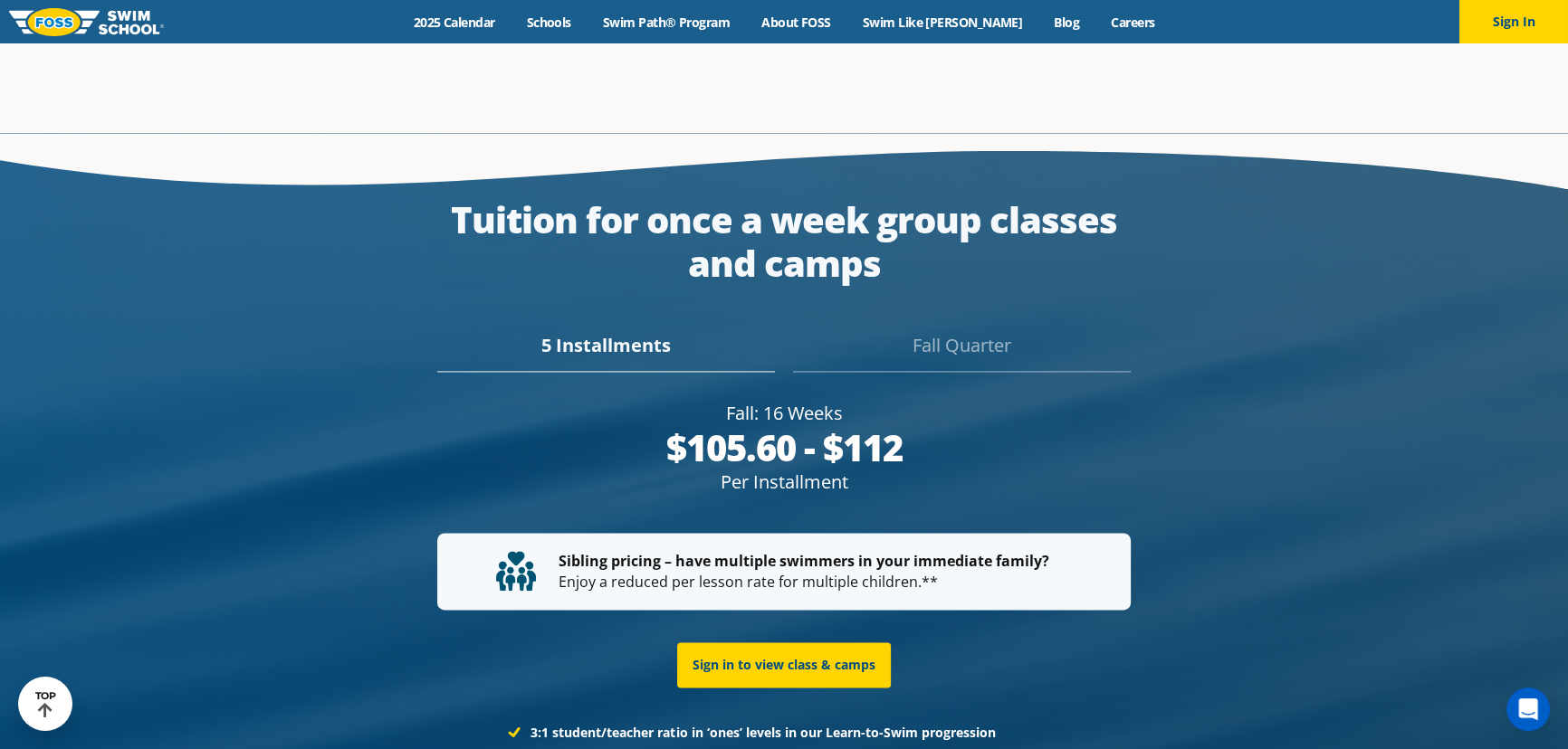
click at [982, 332] on div "Fall Quarter" at bounding box center [962, 352] width 338 height 39
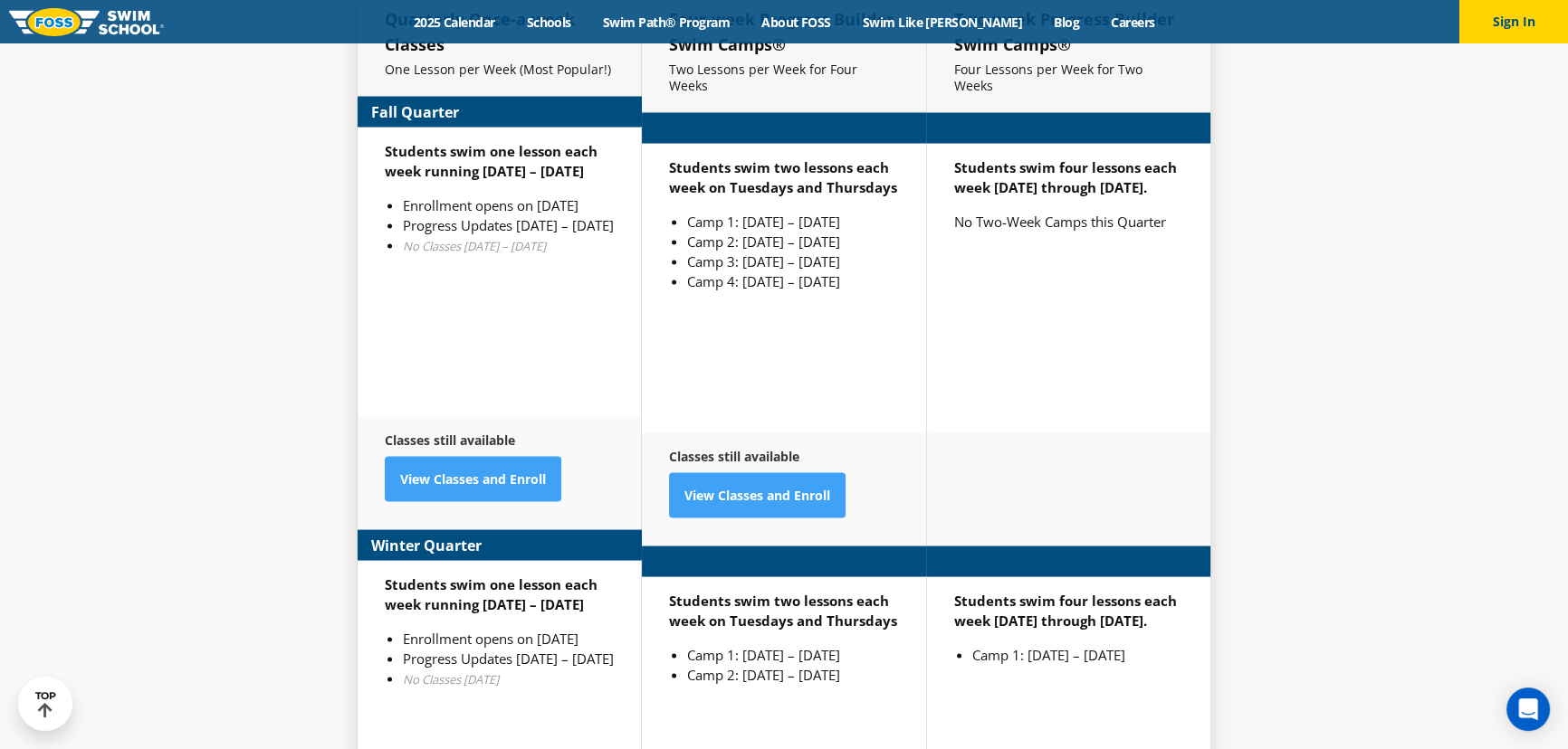
scroll to position [4552, 0]
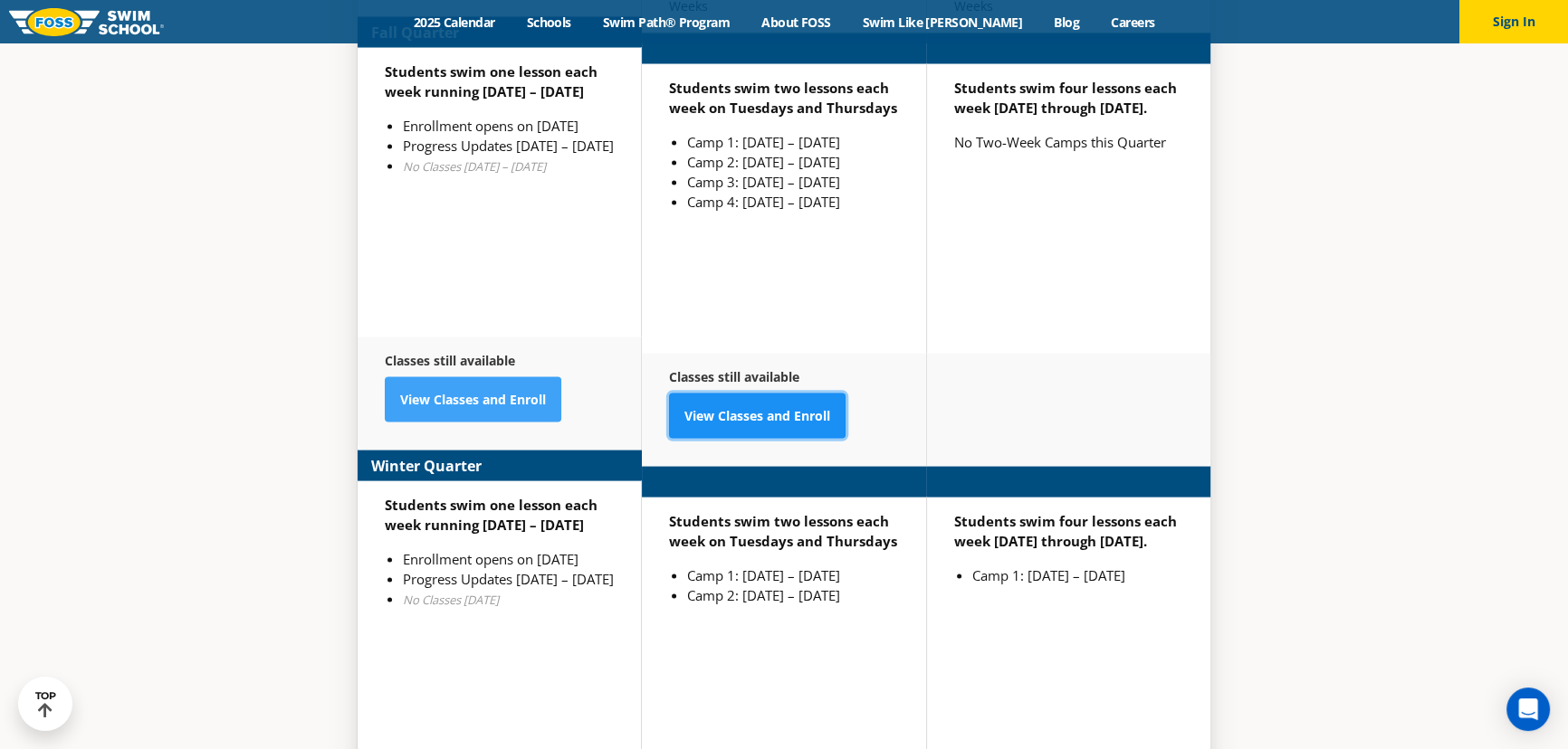
click at [795, 394] on link "View Classes and Enroll" at bounding box center [757, 416] width 176 height 45
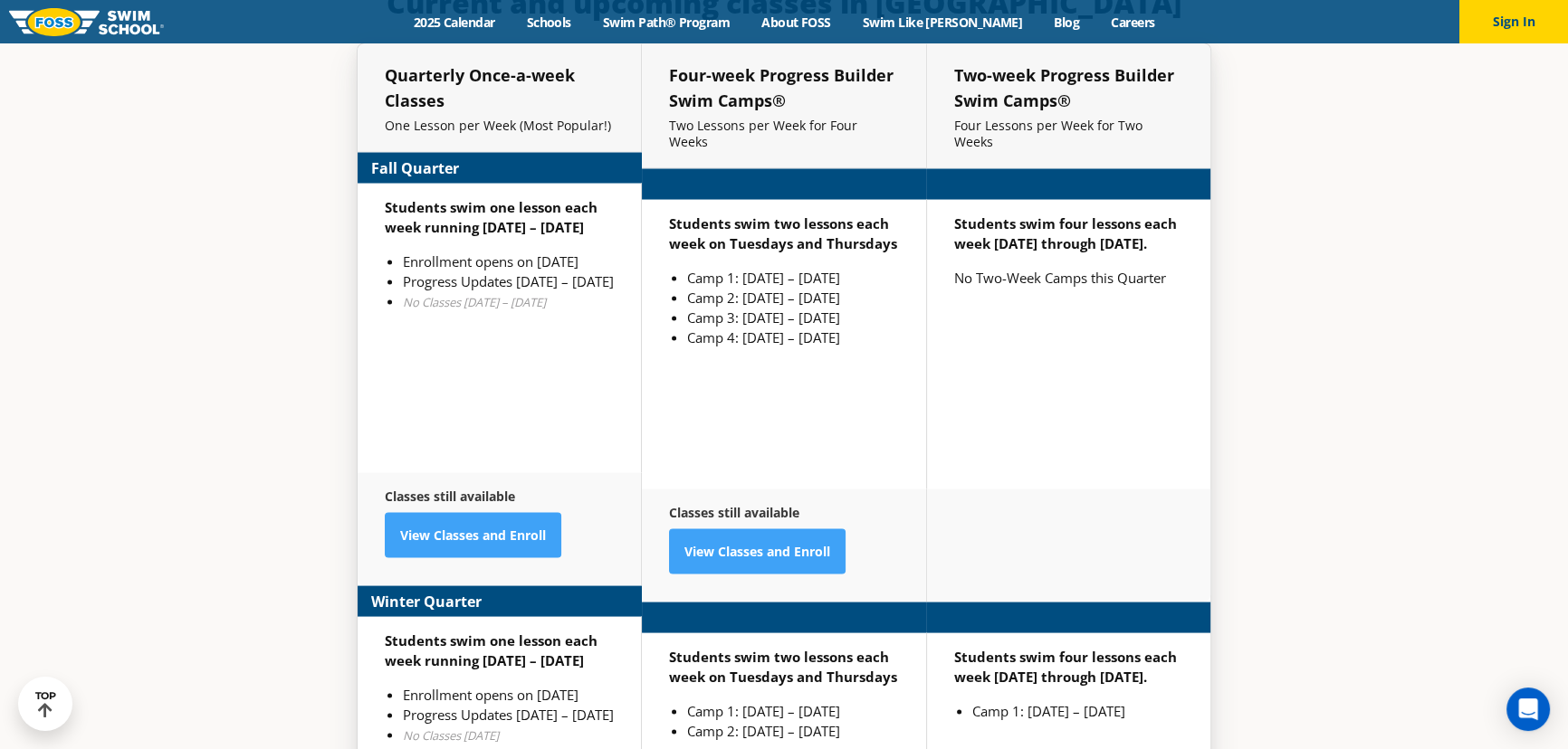
scroll to position [4389, 0]
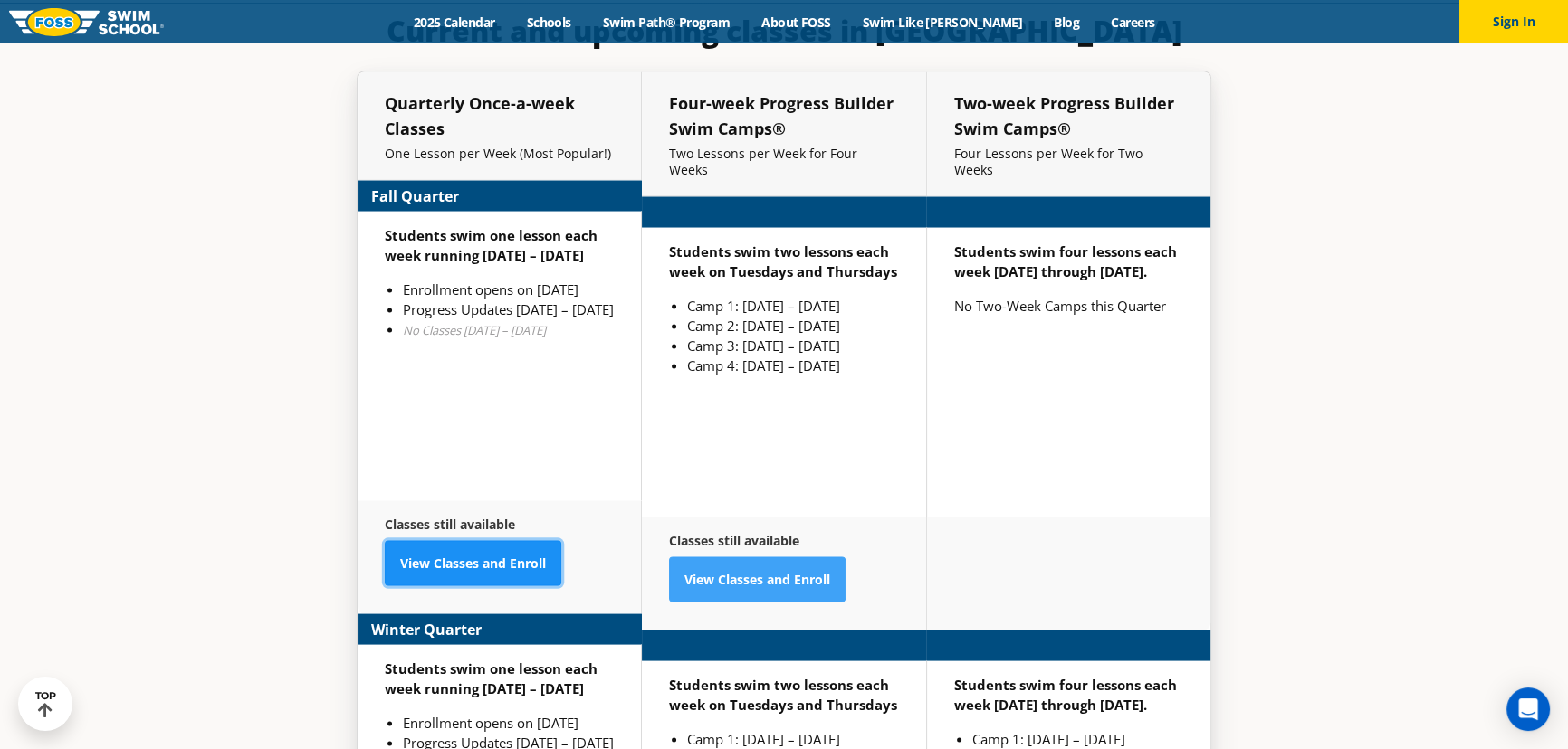
click at [452, 541] on link "View Classes and Enroll" at bounding box center [473, 563] width 176 height 45
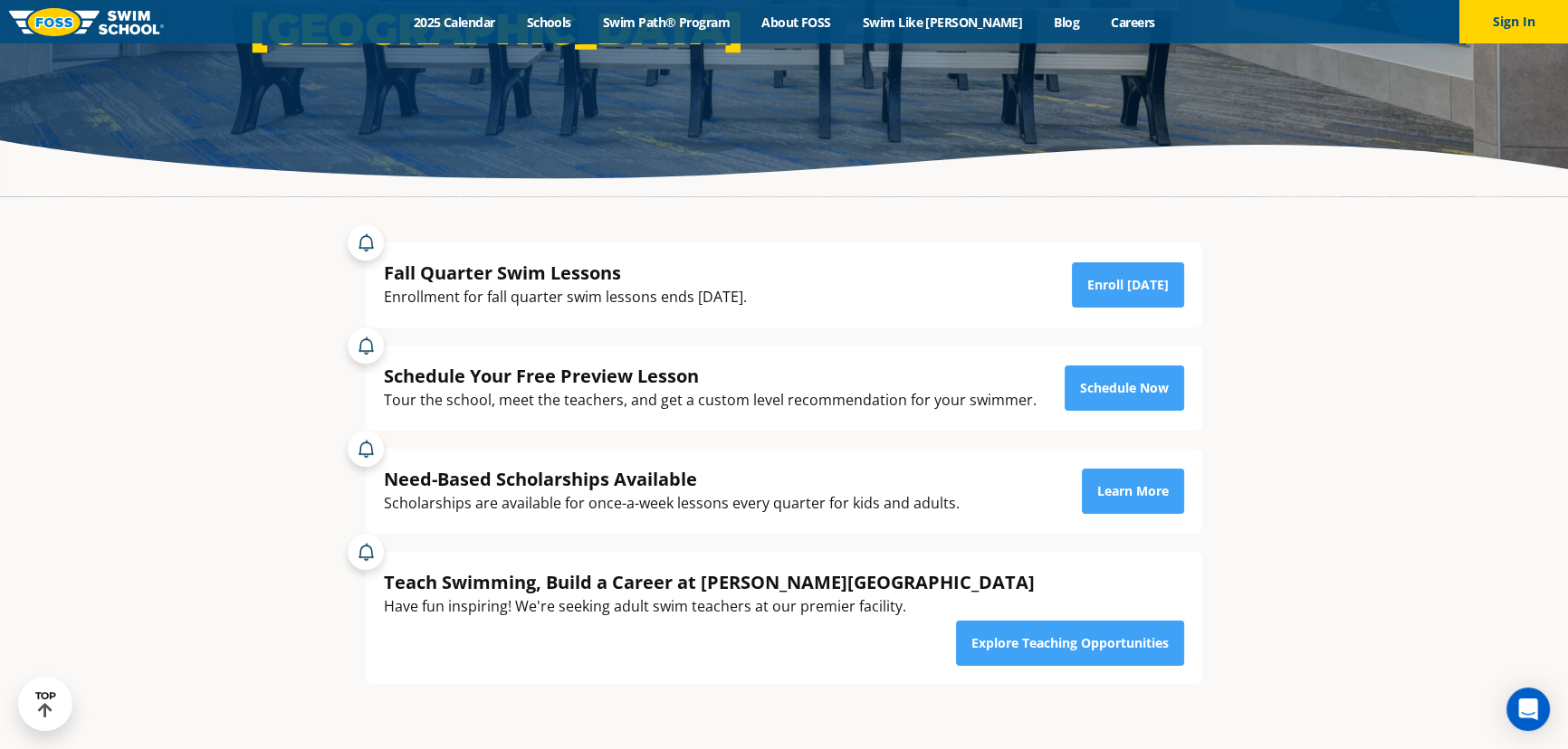
scroll to position [658, 0]
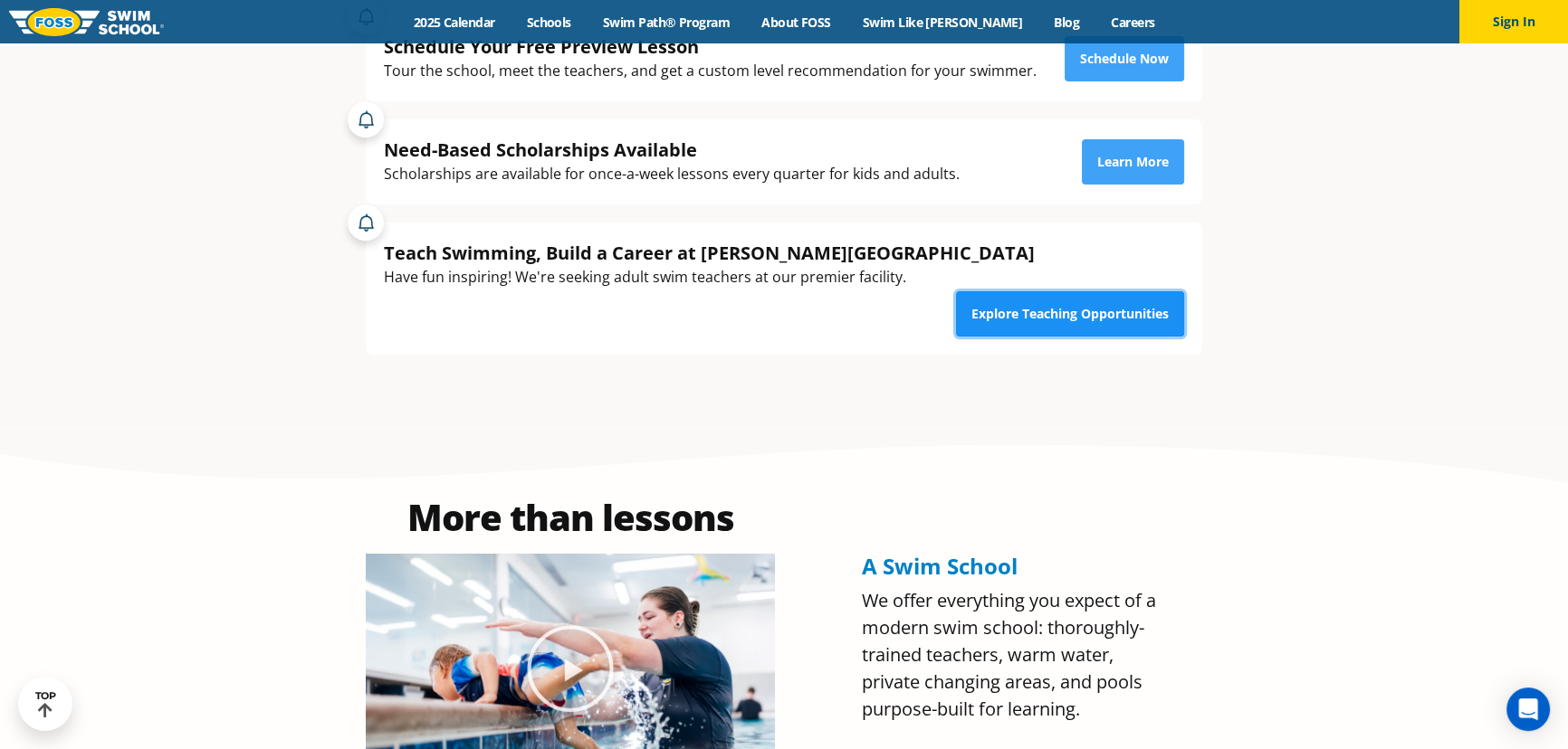
click at [1078, 292] on link "Explore Teaching Opportunities" at bounding box center [1069, 314] width 228 height 45
